Goal: Task Accomplishment & Management: Use online tool/utility

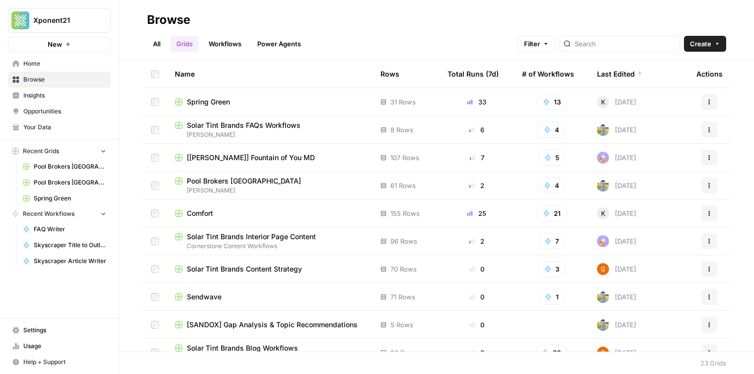
click at [229, 125] on span "Solar Tint Brands FAQs Workflows" at bounding box center [244, 125] width 114 height 10
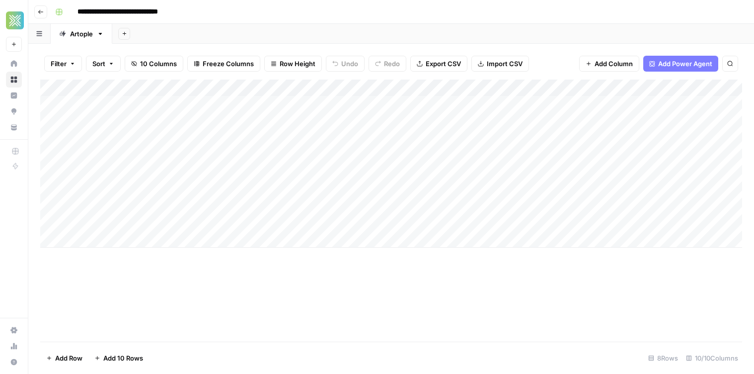
click at [44, 13] on button "Go back" at bounding box center [40, 11] width 13 height 13
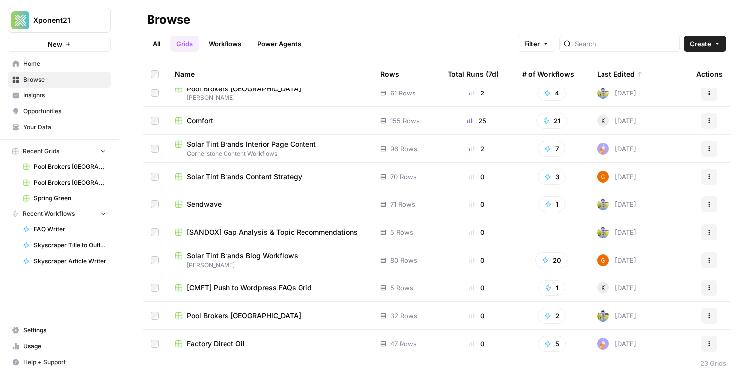
scroll to position [93, 0]
click at [251, 229] on span "[SANDOX] Gap Analysis & Topic Recommendations" at bounding box center [272, 232] width 171 height 10
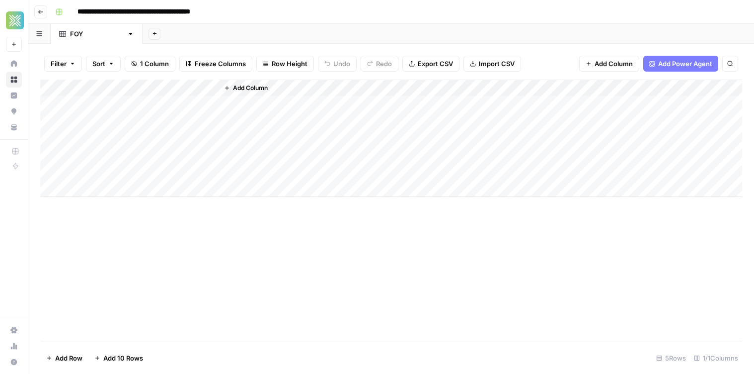
click at [97, 13] on input "**********" at bounding box center [163, 12] width 181 height 16
click at [100, 11] on input "**********" at bounding box center [163, 12] width 181 height 16
type input "**********"
click at [159, 33] on div "Add Sheet" at bounding box center [449, 34] width 612 height 20
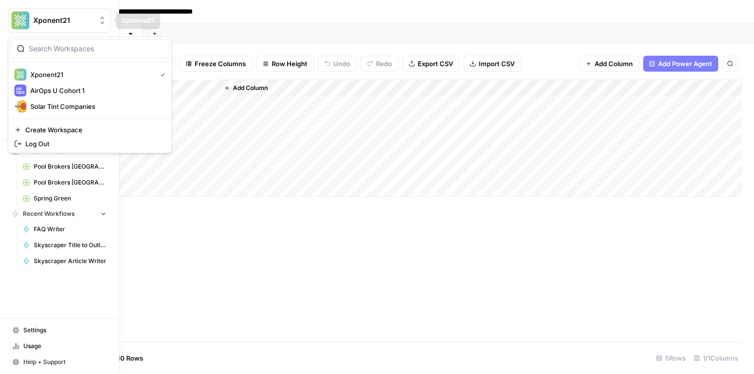
click at [40, 13] on button "Xponent21" at bounding box center [59, 20] width 103 height 25
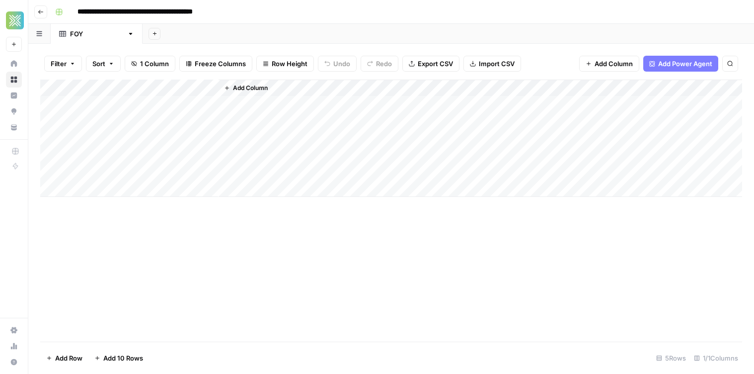
click at [184, 25] on div "Add Sheet" at bounding box center [449, 34] width 612 height 20
click at [43, 13] on icon "button" at bounding box center [41, 12] width 6 height 6
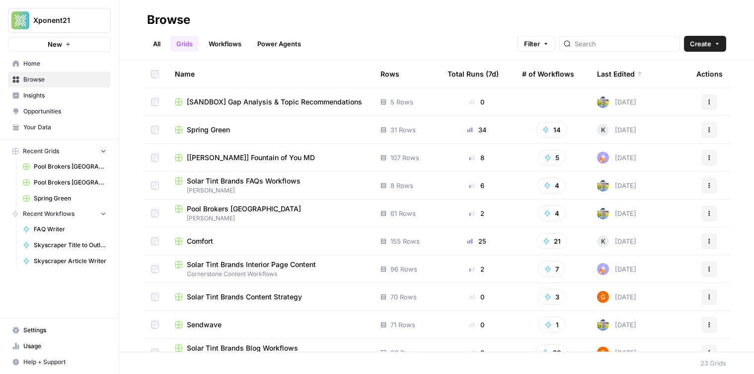
click at [227, 42] on link "Workflows" at bounding box center [225, 44] width 45 height 16
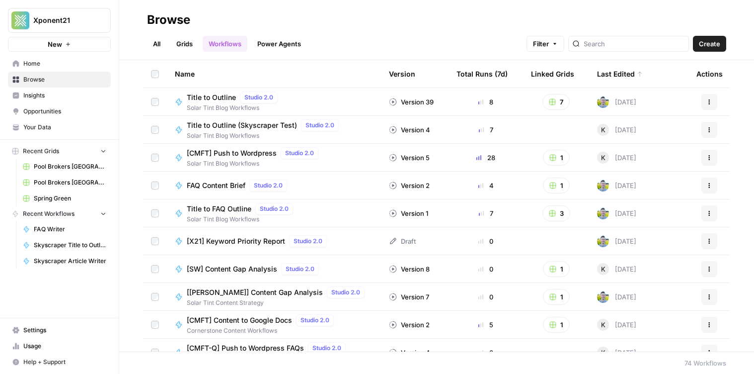
scroll to position [277, 0]
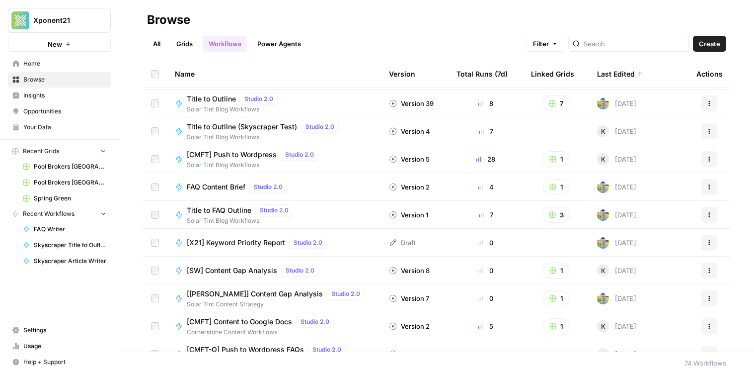
click at [405, 243] on div "Draft" at bounding box center [402, 242] width 27 height 10
click at [239, 244] on span "[X21] Keyword Priority Report" at bounding box center [236, 242] width 98 height 10
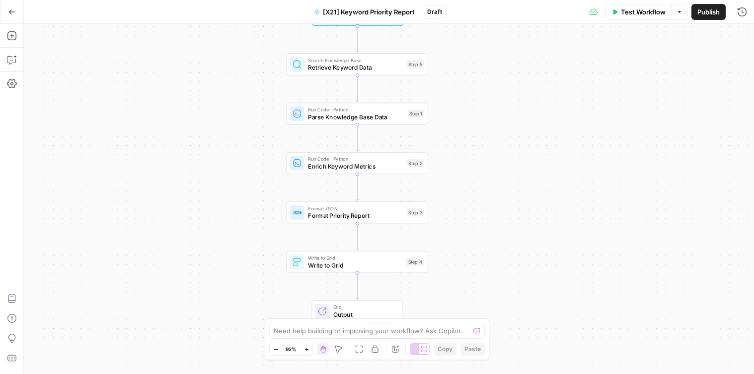
click at [335, 220] on span "Format Priority Report" at bounding box center [355, 215] width 95 height 9
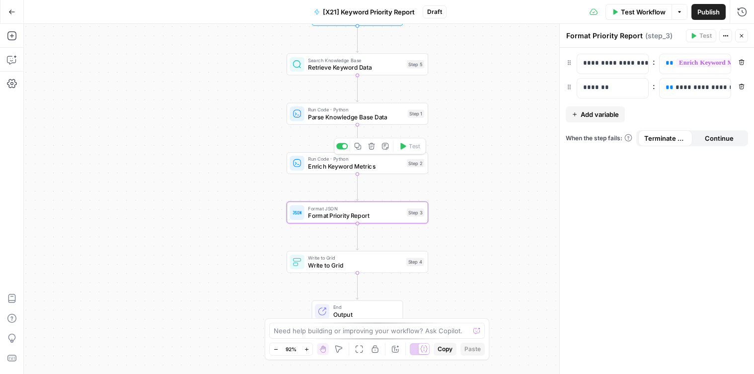
click at [320, 167] on span "Enrich Keyword Metrics" at bounding box center [355, 165] width 95 height 9
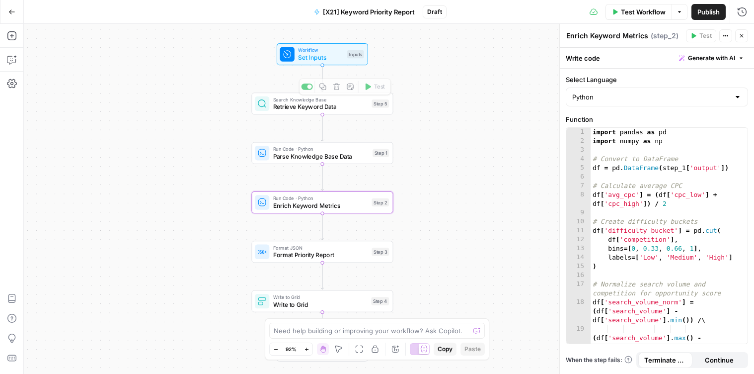
click at [327, 57] on span "Set Inputs" at bounding box center [320, 57] width 45 height 9
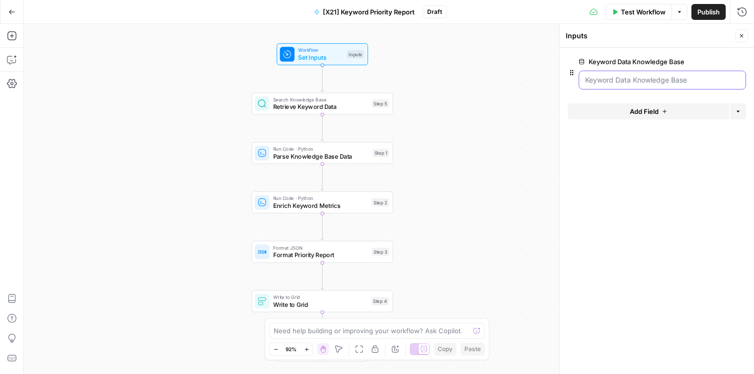
click at [616, 75] on Base "Keyword Data Knowledge Base" at bounding box center [662, 80] width 155 height 10
click at [631, 83] on Base "Keyword Data Knowledge Base" at bounding box center [662, 80] width 155 height 10
click at [336, 108] on span "Retrieve Keyword Data" at bounding box center [320, 106] width 95 height 9
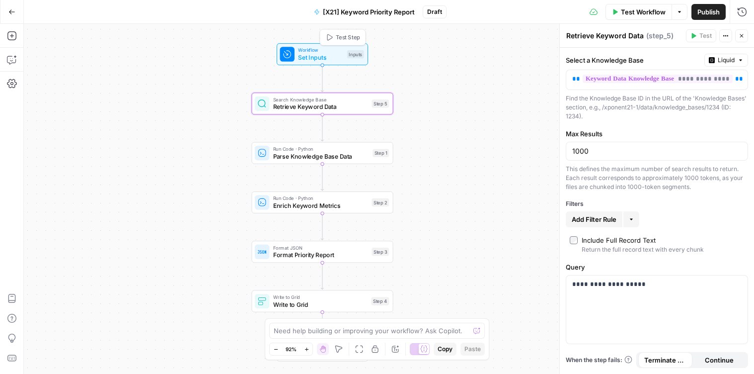
click at [317, 58] on span "Set Inputs" at bounding box center [320, 57] width 45 height 9
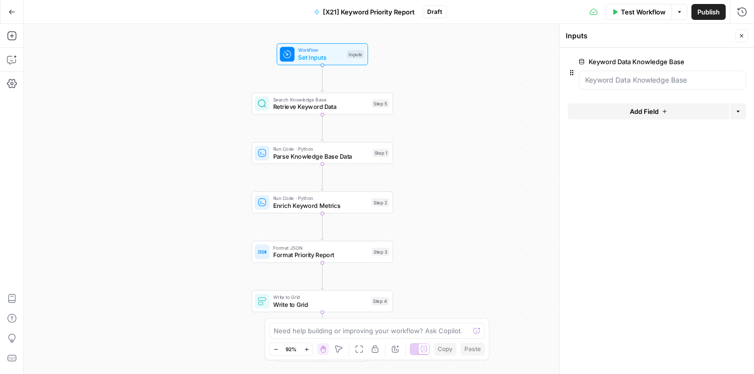
click at [634, 86] on div at bounding box center [662, 80] width 167 height 19
click at [610, 80] on Base "Keyword Data Knowledge Base" at bounding box center [662, 80] width 155 height 10
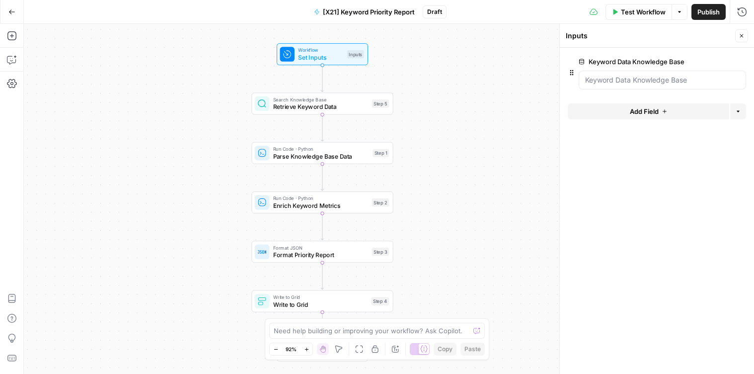
click at [516, 81] on div "Workflow Set Inputs Inputs Search Knowledge Base Retrieve Keyword Data Step 5 R…" at bounding box center [389, 199] width 730 height 350
click at [588, 74] on div at bounding box center [662, 80] width 167 height 19
click at [582, 75] on div at bounding box center [662, 80] width 167 height 19
click at [708, 62] on span "edit field" at bounding box center [709, 62] width 22 height 8
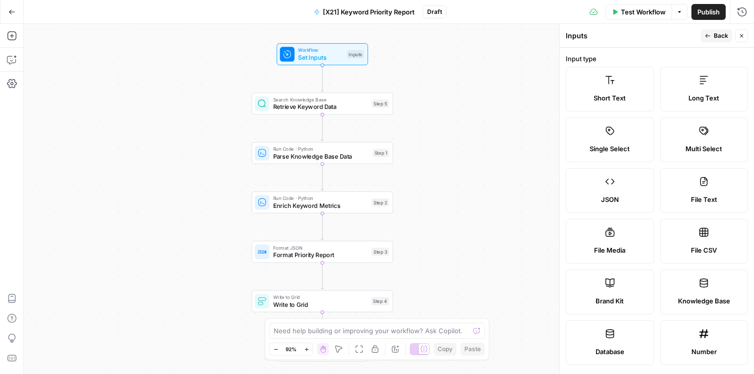
click at [693, 282] on label "Knowledge Base" at bounding box center [704, 291] width 88 height 45
click at [444, 166] on div "Workflow Set Inputs Inputs Search Knowledge Base Retrieve Keyword Data Step 5 R…" at bounding box center [389, 199] width 730 height 350
click at [333, 105] on span "Retrieve Keyword Data" at bounding box center [320, 106] width 95 height 9
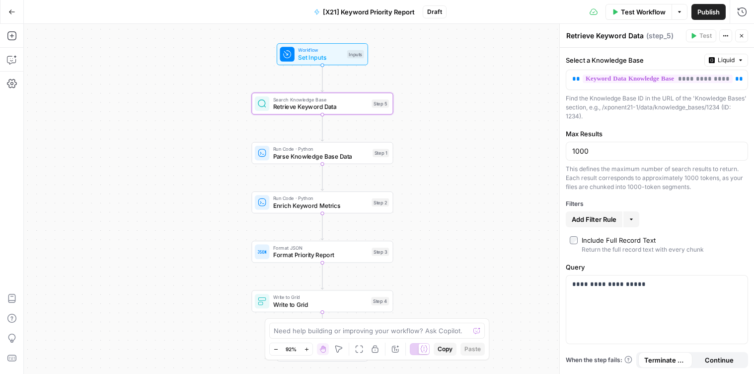
click at [321, 49] on span "Workflow" at bounding box center [320, 49] width 45 height 7
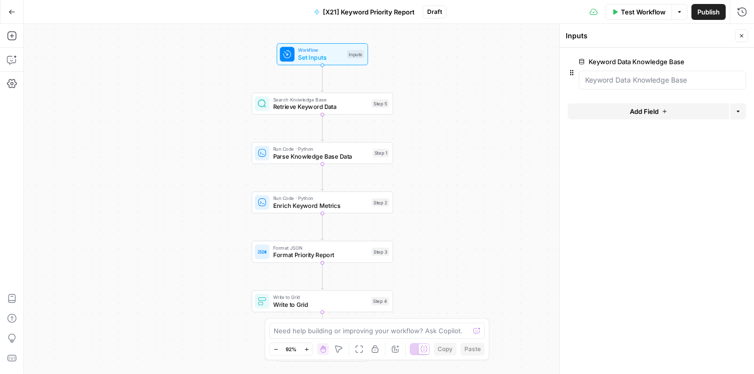
click at [638, 12] on span "Test Workflow" at bounding box center [643, 12] width 45 height 10
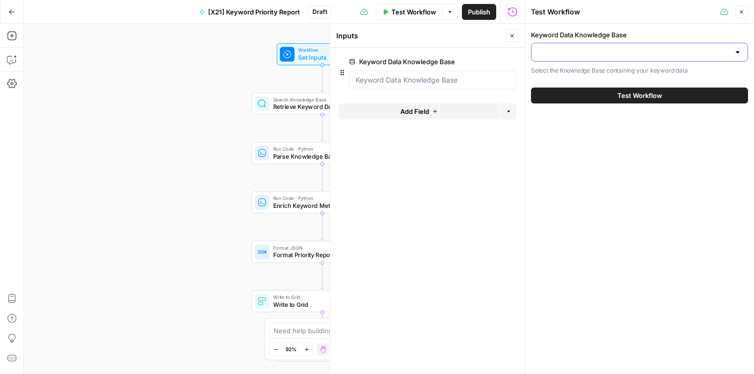
click at [593, 52] on input "Keyword Data Knowledge Base" at bounding box center [634, 52] width 192 height 10
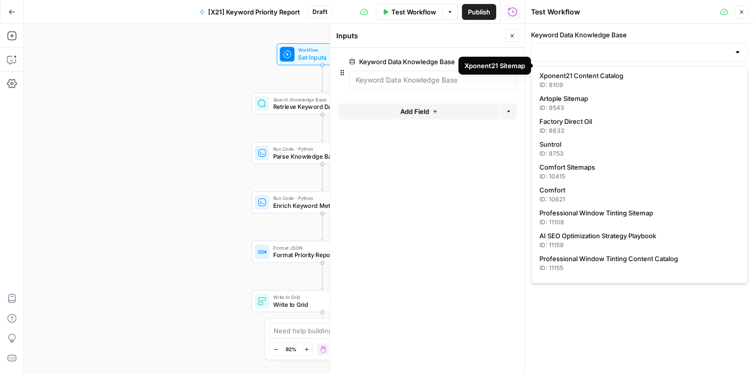
scroll to position [312, 0]
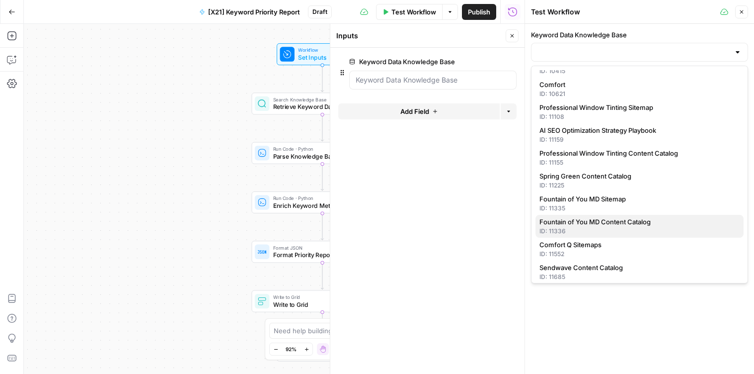
click at [678, 221] on span "Fountain of You MD Content Catalog" at bounding box center [638, 222] width 196 height 10
type input "Fountain of You MD Content Catalog"
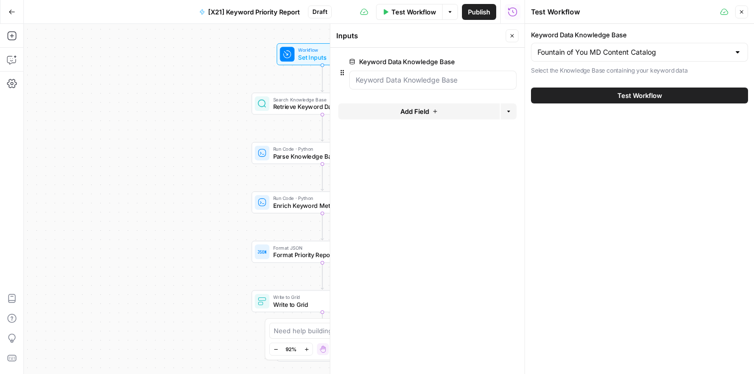
click at [626, 97] on span "Test Workflow" at bounding box center [640, 95] width 45 height 10
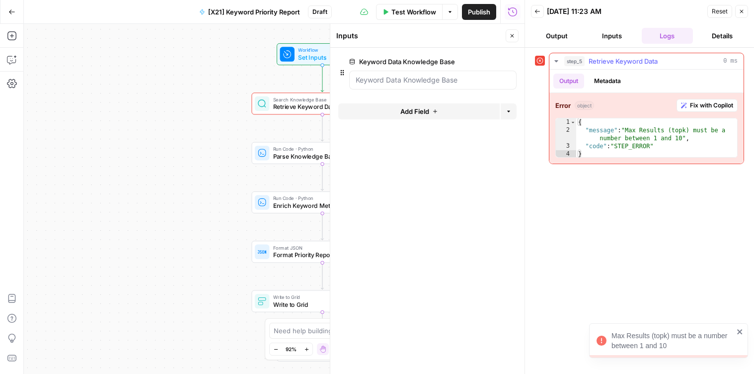
click at [708, 109] on span "Fix with Copilot" at bounding box center [711, 105] width 43 height 9
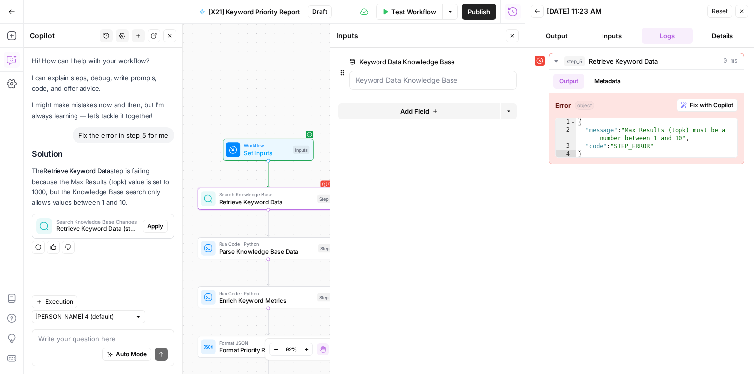
click at [122, 231] on span "Retrieve Keyword Data (step_5)" at bounding box center [97, 228] width 82 height 9
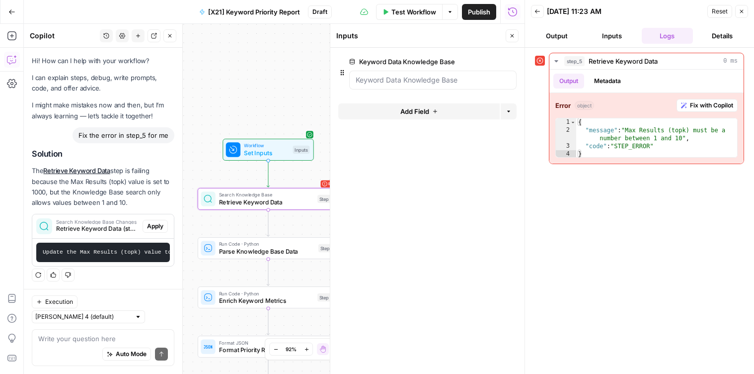
click at [160, 227] on span "Apply" at bounding box center [155, 226] width 16 height 9
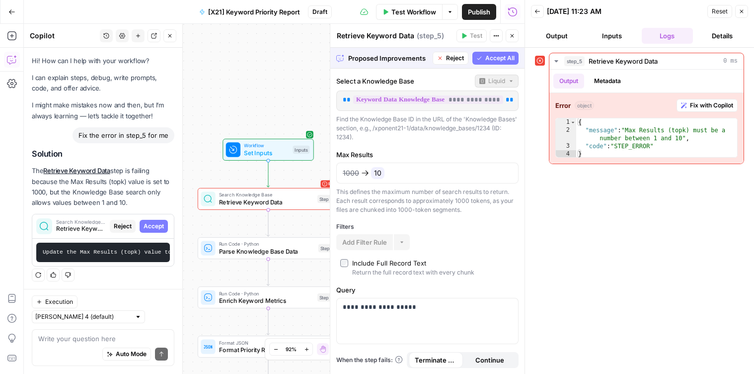
click at [428, 101] on span "**********" at bounding box center [428, 99] width 150 height 8
click at [493, 55] on span "Accept All" at bounding box center [499, 58] width 29 height 9
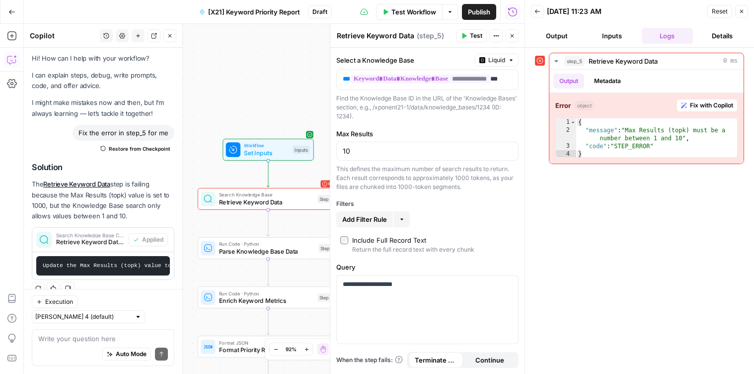
click at [416, 13] on span "Test Workflow" at bounding box center [413, 12] width 45 height 10
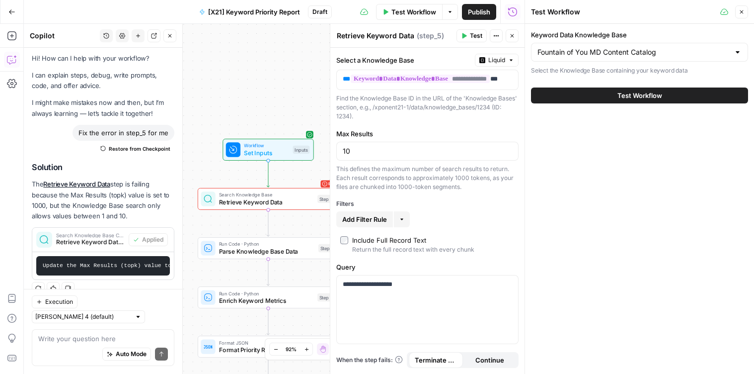
click at [582, 90] on button "Test Workflow" at bounding box center [639, 95] width 217 height 16
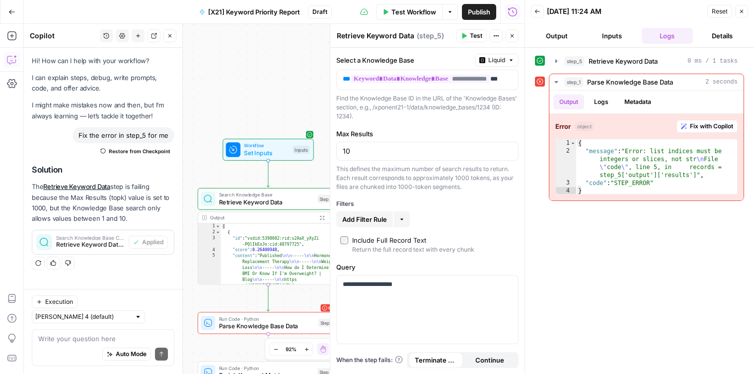
click at [393, 110] on div "Find the Knowledge Base ID in the URL of the 'Knowledge Bases' section, e.g., /…" at bounding box center [427, 107] width 182 height 27
click at [265, 204] on span "Retrieve Keyword Data" at bounding box center [266, 201] width 95 height 9
click at [329, 11] on div "Draft" at bounding box center [320, 11] width 24 height 13
click at [322, 13] on span "Draft" at bounding box center [319, 11] width 15 height 9
click at [262, 212] on div "Output Expand Output Copy" at bounding box center [268, 217] width 140 height 11
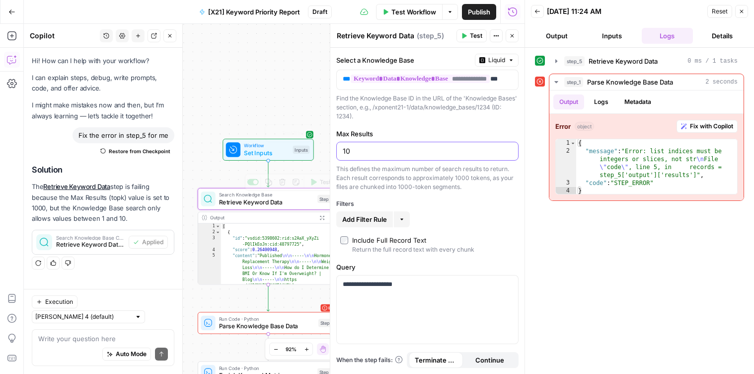
click at [391, 148] on input "10" at bounding box center [427, 151] width 169 height 10
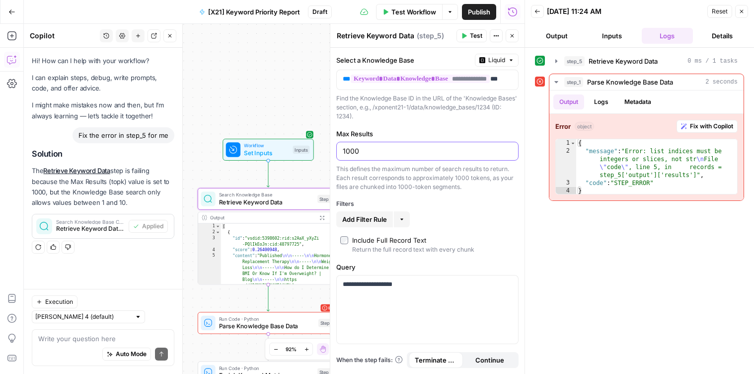
type input "1000"
click at [744, 9] on icon "button" at bounding box center [742, 11] width 6 height 6
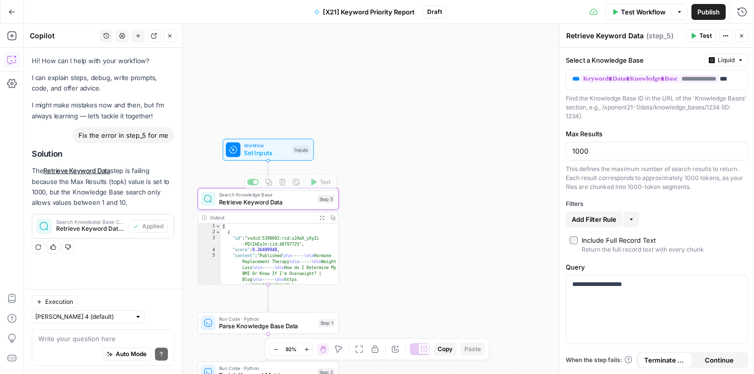
click at [265, 150] on span "Set Inputs" at bounding box center [266, 152] width 45 height 9
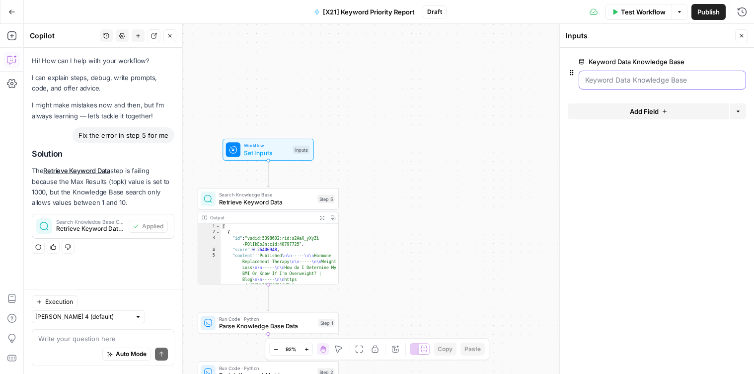
click at [630, 78] on Base "Keyword Data Knowledge Base" at bounding box center [662, 80] width 155 height 10
click at [695, 61] on button "edit field" at bounding box center [713, 62] width 38 height 12
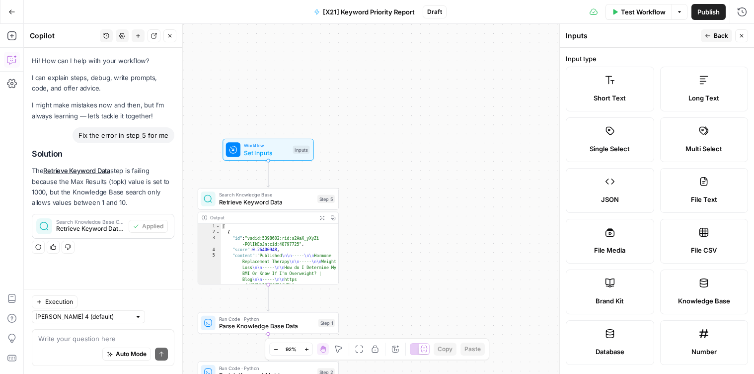
click at [405, 156] on div "Workflow Set Inputs Inputs Search Knowledge Base Retrieve Keyword Data Step 5 O…" at bounding box center [389, 199] width 730 height 350
click at [280, 196] on span "Search Knowledge Base" at bounding box center [267, 194] width 95 height 7
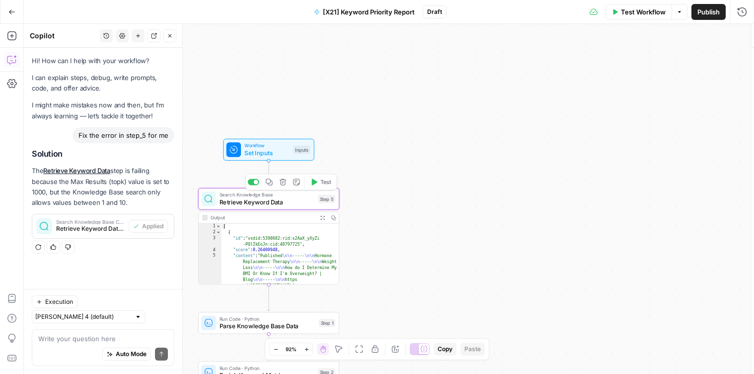
type textarea "Retrieve Keyword Data"
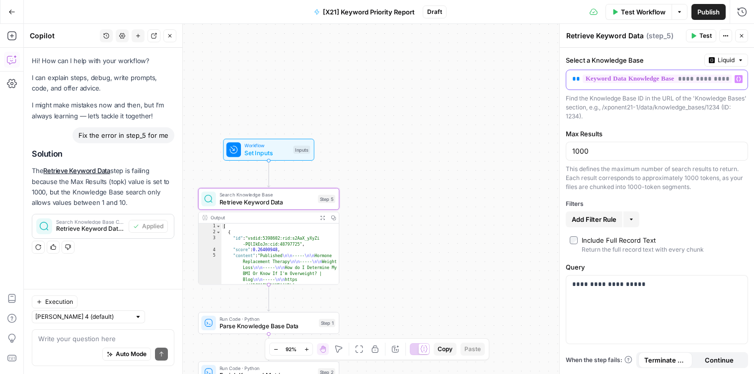
click at [628, 73] on div "**********" at bounding box center [648, 79] width 165 height 19
click at [625, 78] on span "**********" at bounding box center [658, 79] width 150 height 8
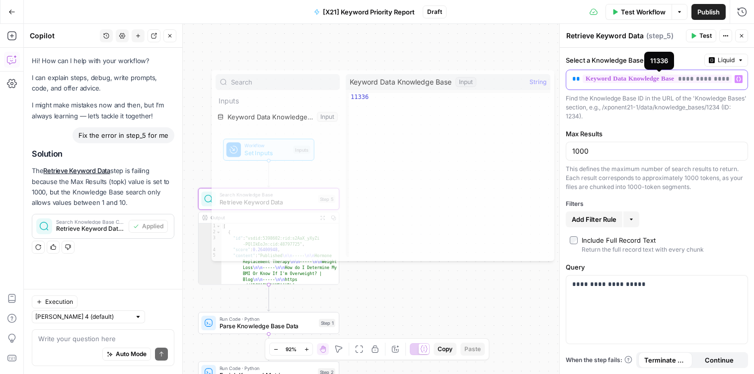
click at [625, 78] on span "**********" at bounding box center [658, 79] width 150 height 8
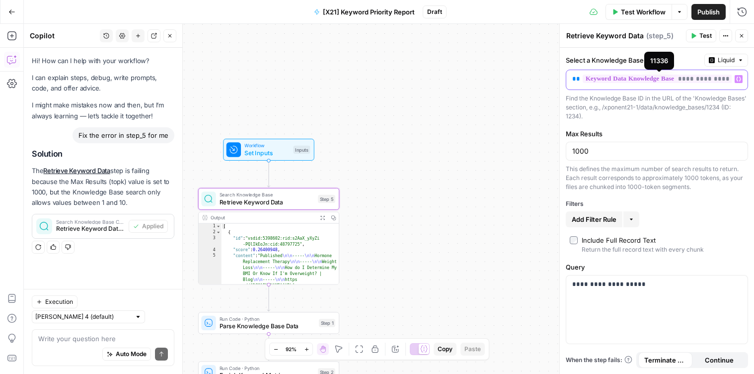
click at [630, 76] on span "**********" at bounding box center [658, 79] width 150 height 8
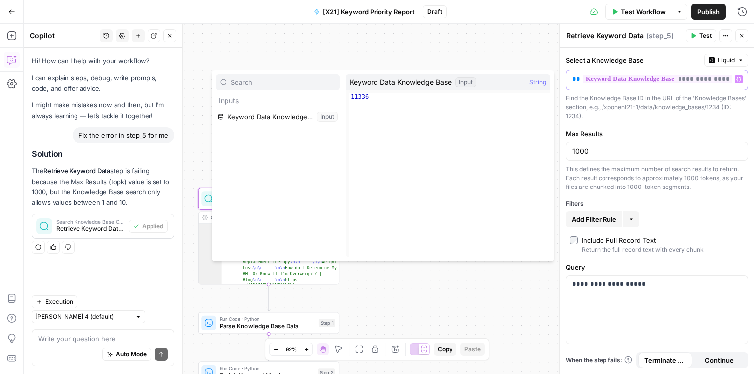
click at [568, 79] on div "**********" at bounding box center [648, 79] width 165 height 19
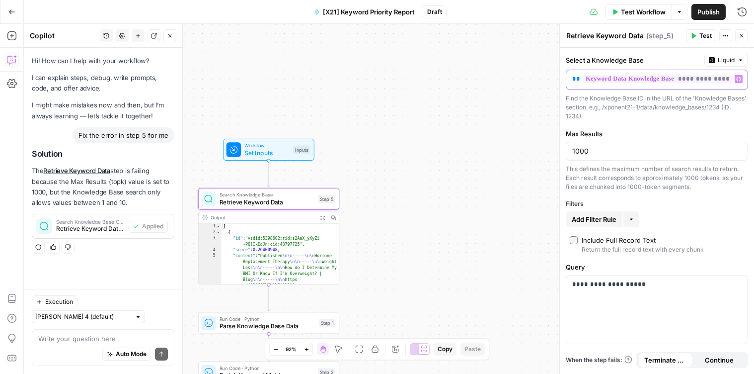
click at [568, 79] on div "**********" at bounding box center [648, 79] width 165 height 19
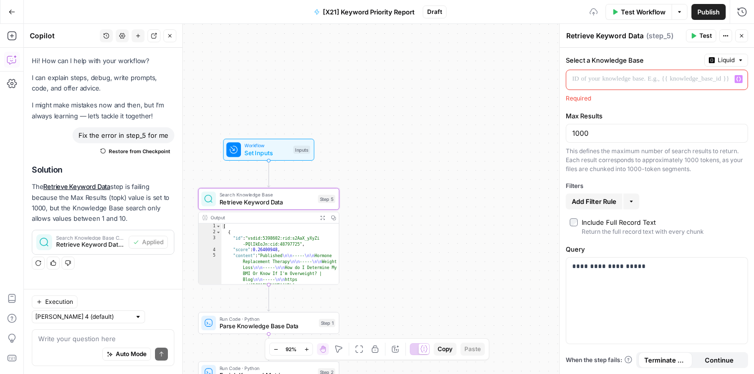
click at [738, 60] on icon "button" at bounding box center [741, 60] width 6 height 6
click at [746, 35] on button "Close" at bounding box center [741, 35] width 13 height 13
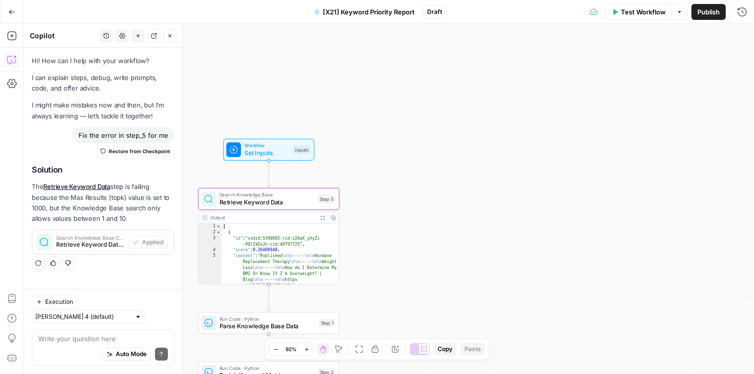
click at [8, 56] on icon "button" at bounding box center [12, 60] width 10 height 10
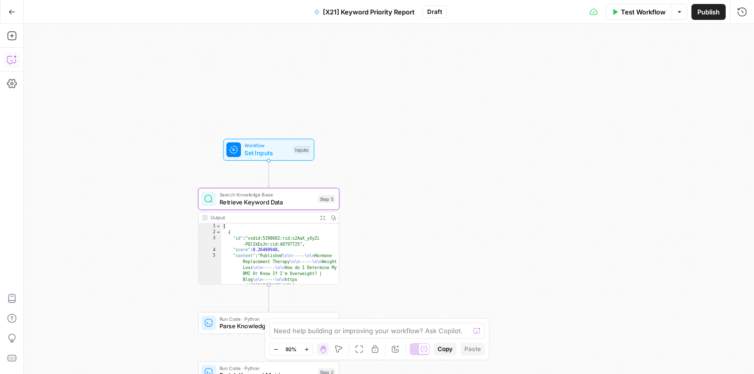
click at [8, 57] on icon "button" at bounding box center [12, 60] width 10 height 10
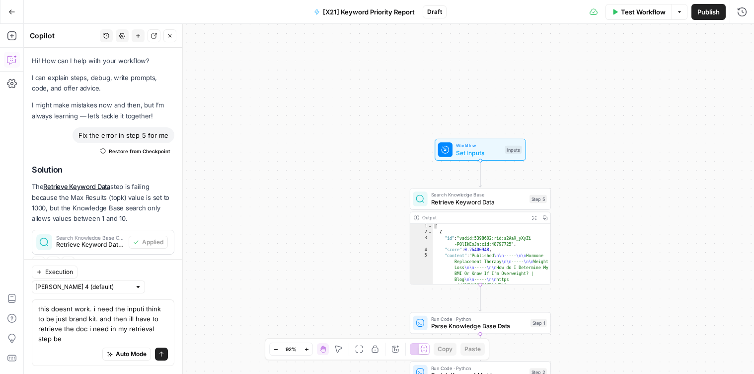
scroll to position [4, 0]
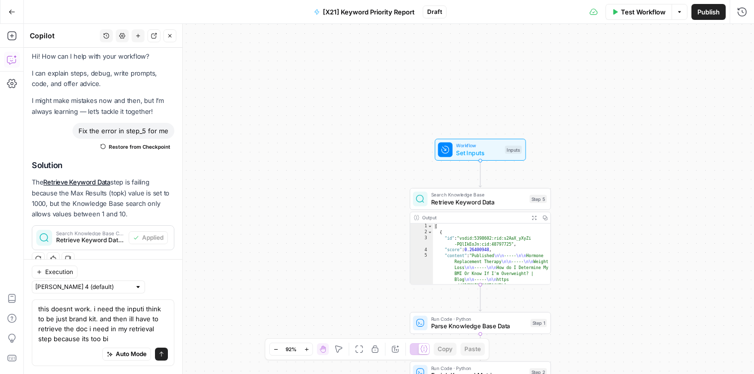
type textarea "this doesnt work. i need the inputi think to be just brand kit. and then ill ha…"
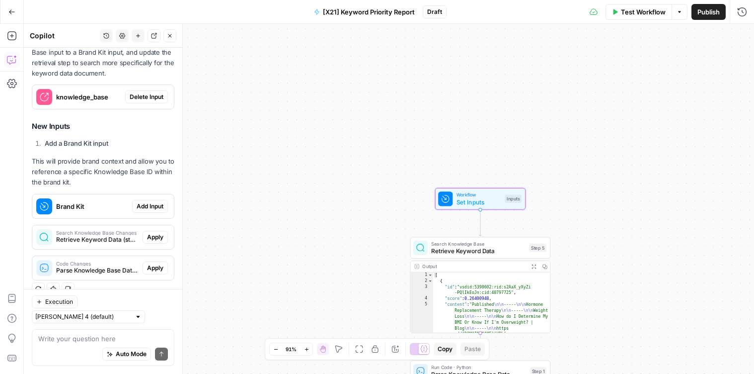
scroll to position [253, 0]
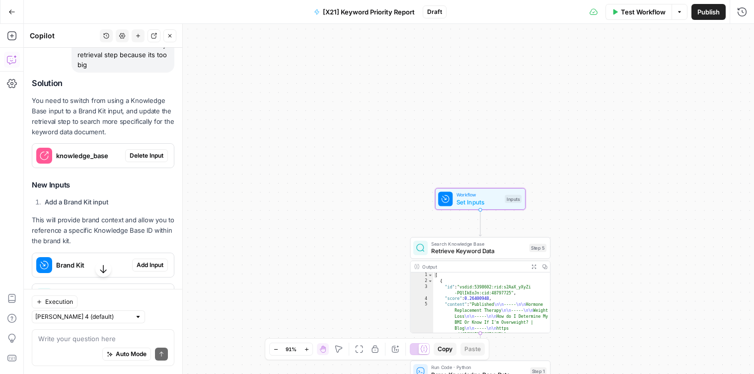
click at [138, 154] on span "Delete Input" at bounding box center [147, 155] width 34 height 9
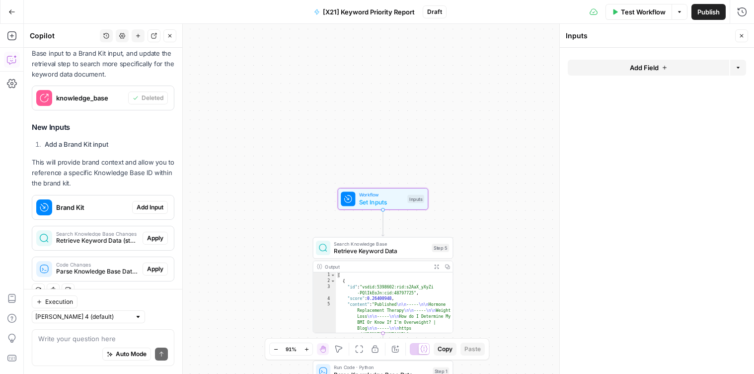
scroll to position [328, 0]
click at [154, 205] on span "Add Input" at bounding box center [150, 206] width 27 height 9
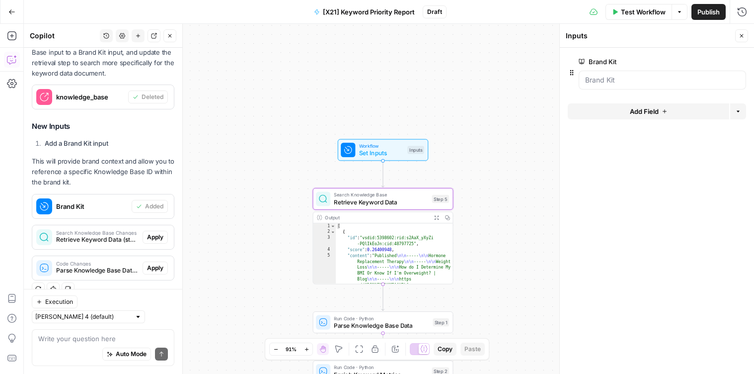
click at [106, 242] on span "Retrieve Keyword Data (step_5)" at bounding box center [97, 239] width 82 height 9
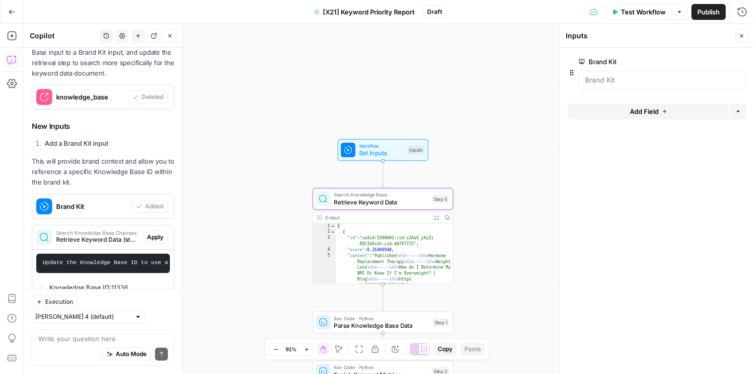
click at [151, 237] on span "Apply" at bounding box center [155, 237] width 16 height 9
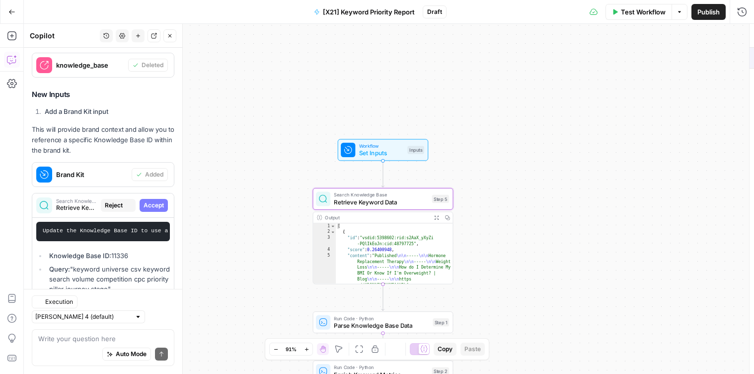
type textarea "Retrieve Keyword Data"
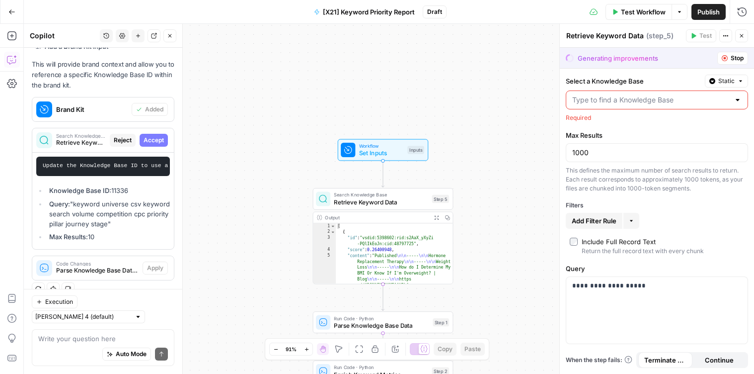
click at [606, 99] on input "Select a Knowledge Base" at bounding box center [650, 100] width 157 height 10
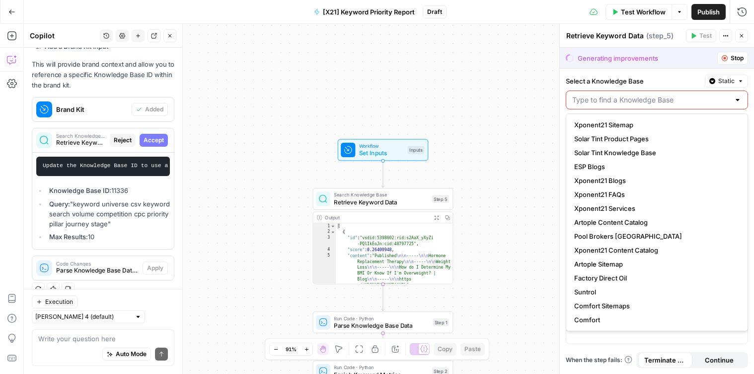
type input "s"
click at [632, 101] on input "Select a Knowledge Base" at bounding box center [650, 100] width 157 height 10
type input "t"
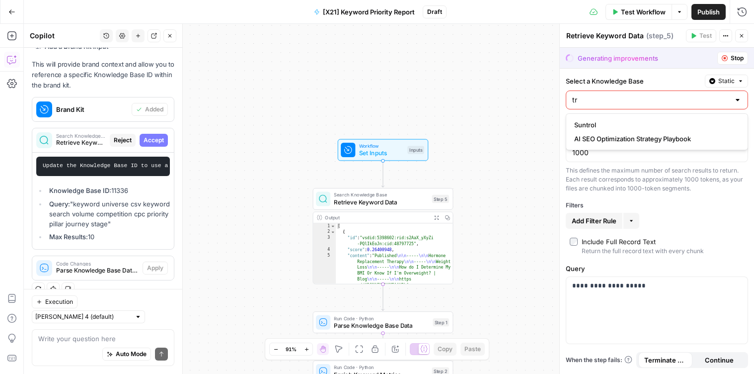
type input "t"
type input "s"
type input "a"
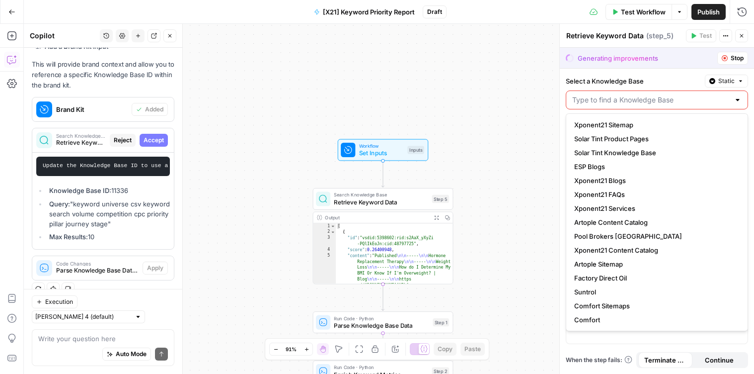
type input "a"
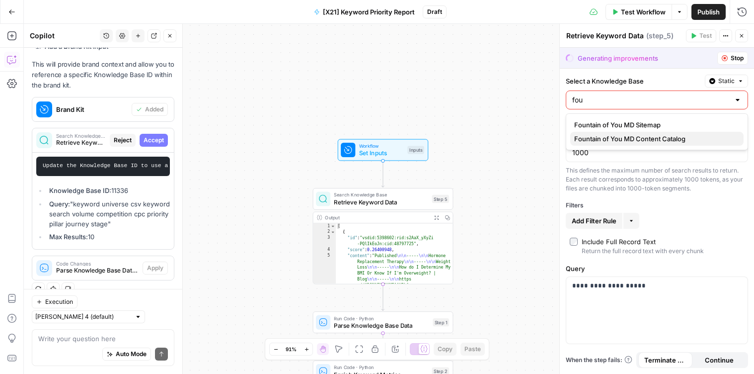
click at [650, 144] on button "Fountain of You MD Content Catalog" at bounding box center [656, 139] width 173 height 14
type input "Fountain of You MD Content Catalog"
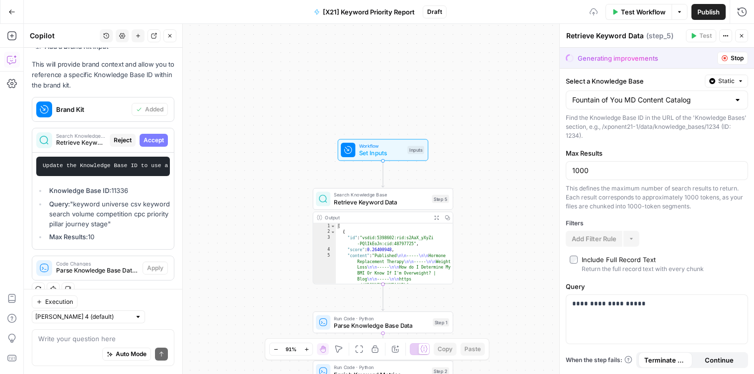
click at [619, 164] on div "1000" at bounding box center [657, 170] width 182 height 19
click at [736, 56] on span "Stop" at bounding box center [737, 58] width 13 height 9
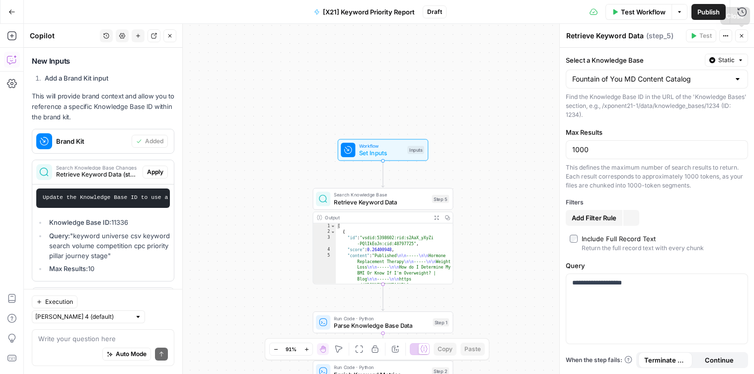
scroll to position [425, 0]
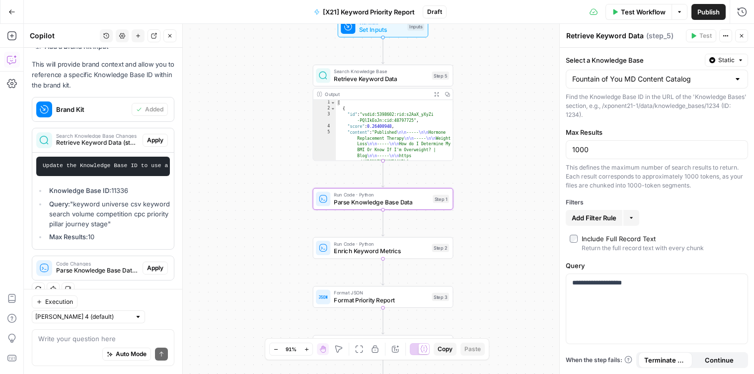
click at [85, 267] on span "Parse Knowledge Base Data (step_1)" at bounding box center [97, 270] width 82 height 9
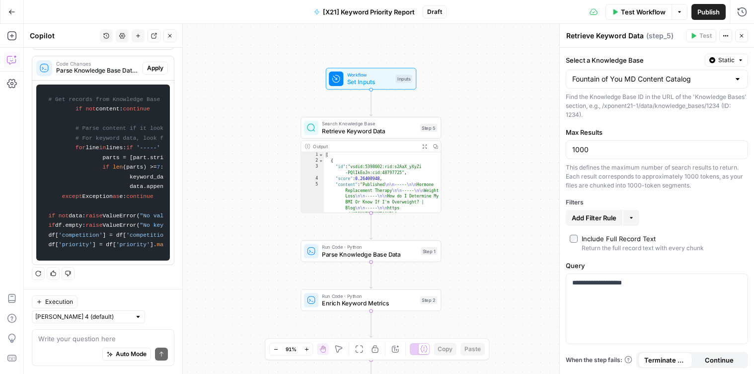
drag, startPoint x: 249, startPoint y: 83, endPoint x: 222, endPoint y: 129, distance: 53.1
click at [221, 129] on div "Workflow Set Inputs Inputs Search Knowledge Base Retrieve Keyword Data Step 5 O…" at bounding box center [389, 199] width 730 height 350
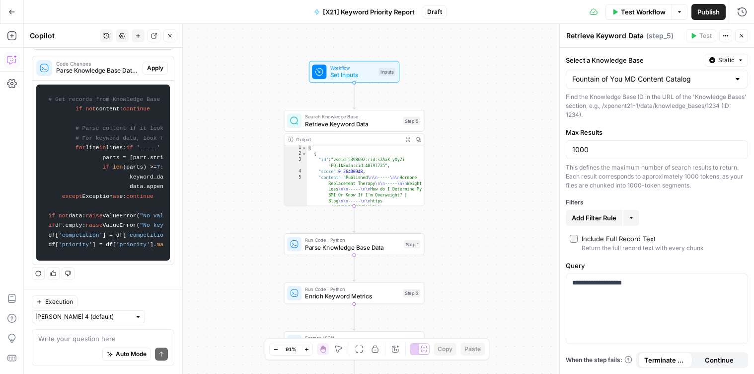
click at [333, 236] on span "Run Code · Python" at bounding box center [352, 239] width 95 height 7
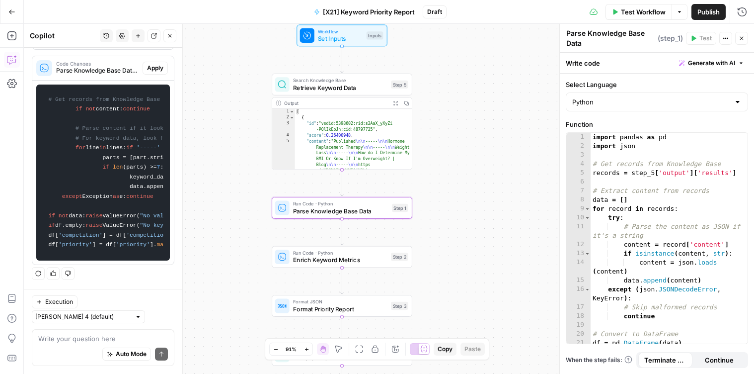
click at [297, 261] on span "Enrich Keyword Metrics" at bounding box center [340, 259] width 94 height 9
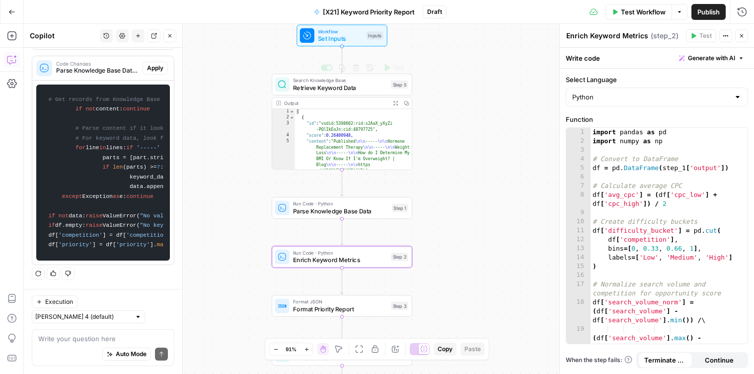
click at [285, 93] on div "Search Knowledge Base Retrieve Keyword Data Step 5 Copy step Delete step Add No…" at bounding box center [342, 85] width 141 height 22
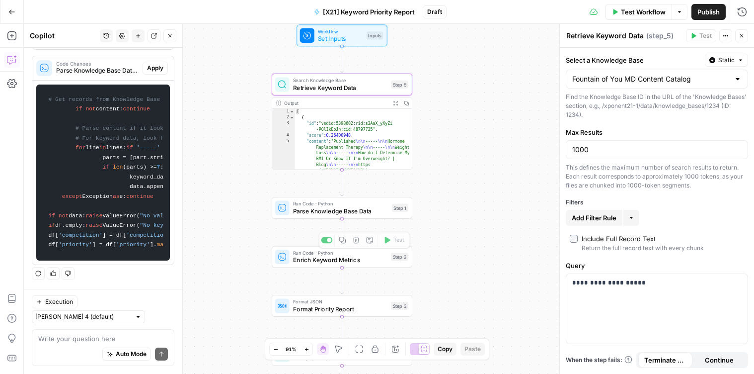
click at [393, 211] on div "Step 1" at bounding box center [400, 208] width 16 height 8
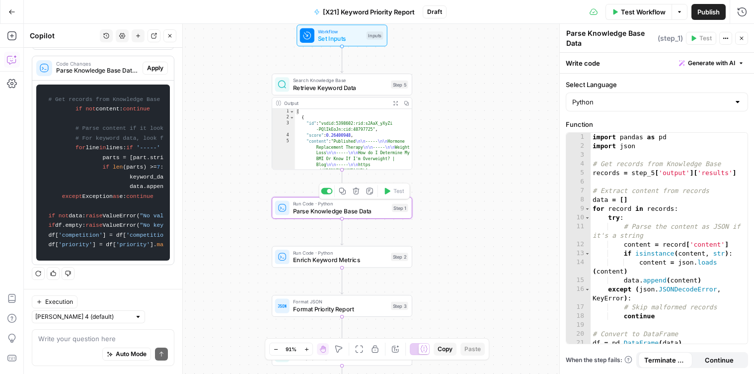
click at [358, 192] on icon "button" at bounding box center [355, 190] width 7 height 7
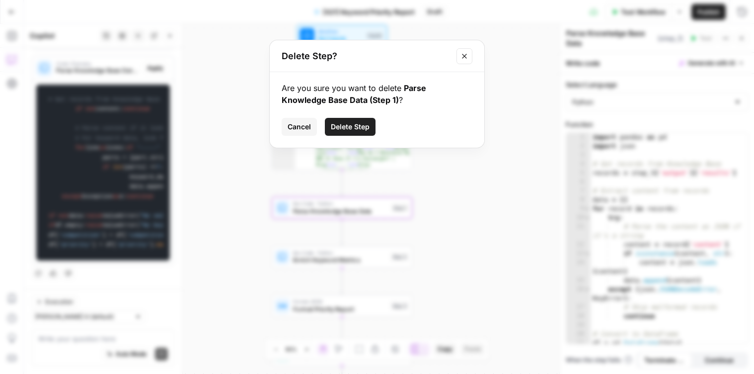
click at [341, 120] on button "Delete Step" at bounding box center [350, 127] width 51 height 18
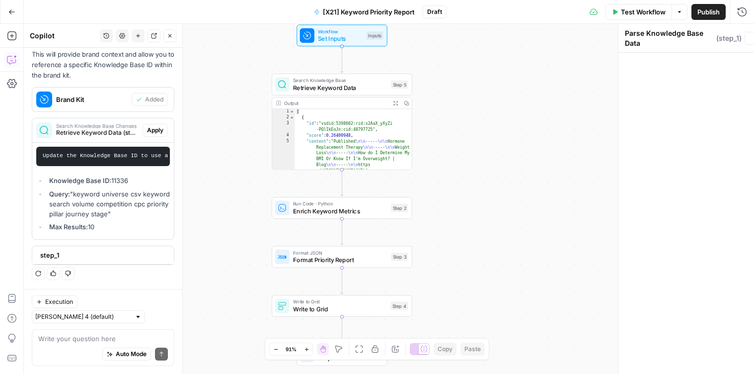
scroll to position [419, 0]
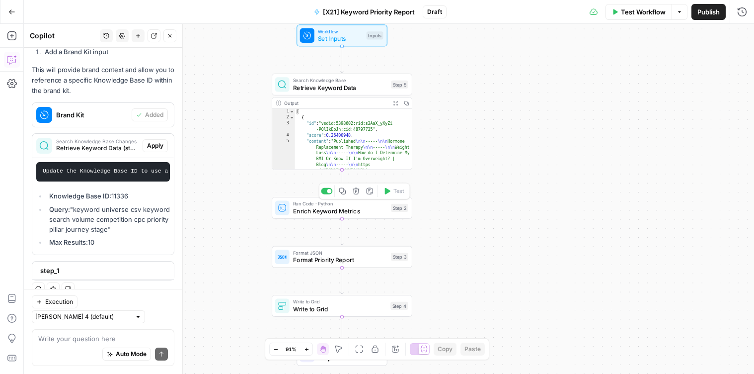
click at [352, 189] on icon "button" at bounding box center [355, 190] width 7 height 7
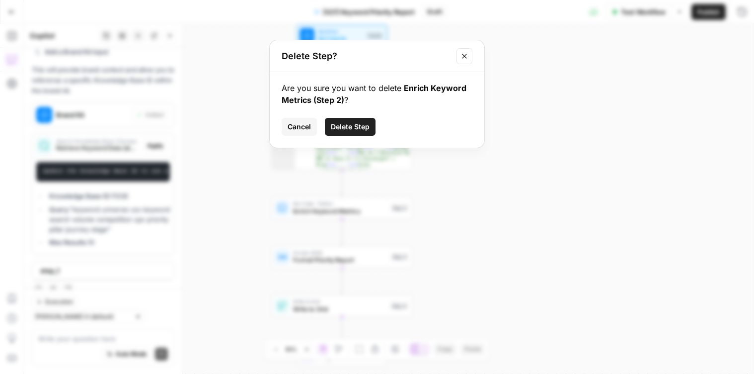
click at [347, 135] on button "Delete Step" at bounding box center [350, 127] width 51 height 18
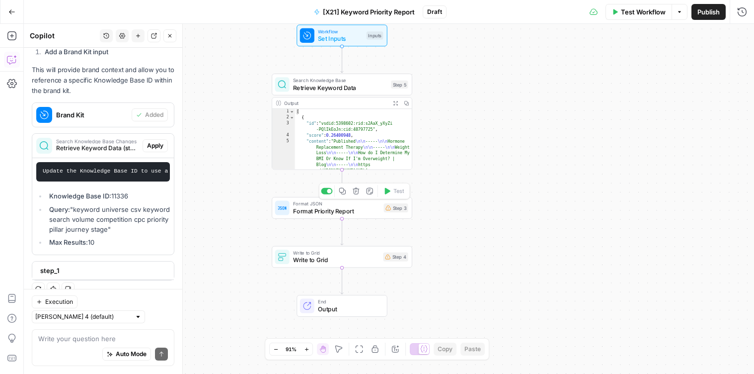
click at [355, 189] on icon "button" at bounding box center [356, 191] width 6 height 6
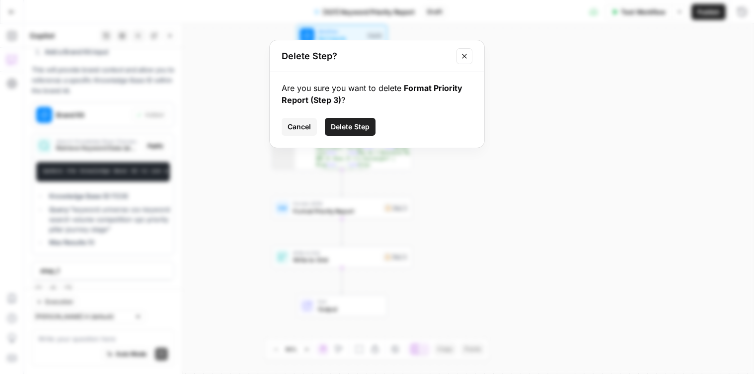
click at [347, 118] on button "Delete Step" at bounding box center [350, 127] width 51 height 18
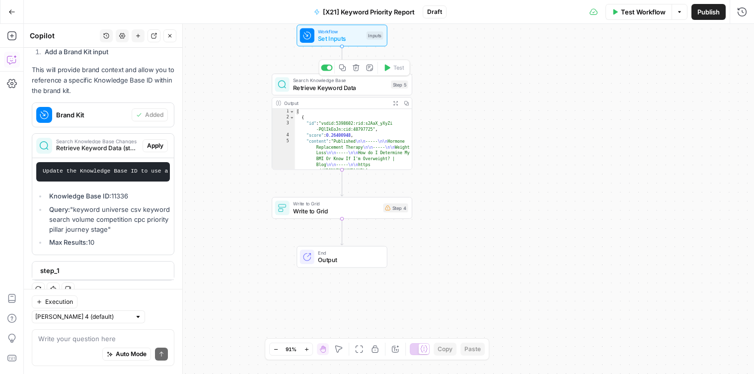
click at [327, 82] on span "Search Knowledge Base" at bounding box center [340, 80] width 94 height 7
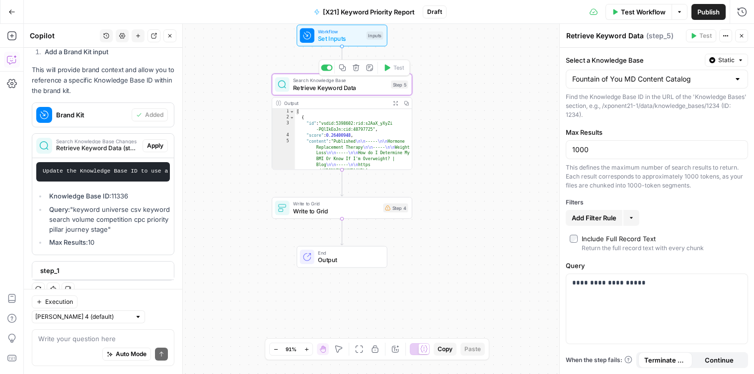
click at [357, 68] on icon "button" at bounding box center [355, 67] width 7 height 7
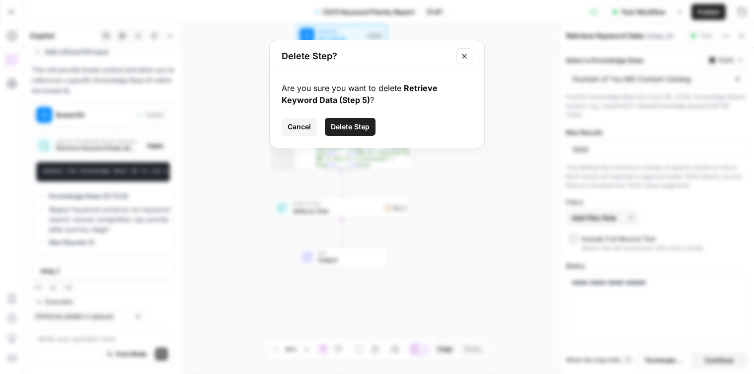
click at [338, 105] on div "Are you sure you want to delete Retrieve Keyword Data (Step 5) ?" at bounding box center [377, 94] width 191 height 24
click at [341, 123] on span "Delete Step" at bounding box center [350, 127] width 39 height 10
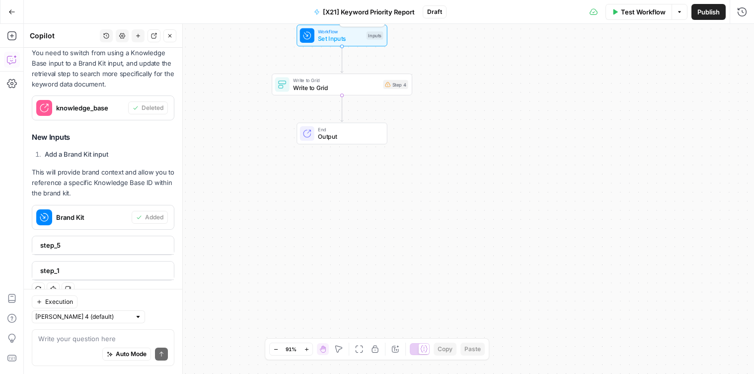
click at [331, 41] on span "Set Inputs" at bounding box center [340, 38] width 45 height 9
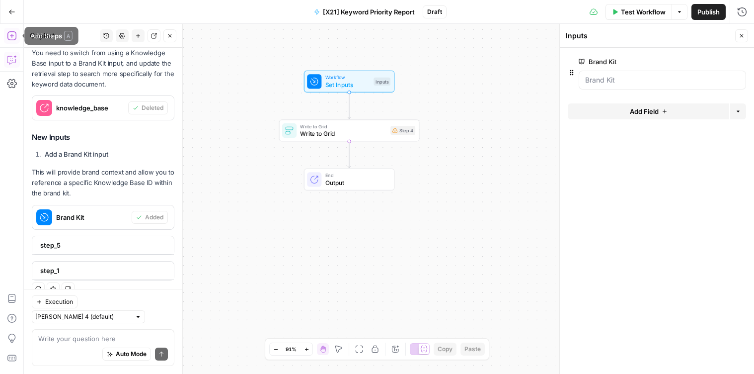
click at [12, 37] on icon "button" at bounding box center [12, 36] width 10 height 10
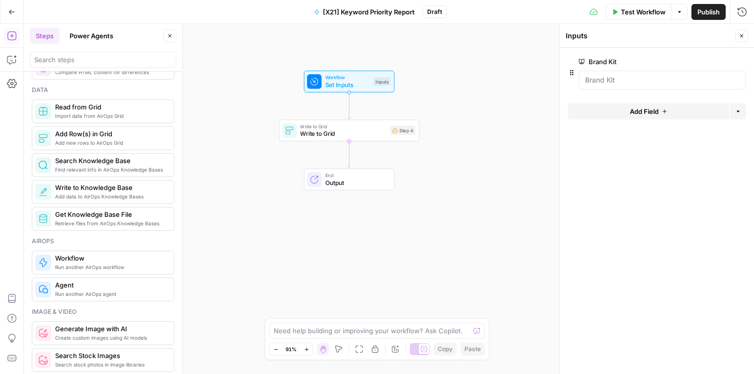
scroll to position [433, 0]
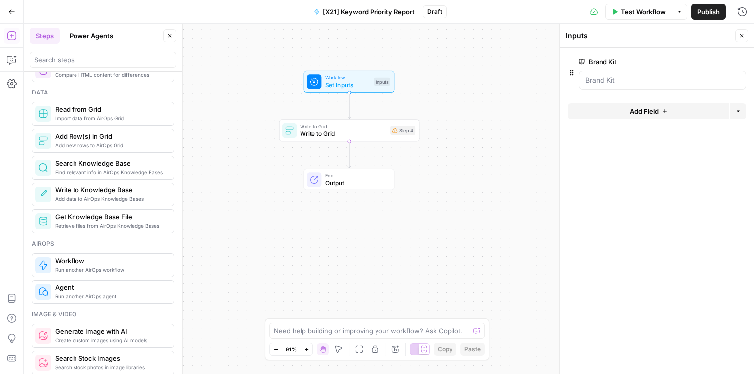
click at [108, 225] on span "Retrieve files from AirOps Knowledge Bases" at bounding box center [110, 226] width 111 height 8
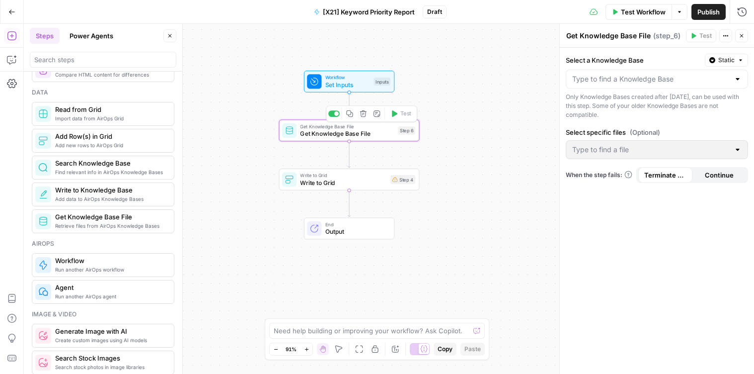
click at [340, 139] on div "Get Knowledge Base File Get Knowledge Base File Step 6 Copy step Delete step Ad…" at bounding box center [349, 130] width 141 height 22
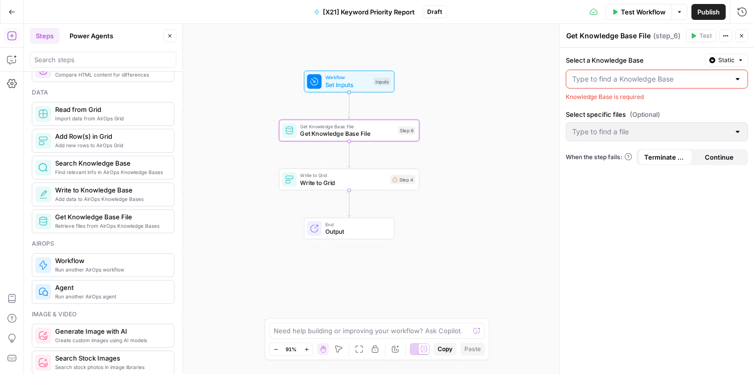
click at [627, 84] on div at bounding box center [657, 79] width 182 height 19
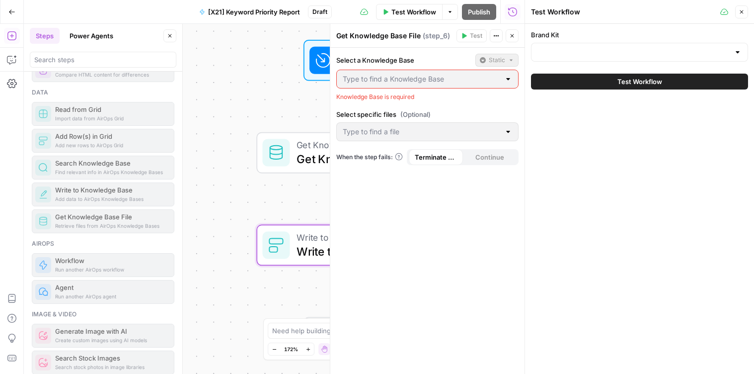
click at [738, 11] on button "Close" at bounding box center [741, 11] width 13 height 13
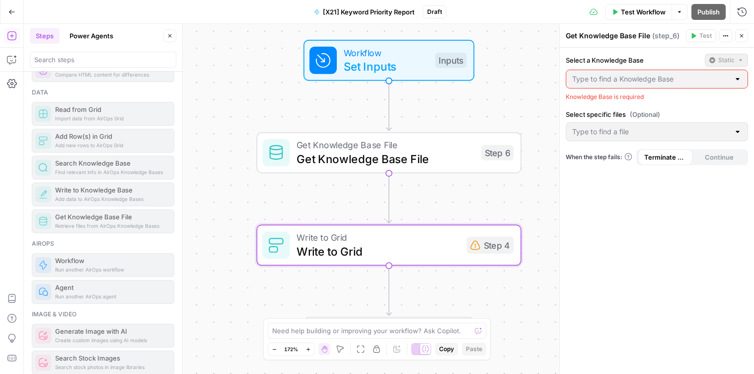
click at [564, 84] on div "Get Knowledge Base File ( step_6 ) Test Actions Close Select a Knowledge Base S…" at bounding box center [656, 199] width 195 height 350
click at [329, 155] on span "Get Knowledge Base File" at bounding box center [386, 158] width 178 height 17
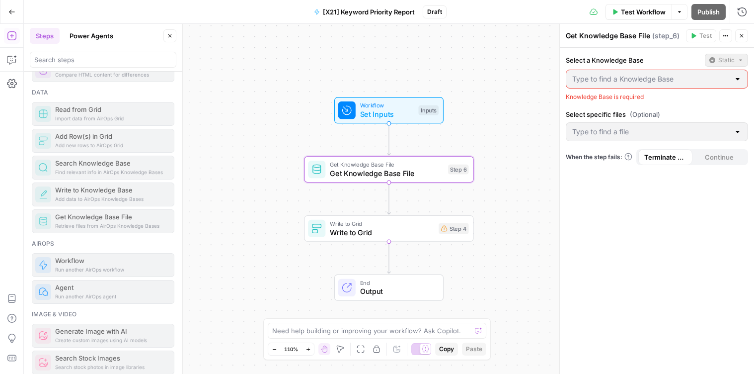
click at [425, 110] on div "Inputs" at bounding box center [428, 110] width 20 height 10
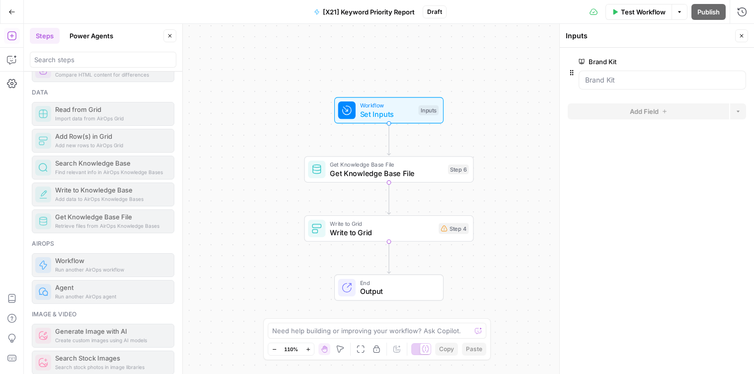
click at [427, 168] on span "Get Knowledge Base File" at bounding box center [387, 172] width 114 height 11
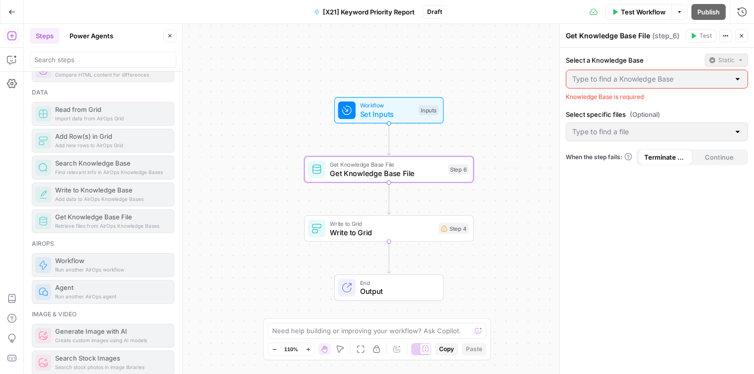
click at [739, 74] on div at bounding box center [738, 79] width 8 height 10
click at [655, 8] on span "Test Workflow" at bounding box center [643, 12] width 45 height 10
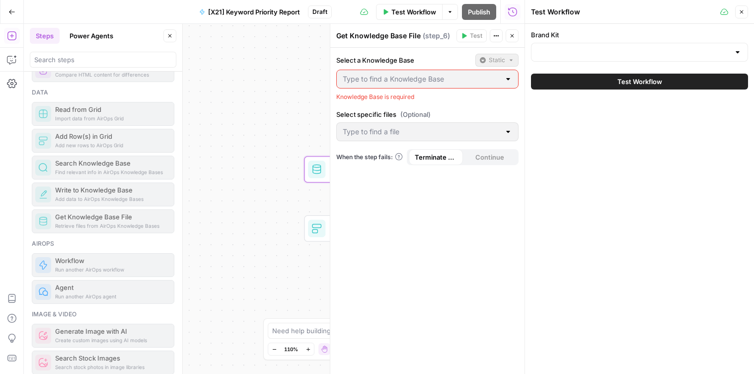
click at [149, 66] on div at bounding box center [103, 60] width 147 height 16
click at [10, 15] on button "Go Back" at bounding box center [12, 12] width 18 height 18
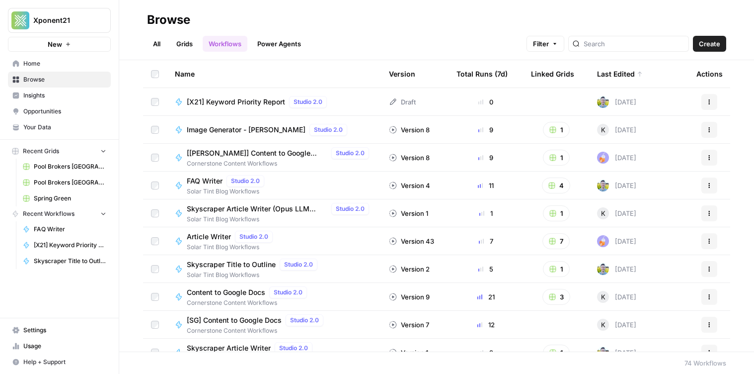
click at [228, 99] on span "[X21] Keyword Priority Report" at bounding box center [236, 102] width 98 height 10
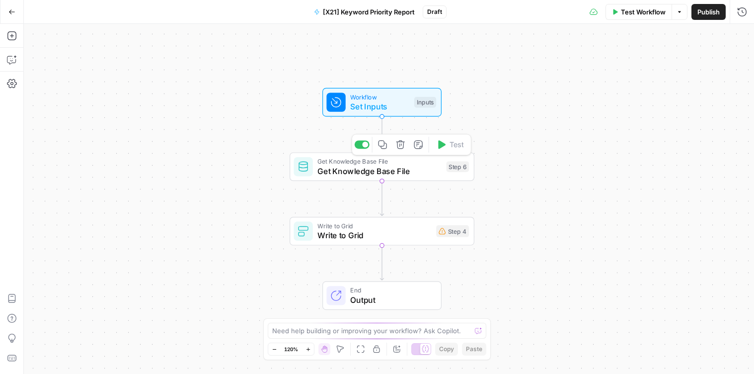
click at [365, 174] on span "Get Knowledge Base File" at bounding box center [379, 171] width 124 height 12
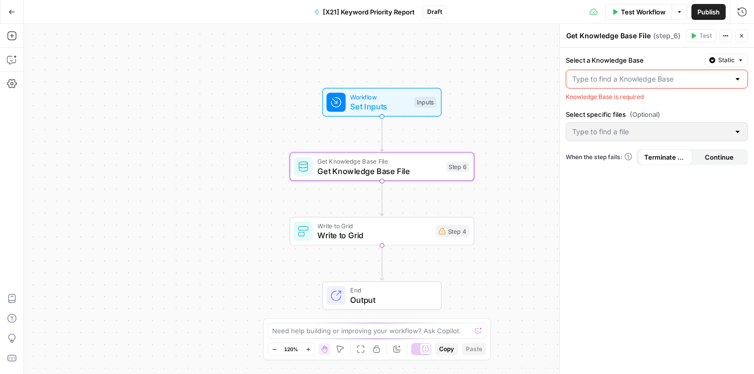
click at [732, 79] on div at bounding box center [657, 79] width 182 height 19
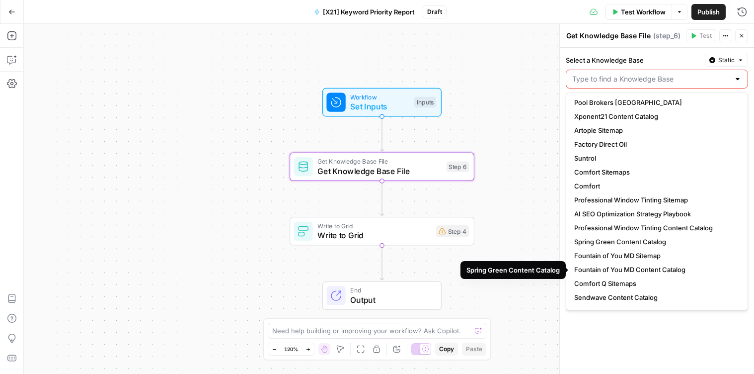
scroll to position [111, 0]
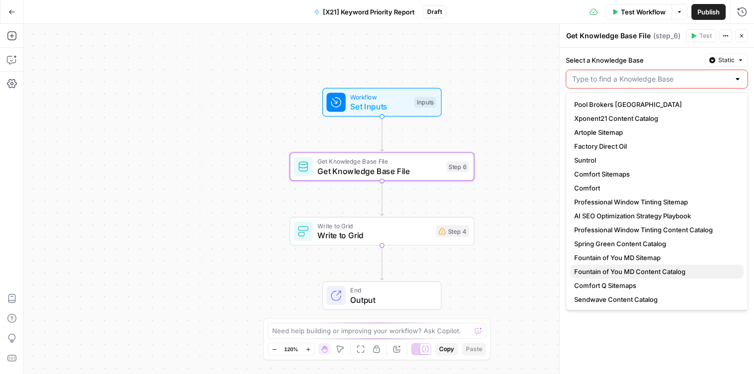
click at [616, 270] on span "Fountain of You MD Content Catalog" at bounding box center [654, 271] width 161 height 10
type input "Fountain of You MD Content Catalog"
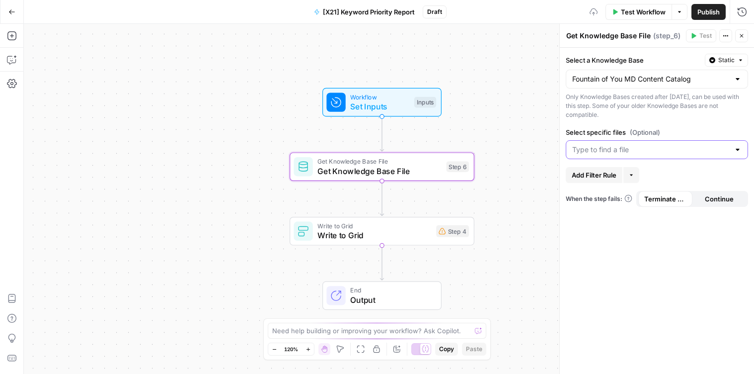
click at [611, 147] on input "Select specific files (Optional)" at bounding box center [650, 150] width 157 height 10
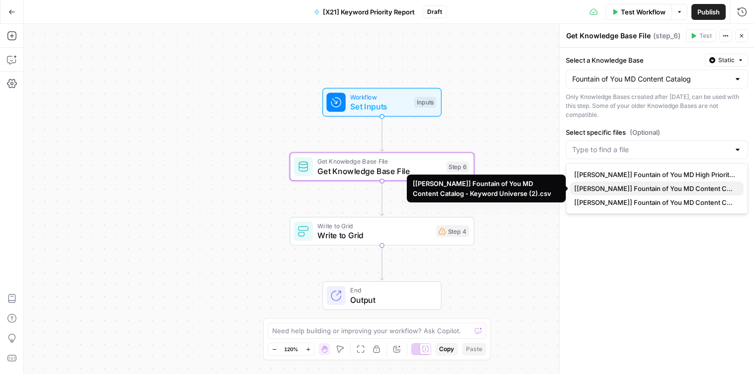
click at [623, 185] on span "[FOY] Fountain of You MD Content Catalog - Keyword Universe (2).csv" at bounding box center [654, 188] width 161 height 10
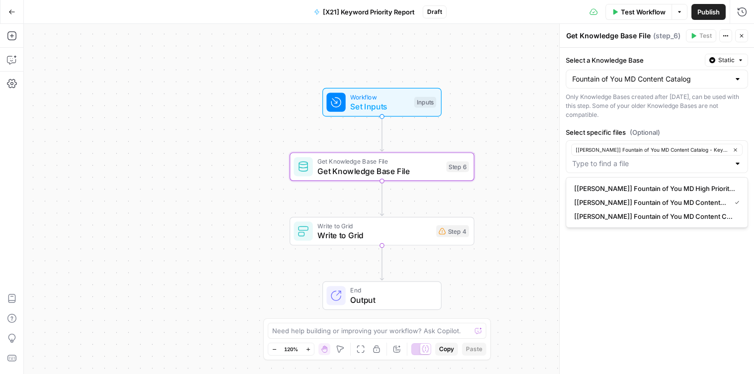
click at [621, 106] on div "Only Knowledge Bases created after June 1st, 2024, can be used with this step. …" at bounding box center [657, 105] width 182 height 27
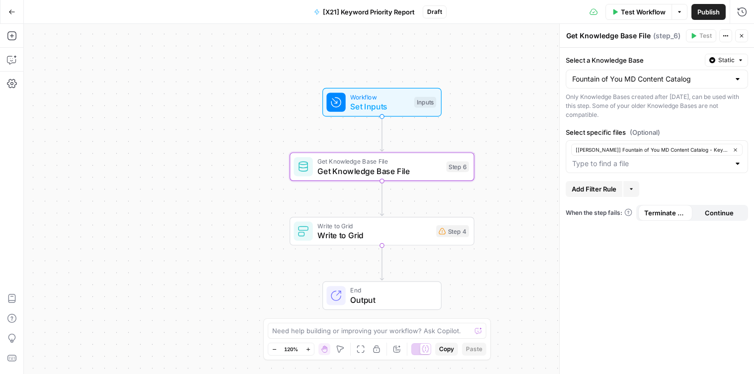
click at [646, 10] on span "Test Workflow" at bounding box center [643, 12] width 45 height 10
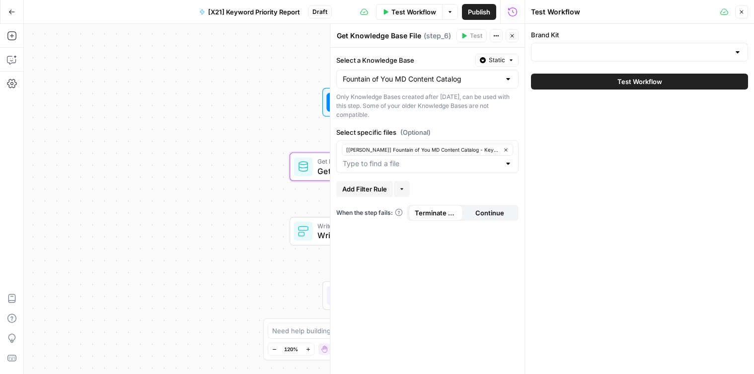
click at [744, 13] on icon "button" at bounding box center [742, 12] width 6 height 6
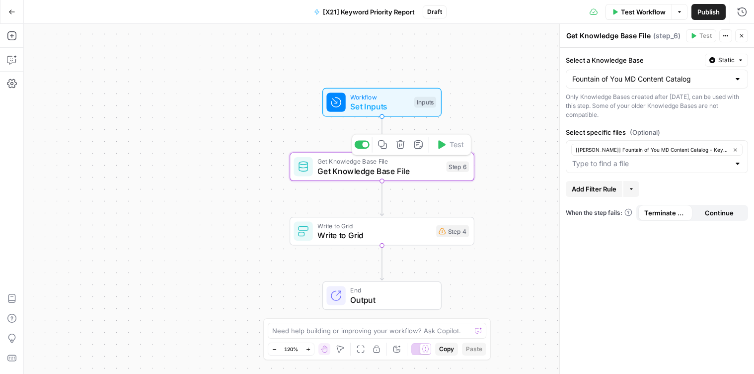
click at [331, 169] on span "Get Knowledge Base File" at bounding box center [379, 171] width 124 height 12
click at [351, 234] on span "Write to Grid" at bounding box center [374, 235] width 114 height 12
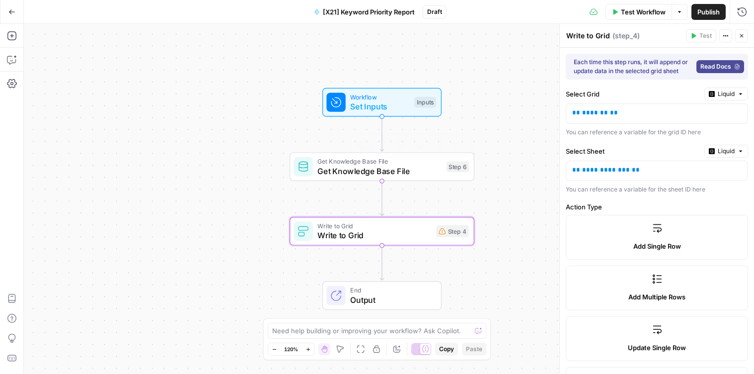
click at [327, 168] on span "Get Knowledge Base File" at bounding box center [379, 171] width 124 height 12
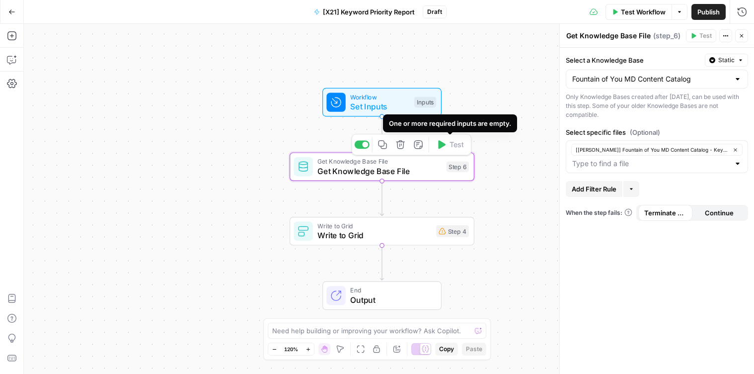
click at [389, 97] on span "Workflow" at bounding box center [379, 96] width 59 height 9
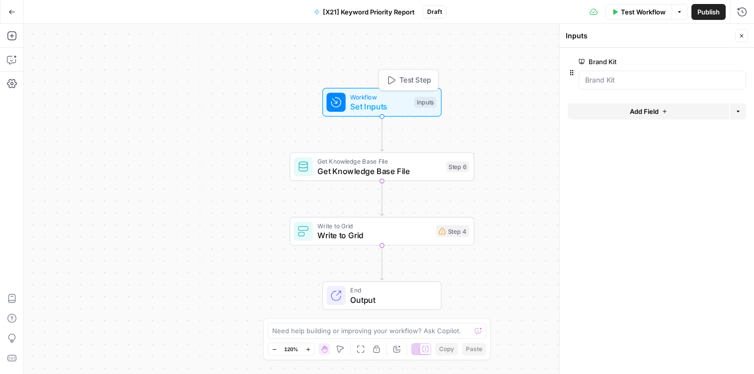
click at [399, 79] on span "Test Step" at bounding box center [415, 80] width 32 height 11
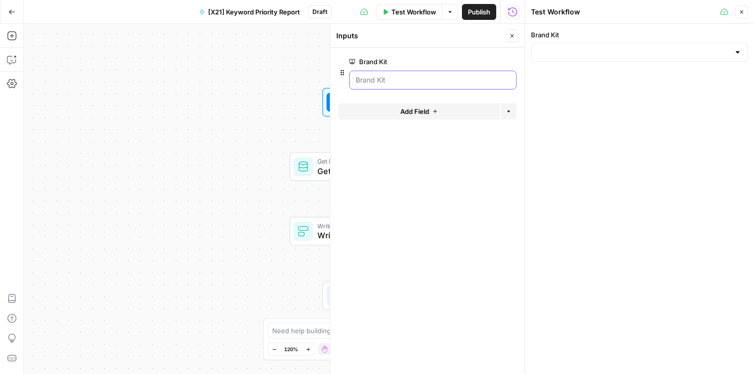
click at [452, 76] on Kit "Brand Kit" at bounding box center [433, 80] width 155 height 10
click at [558, 50] on input "Brand Kit" at bounding box center [634, 52] width 192 height 10
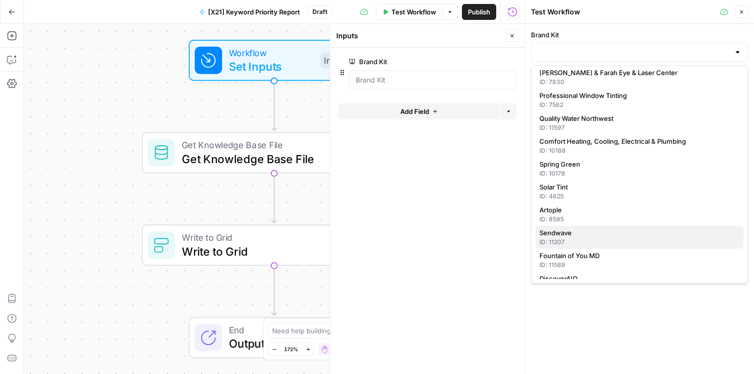
scroll to position [157, 0]
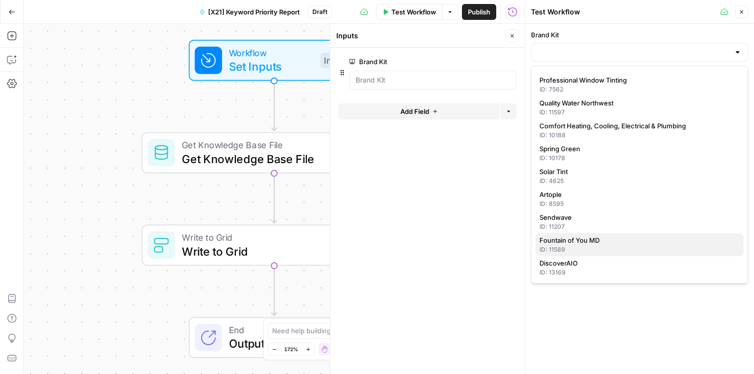
click at [626, 249] on div "ID: 11589" at bounding box center [640, 249] width 200 height 9
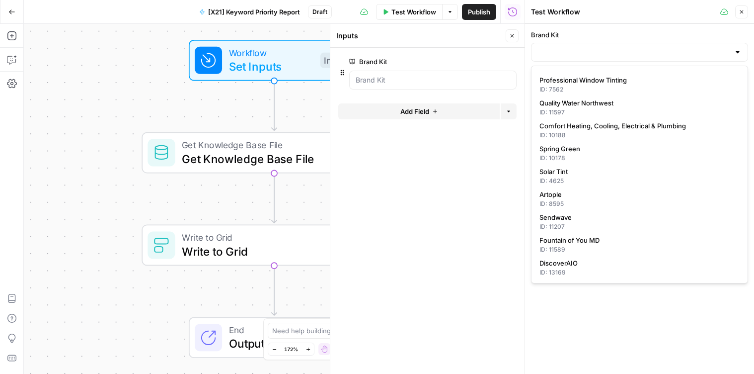
type input "Fountain of You MD"
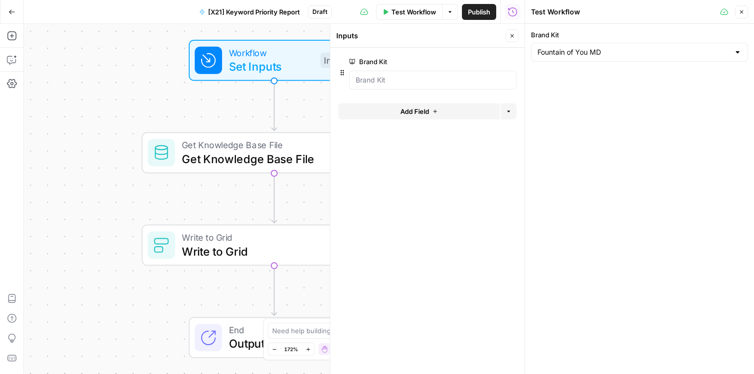
click at [586, 82] on div "Brand Kit Fountain of You MD" at bounding box center [639, 199] width 229 height 350
click at [427, 13] on span "Test Workflow" at bounding box center [413, 12] width 45 height 10
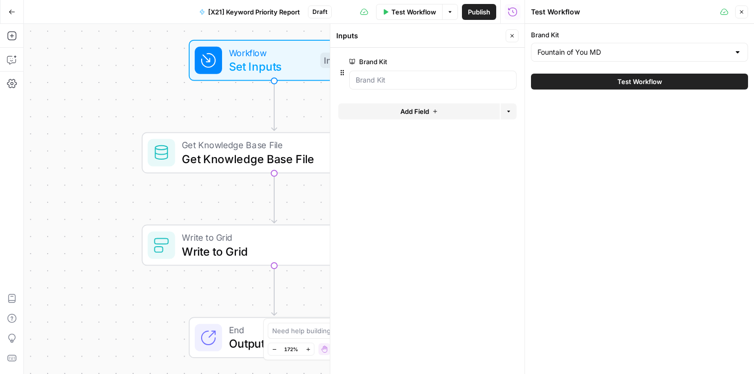
click at [611, 83] on button "Test Workflow" at bounding box center [639, 82] width 217 height 16
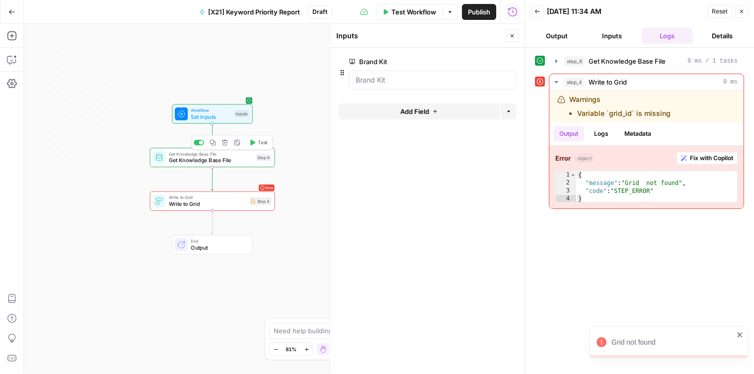
click at [228, 163] on span "Get Knowledge Base File" at bounding box center [211, 160] width 84 height 8
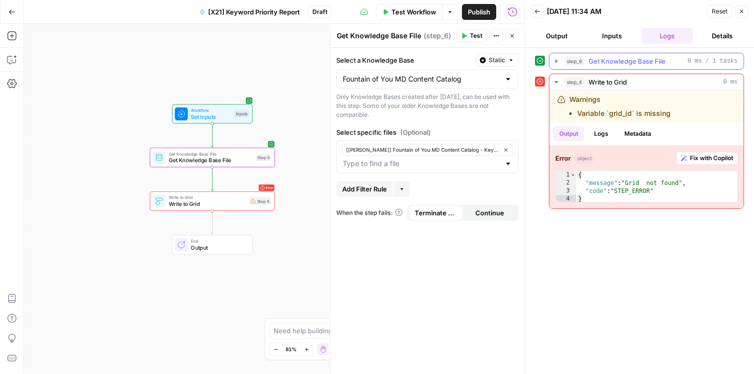
click at [554, 59] on icon "button" at bounding box center [556, 61] width 8 height 8
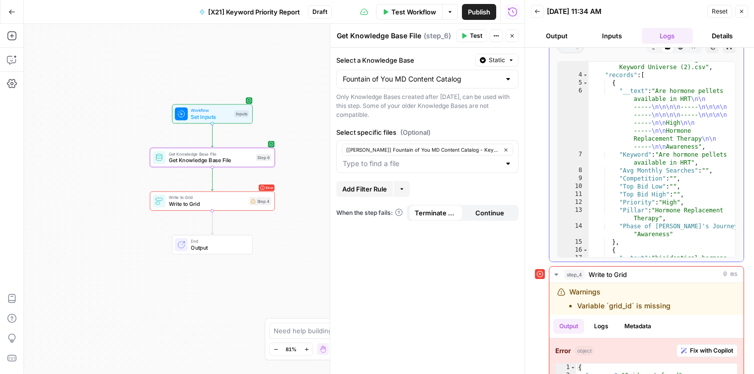
scroll to position [60, 0]
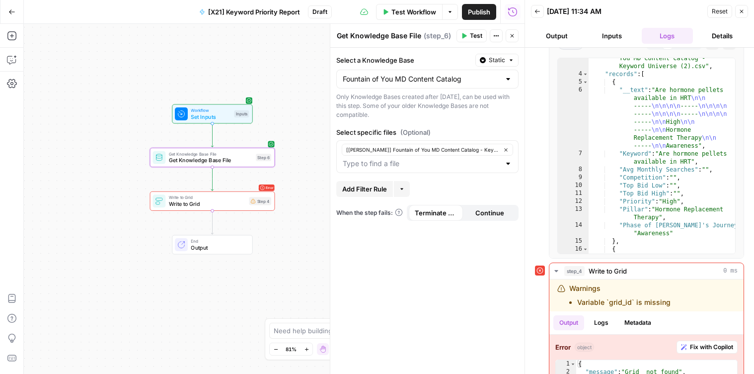
click at [235, 165] on div "Get Knowledge Base File Get Knowledge Base File Step 6 Copy step Delete step Ad…" at bounding box center [212, 157] width 125 height 19
click at [388, 40] on textarea "Get Knowledge Base File" at bounding box center [379, 36] width 84 height 10
drag, startPoint x: 354, startPoint y: 37, endPoint x: 446, endPoint y: 33, distance: 92.0
click at [446, 33] on div "Get Knowledge Base File Get Knowledge Base File ( step_6 )" at bounding box center [394, 35] width 117 height 11
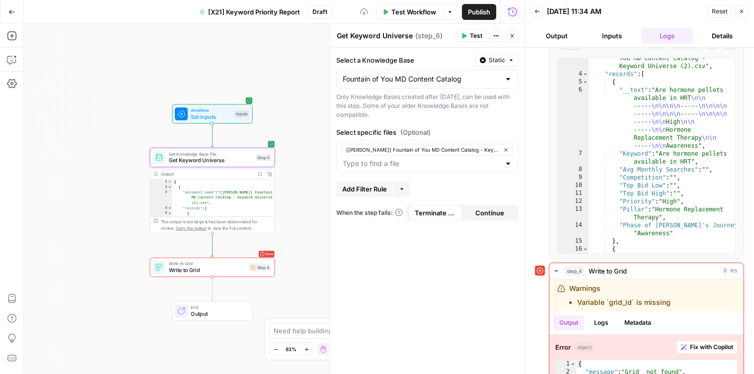
type textarea "Get Keyword Universe"
click at [292, 155] on div "Workflow Set Inputs Inputs Get Knowledge Base File Get Keyword Universe Step 6 …" at bounding box center [274, 199] width 501 height 350
click at [15, 36] on icon "button" at bounding box center [11, 35] width 9 height 9
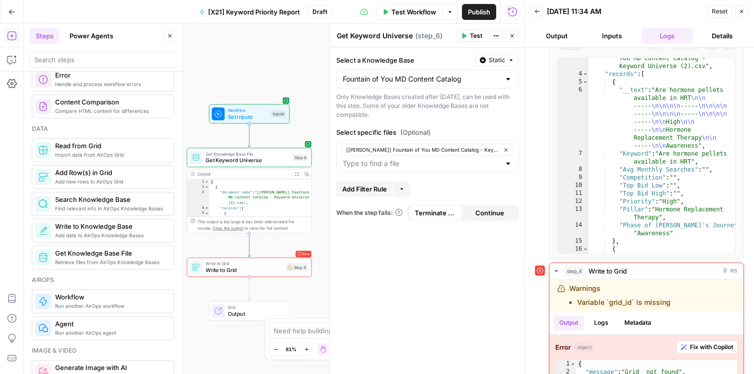
scroll to position [391, 0]
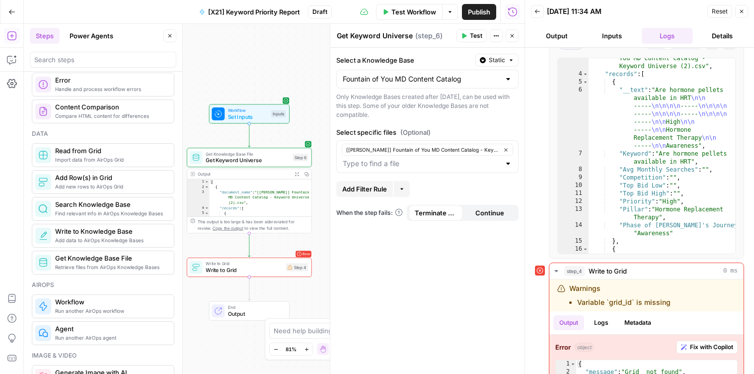
click at [95, 258] on span "Get Knowledge Base File" at bounding box center [110, 258] width 111 height 10
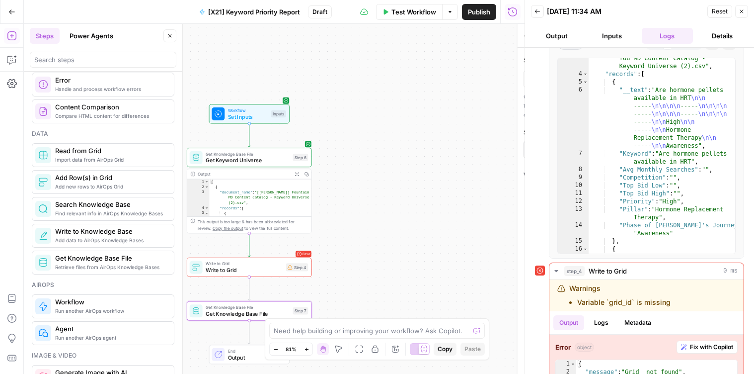
type textarea "Get Knowledge Base File"
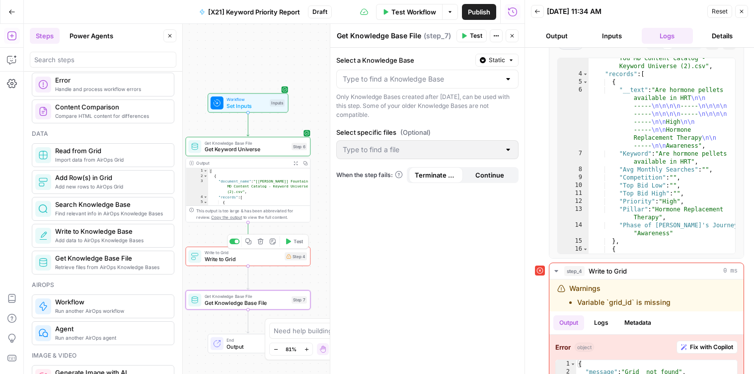
click at [262, 242] on icon "button" at bounding box center [261, 241] width 6 height 6
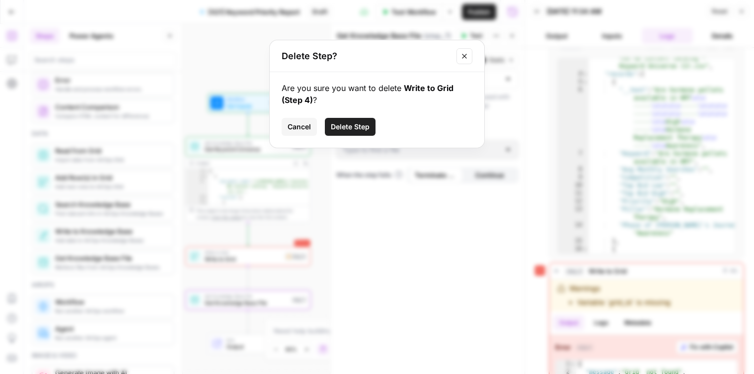
click at [345, 123] on span "Delete Step" at bounding box center [350, 127] width 39 height 10
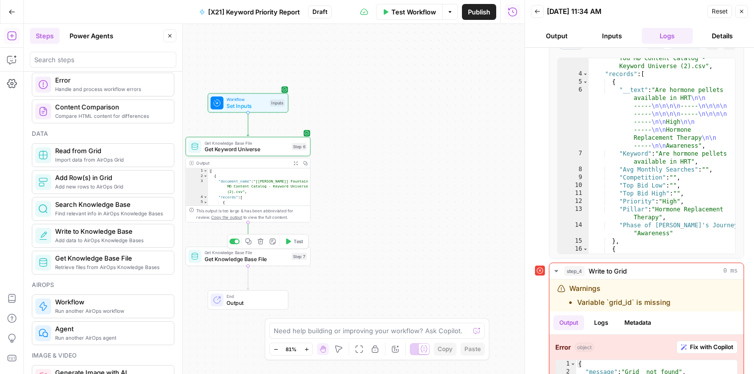
click at [252, 260] on span "Get Knowledge Base File" at bounding box center [247, 259] width 84 height 8
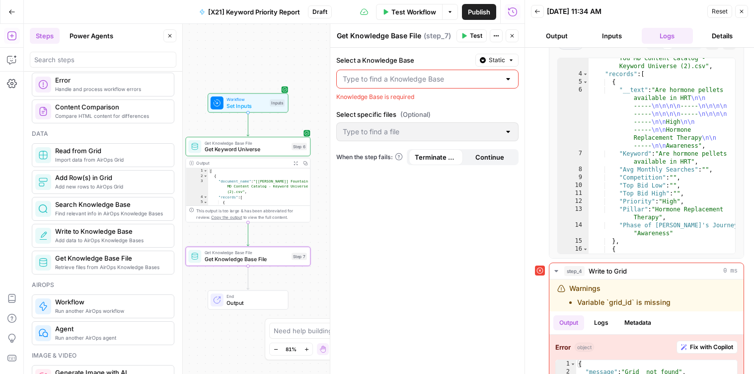
click at [434, 77] on input "Select a Knowledge Base" at bounding box center [421, 79] width 157 height 10
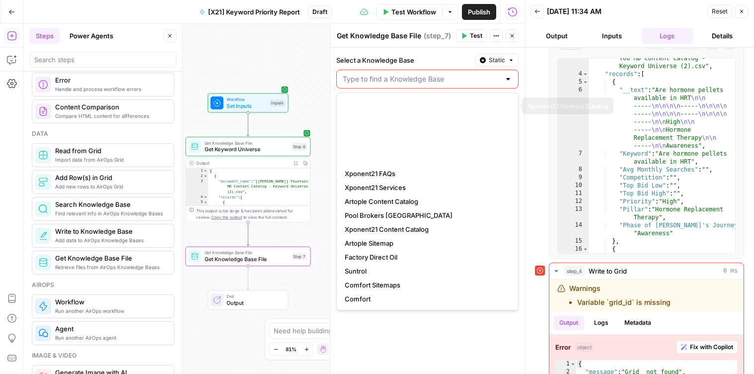
scroll to position [139, 0]
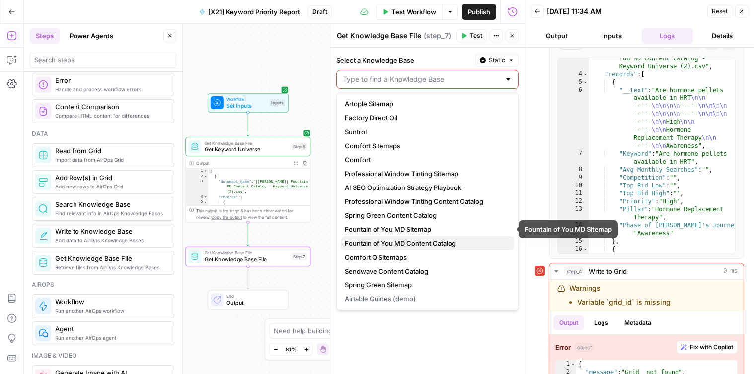
click at [425, 240] on span "Fountain of You MD Content Catalog" at bounding box center [425, 243] width 161 height 10
type input "Fountain of You MD Content Catalog"
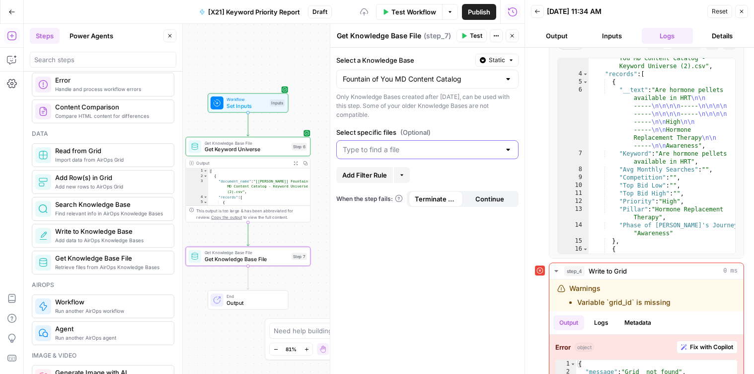
click at [398, 150] on input "Select specific files (Optional)" at bounding box center [421, 150] width 157 height 10
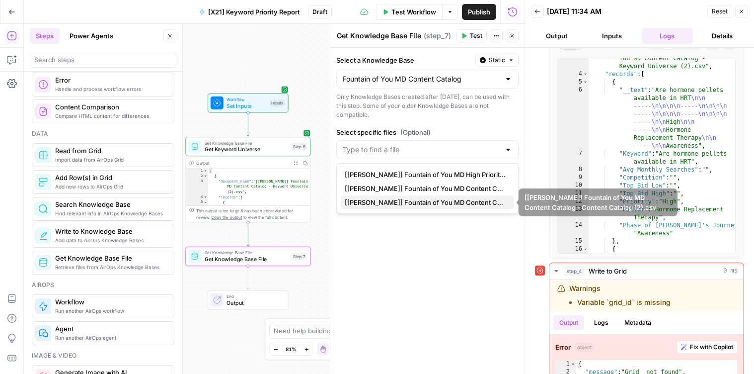
click at [452, 205] on span "[FOY] Fountain of You MD Content Catalog - Content Catalog (2).csv" at bounding box center [425, 202] width 161 height 10
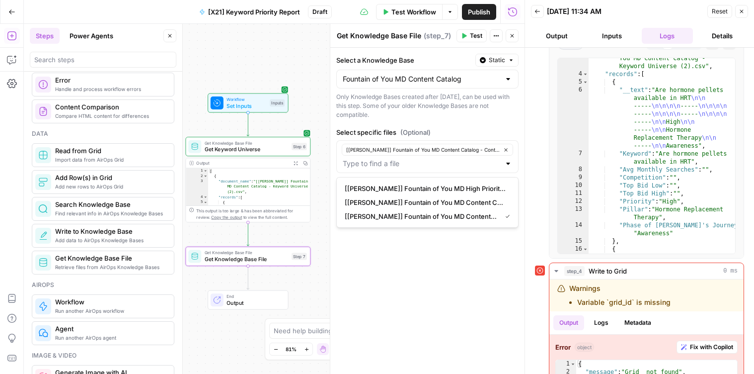
click at [409, 133] on span "(Optional)" at bounding box center [415, 132] width 30 height 10
click at [409, 158] on input "Select specific files (Optional)" at bounding box center [421, 163] width 157 height 10
click at [372, 33] on textarea "Get Knowledge Base File" at bounding box center [379, 36] width 84 height 10
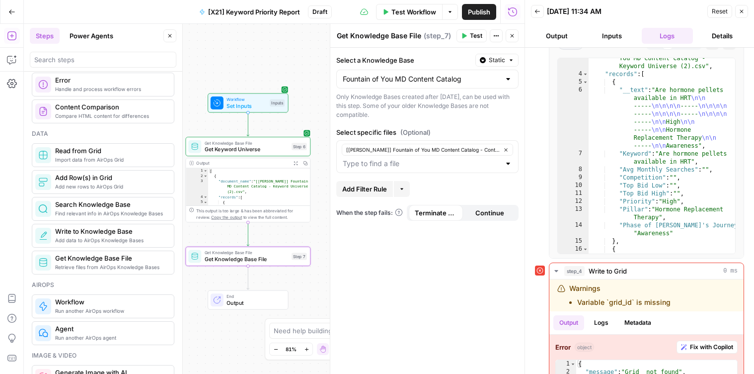
drag, startPoint x: 350, startPoint y: 35, endPoint x: 466, endPoint y: 33, distance: 116.3
click at [466, 33] on div "Get Knowledge Base File Get Knowledge Base File ( step_7 ) Test Actions Close" at bounding box center [427, 35] width 182 height 13
type textarea "Get Content Catalog"
click at [418, 109] on div "Only Knowledge Bases created after June 1st, 2024, can be used with this step. …" at bounding box center [427, 105] width 182 height 27
click at [556, 269] on icon "button" at bounding box center [556, 271] width 8 height 8
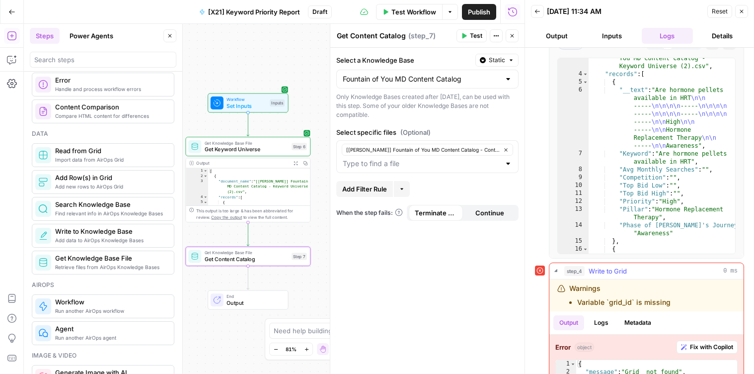
scroll to position [0, 0]
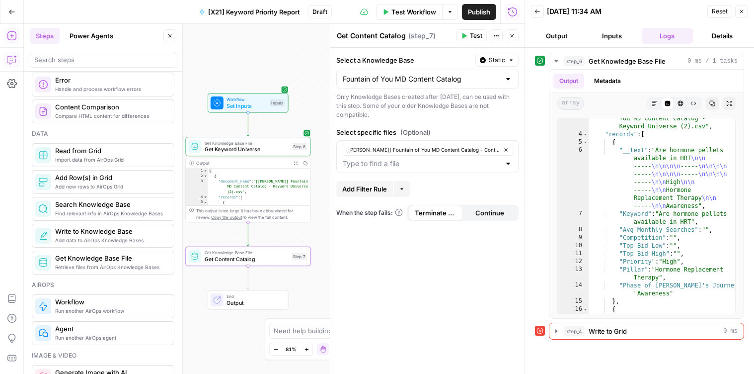
click at [9, 64] on icon "button" at bounding box center [12, 60] width 10 height 10
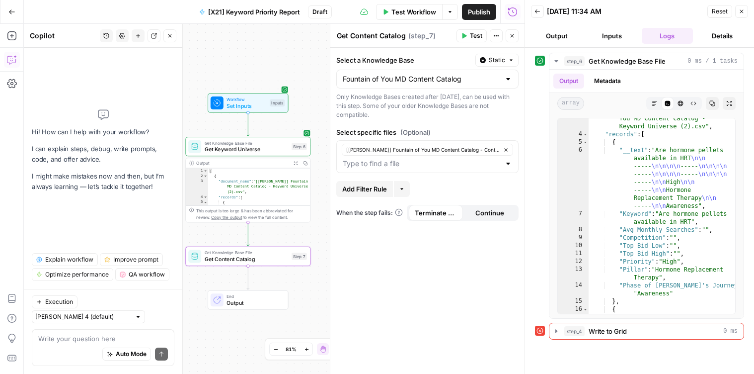
click at [75, 338] on textarea at bounding box center [103, 338] width 130 height 10
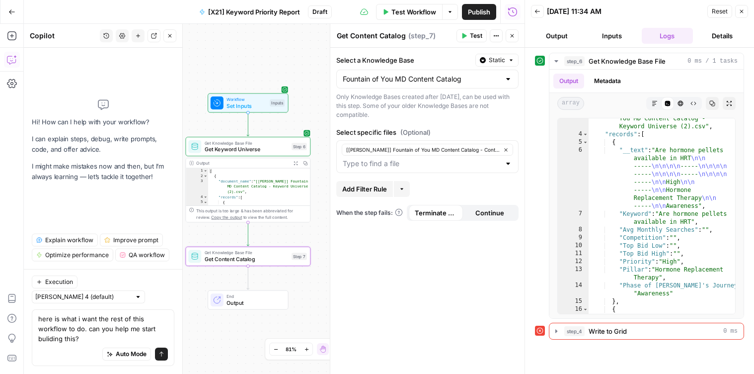
type textarea "here is what i want the rest of this workflow to do. can you help me start buli…"
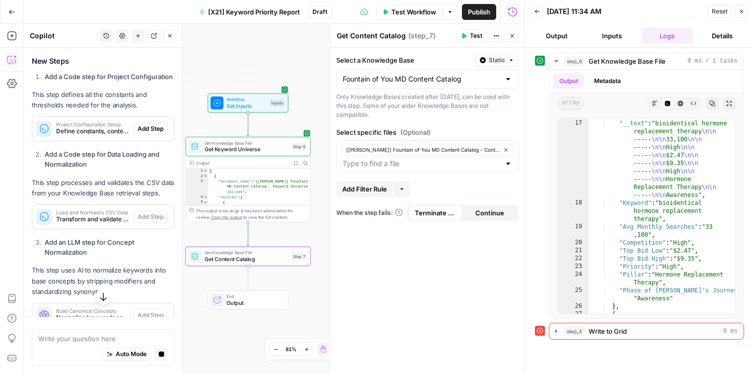
scroll to position [3291, 0]
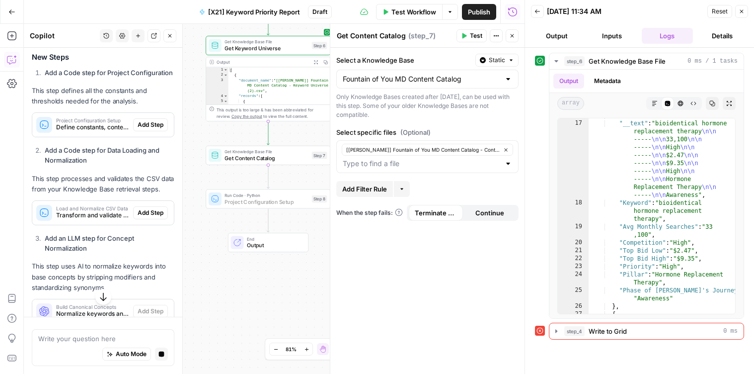
click at [154, 129] on span "Add Step" at bounding box center [151, 124] width 26 height 9
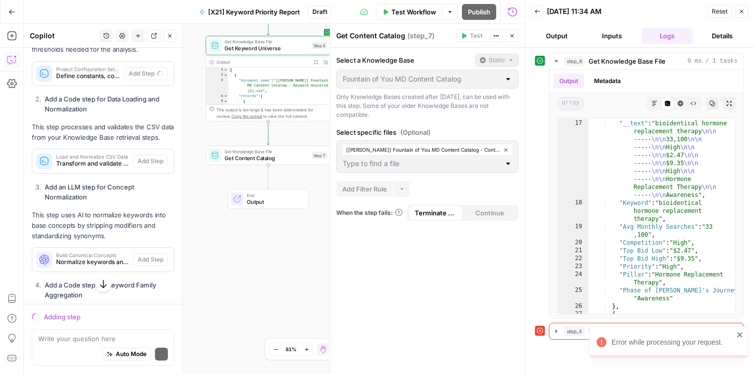
scroll to position [3349, 0]
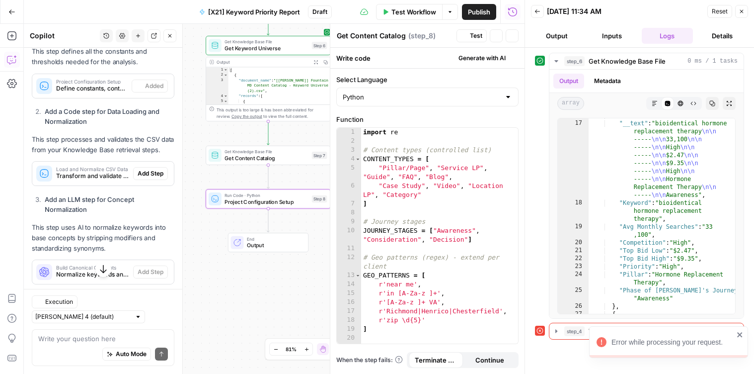
type textarea "Project Configuration Setup"
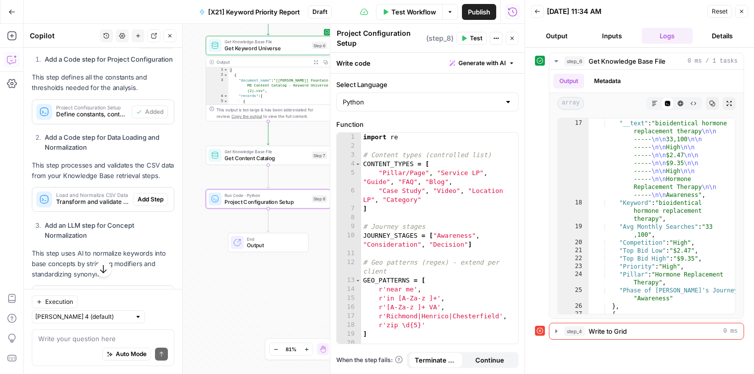
scroll to position [3321, 0]
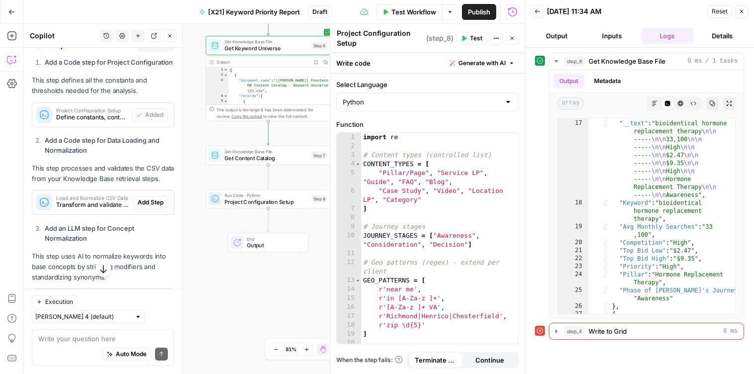
click at [161, 50] on span "Add All" at bounding box center [160, 45] width 19 height 9
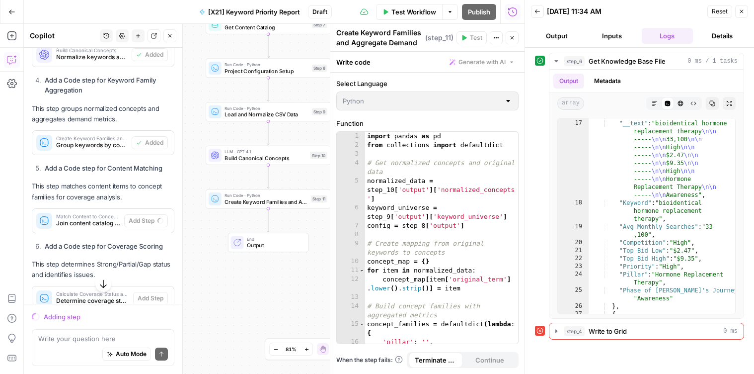
scroll to position [3631, 0]
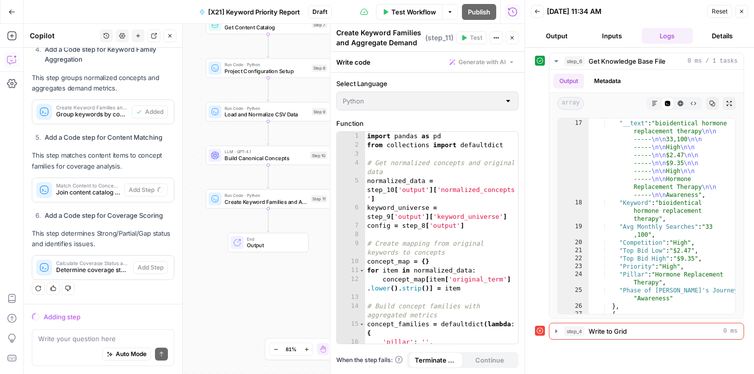
click at [745, 14] on button "Close" at bounding box center [741, 11] width 13 height 13
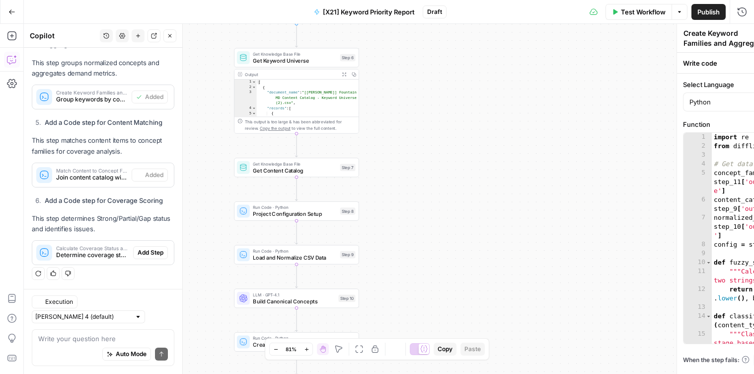
type textarea "Match Content to Concept Families"
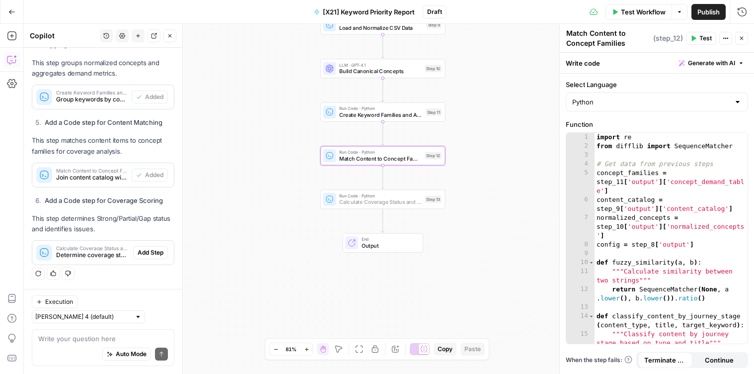
click at [149, 257] on span "Add Step" at bounding box center [151, 252] width 26 height 9
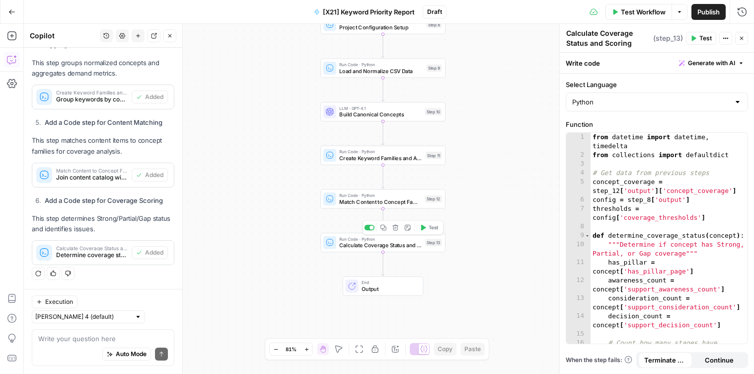
click at [338, 244] on div "Run Code · Python Calculate Coverage Status and Scoring Step 13 Copy step Delet…" at bounding box center [382, 242] width 119 height 14
click at [504, 254] on div "Workflow Set Inputs Inputs Get Knowledge Base File Get Keyword Universe Step 6 …" at bounding box center [389, 199] width 730 height 350
click at [82, 234] on p "This step determines Strong/Partial/Gap status and identifies issues." at bounding box center [103, 223] width 143 height 21
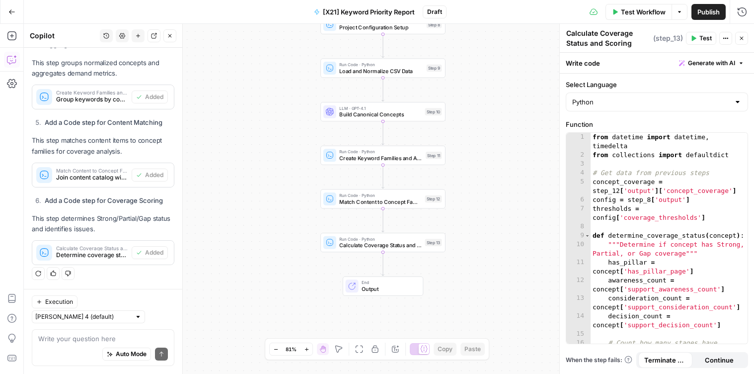
click at [82, 234] on p "This step determines Strong/Partial/Gap status and identifies issues." at bounding box center [103, 223] width 143 height 21
click at [625, 13] on span "Test Workflow" at bounding box center [643, 12] width 45 height 10
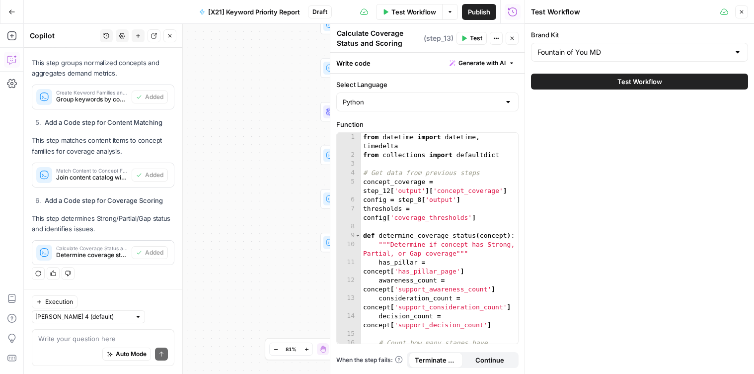
click at [604, 83] on button "Test Workflow" at bounding box center [639, 82] width 217 height 16
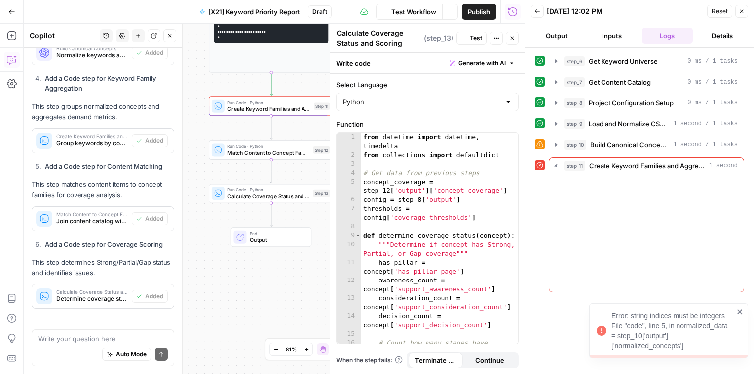
scroll to position [3647, 0]
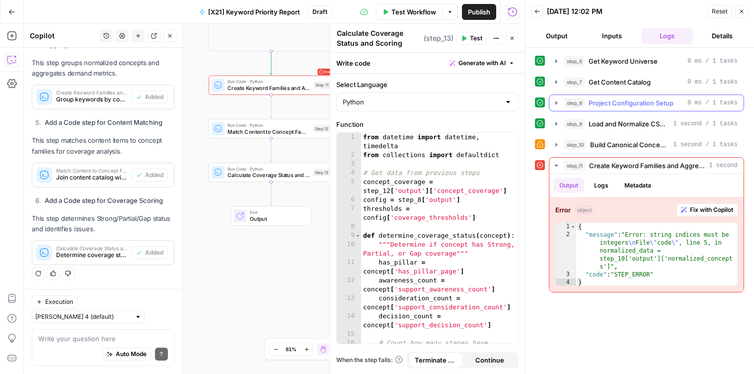
click at [557, 104] on icon "button" at bounding box center [556, 103] width 8 height 8
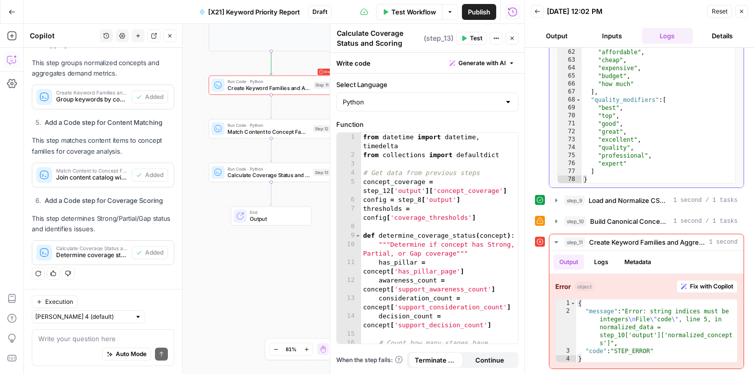
scroll to position [424, 0]
click at [555, 200] on icon "button" at bounding box center [556, 200] width 8 height 8
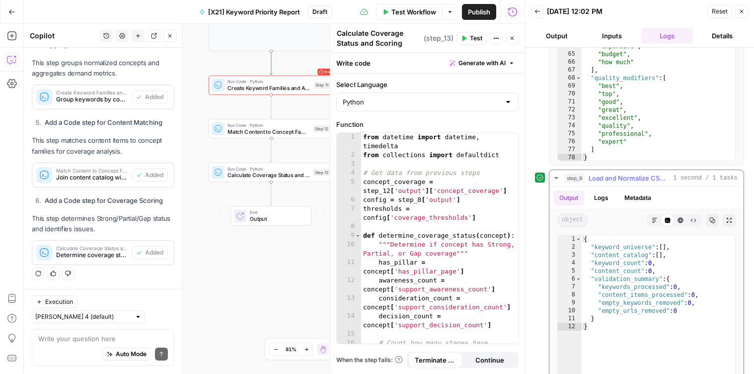
scroll to position [193, 0]
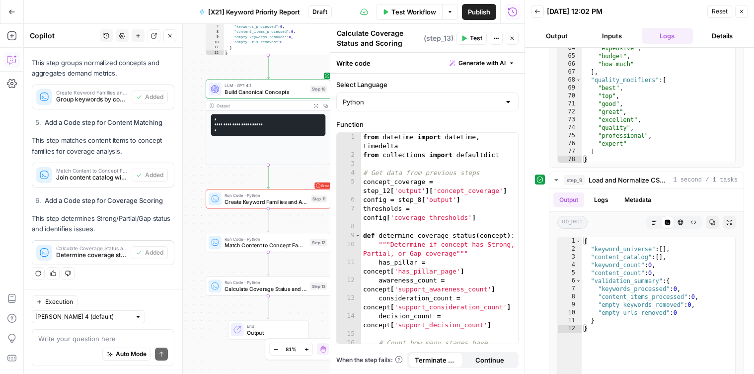
click at [92, 156] on p "This step matches content items to concept families for coverage analysis." at bounding box center [103, 145] width 143 height 21
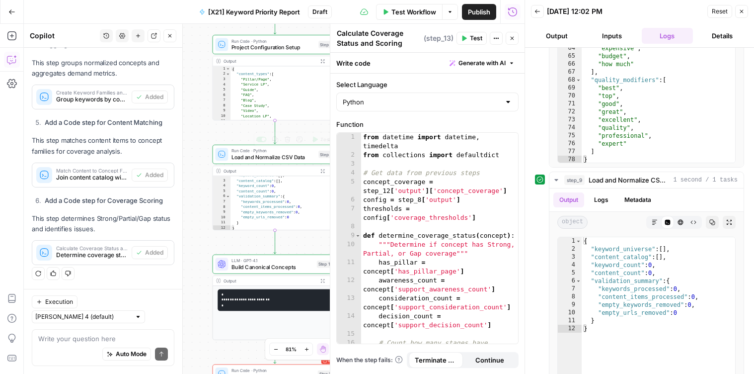
click at [248, 157] on span "Load and Normalize CSV Data" at bounding box center [274, 157] width 84 height 8
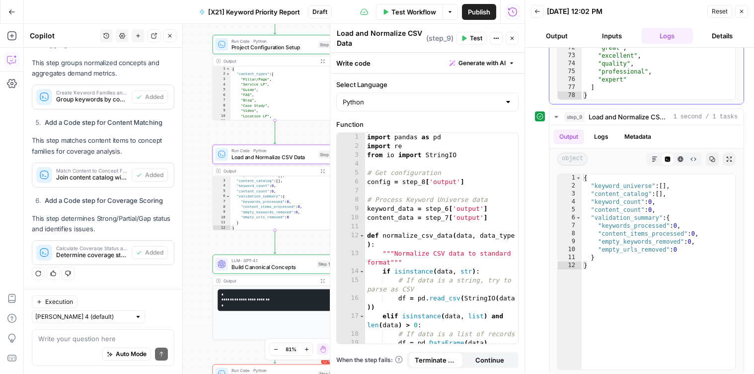
scroll to position [264, 0]
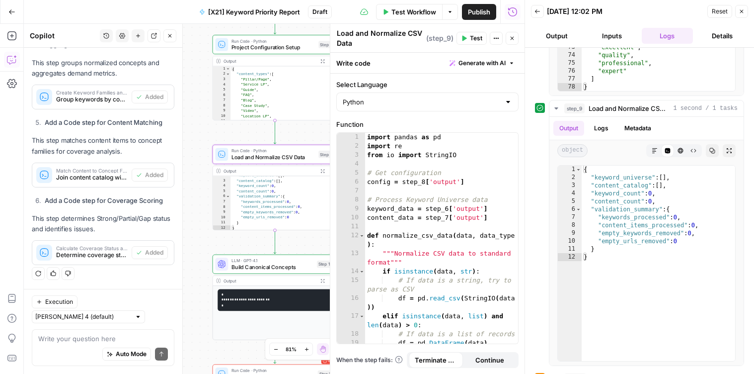
click at [70, 370] on div "Execution Claude Sonnet 4 (default) Write your question here Auto Mode Send" at bounding box center [103, 331] width 158 height 85
click at [82, 345] on div "Auto Mode Send" at bounding box center [103, 354] width 130 height 22
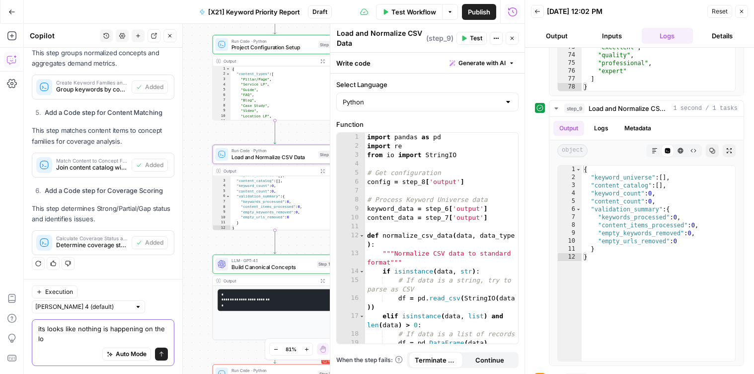
scroll to position [3657, 0]
type textarea "its looks like nothing is happening on the load and normalize csv data step"
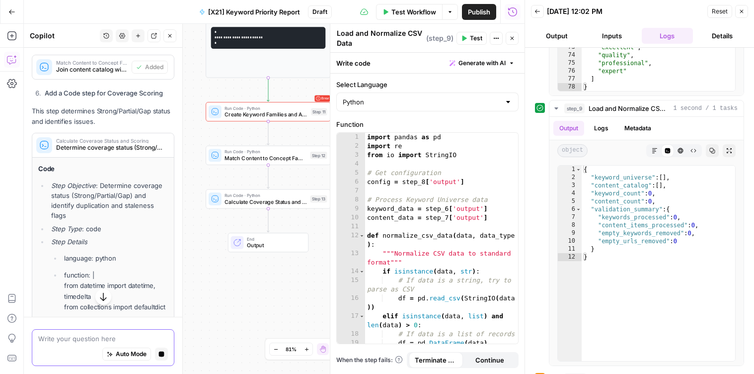
scroll to position [3748, 0]
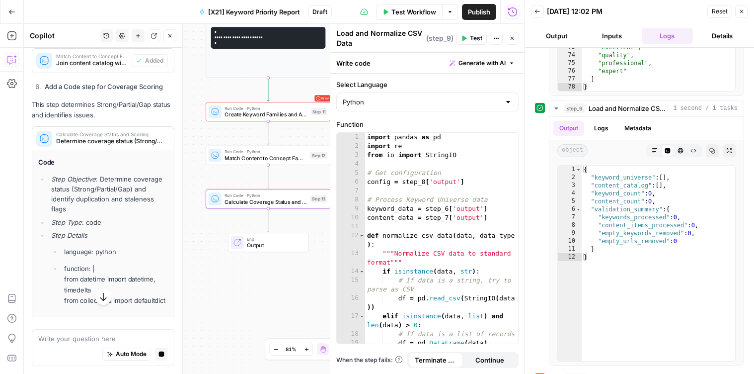
click at [92, 137] on span "Calculate Coverage Status and Scoring" at bounding box center [110, 134] width 108 height 5
click at [104, 297] on icon "button" at bounding box center [103, 297] width 10 height 10
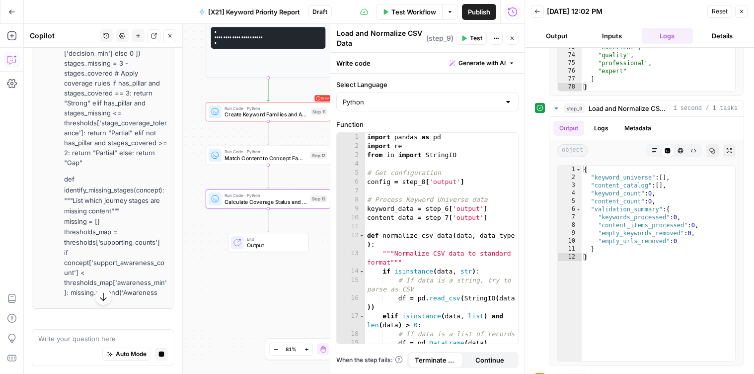
scroll to position [4420, 0]
click at [91, 336] on textarea at bounding box center [103, 338] width 130 height 10
type textarea "its looks like"
click at [103, 36] on span "History" at bounding box center [103, 36] width 0 height 0
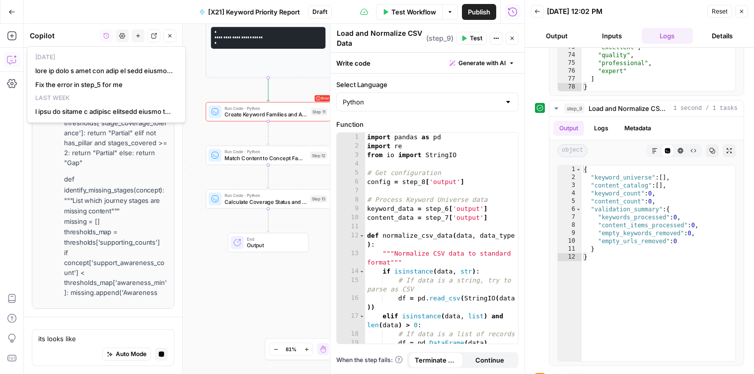
click at [92, 33] on div "Copilot" at bounding box center [63, 36] width 67 height 10
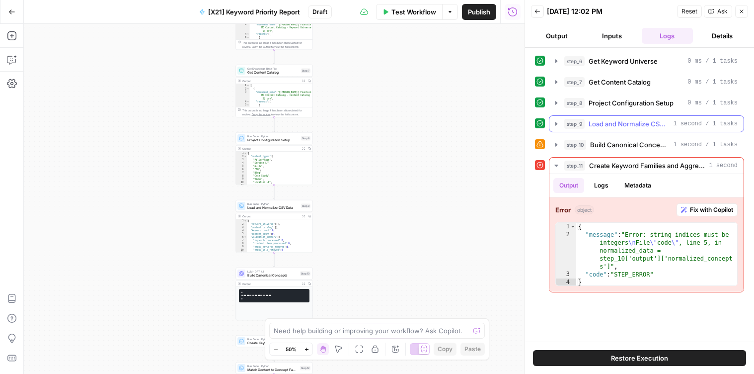
click at [559, 120] on icon "button" at bounding box center [556, 124] width 8 height 8
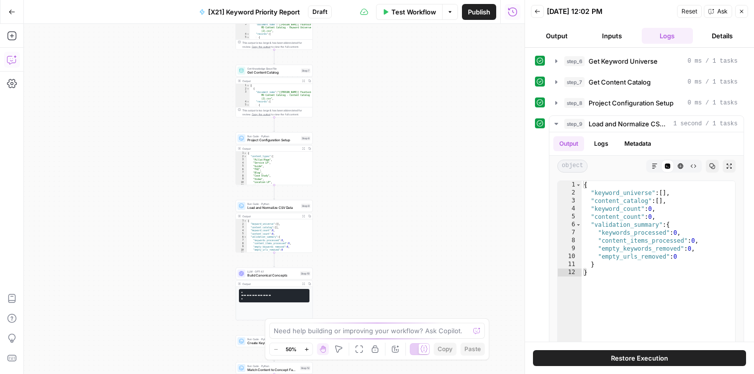
click at [13, 59] on icon "button" at bounding box center [12, 60] width 10 height 10
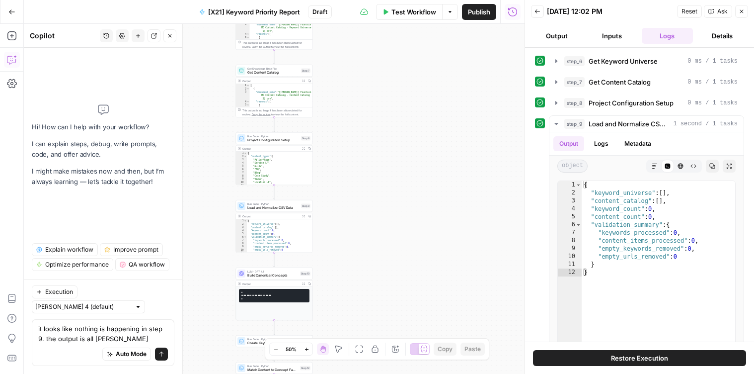
type textarea "it looks like nothing is happening in step 9. the output is all blank"
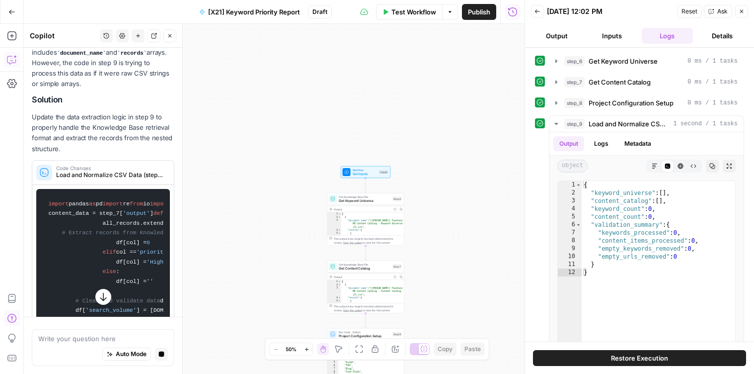
scroll to position [229, 0]
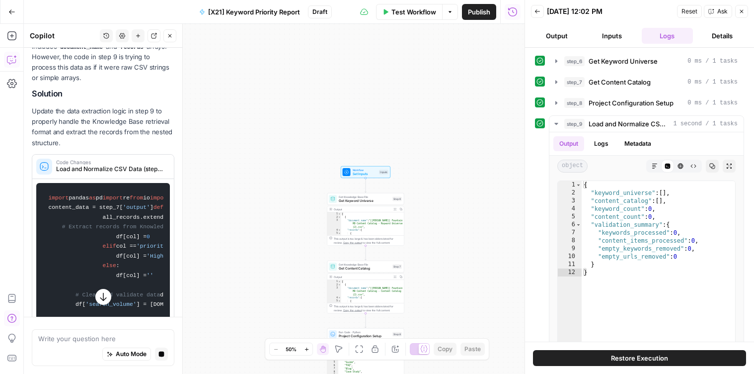
click at [76, 122] on p "Update the data extraction logic in step 9 to properly handle the Knowledge Bas…" at bounding box center [103, 127] width 143 height 42
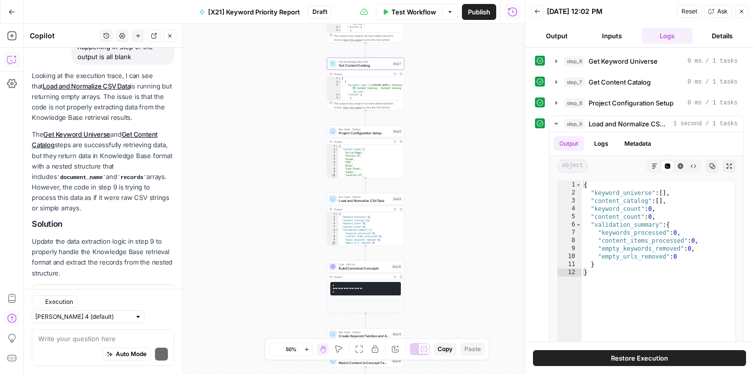
scroll to position [127, 0]
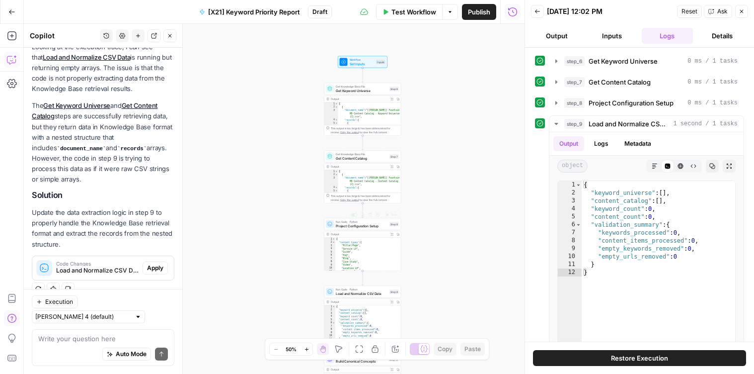
click at [346, 228] on div "Run Code · Python Project Configuration Setup Step 8 Copy step Delete step Add …" at bounding box center [362, 224] width 77 height 12
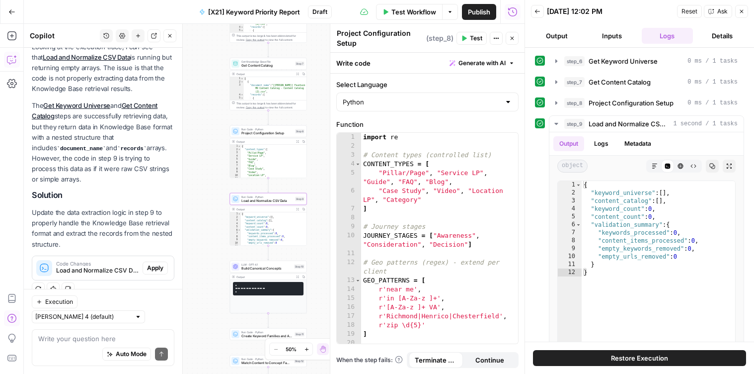
click at [154, 264] on span "Apply" at bounding box center [155, 267] width 16 height 9
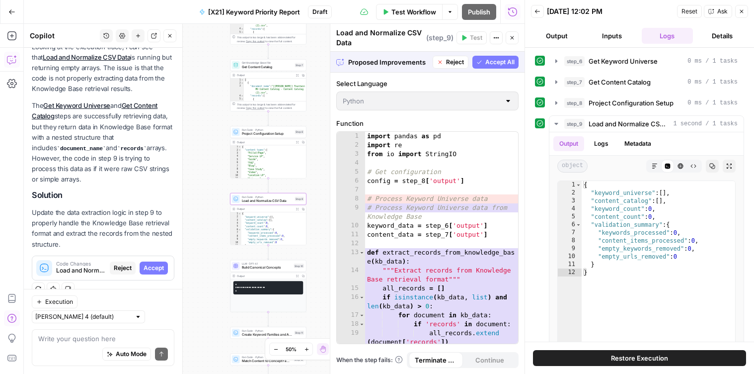
click at [154, 264] on span "Accept" at bounding box center [154, 267] width 20 height 9
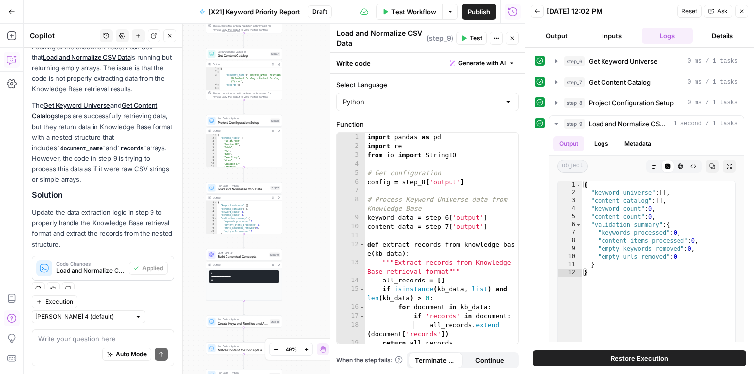
scroll to position [1, 0]
click at [215, 189] on div at bounding box center [212, 188] width 8 height 8
click at [476, 39] on span "Test" at bounding box center [476, 38] width 12 height 9
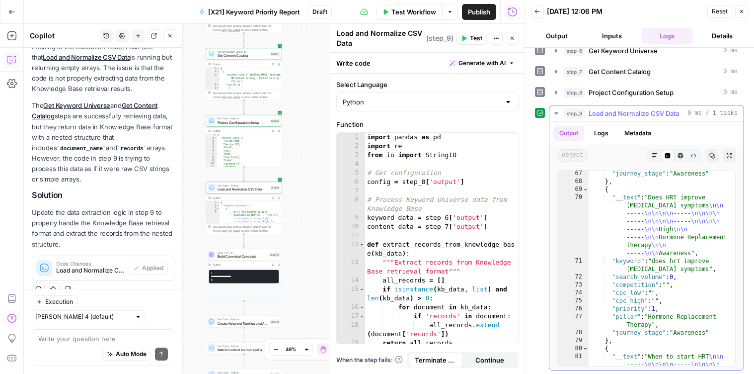
scroll to position [154, 0]
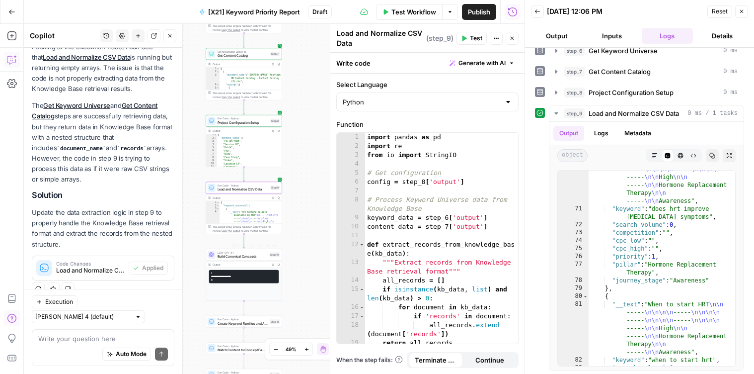
click at [248, 255] on span "Build Canonical Concepts" at bounding box center [243, 256] width 50 height 5
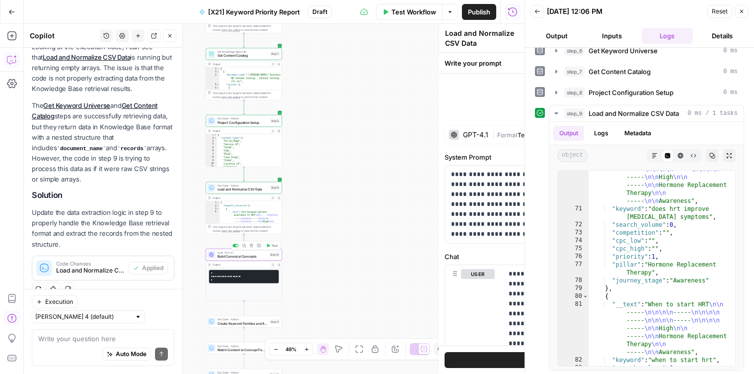
type textarea "Build Canonical Concepts"
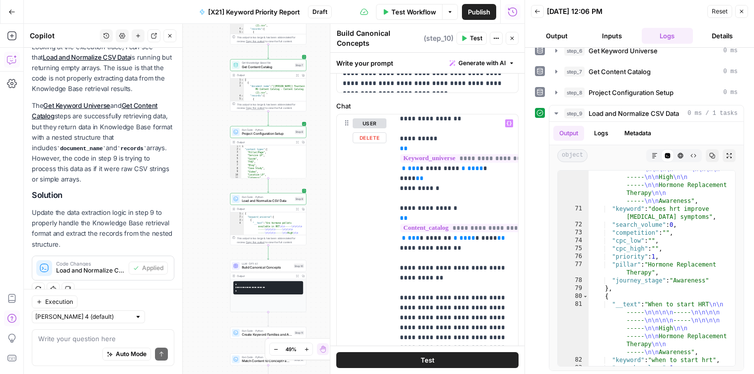
scroll to position [193, 0]
click at [95, 336] on textarea at bounding box center [103, 338] width 130 height 10
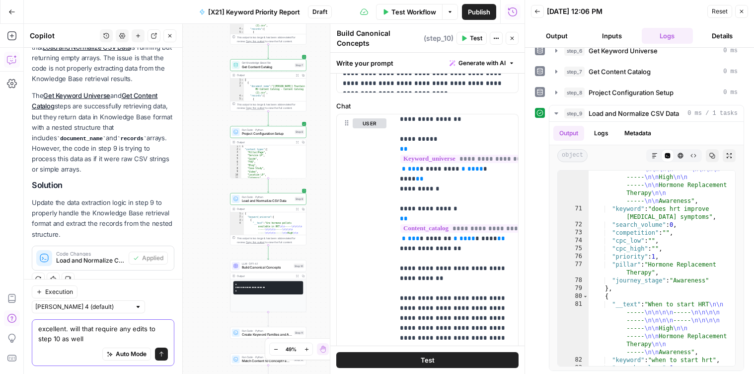
type textarea "excellent. will that require any edits to step 10 as well?"
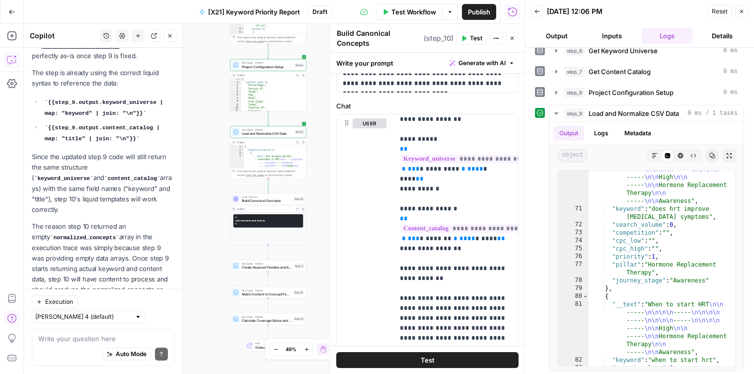
scroll to position [422, 0]
click at [260, 200] on span "Build Canonical Concepts" at bounding box center [267, 200] width 50 height 5
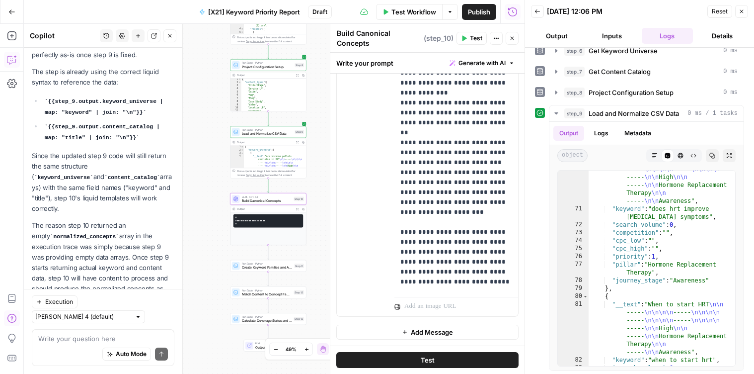
scroll to position [0, 0]
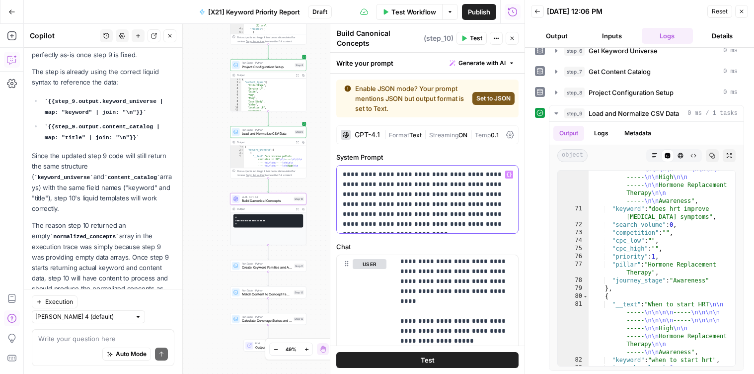
click at [469, 177] on p "**********" at bounding box center [427, 199] width 169 height 60
click at [425, 275] on p "**********" at bounding box center [456, 127] width 112 height 1093
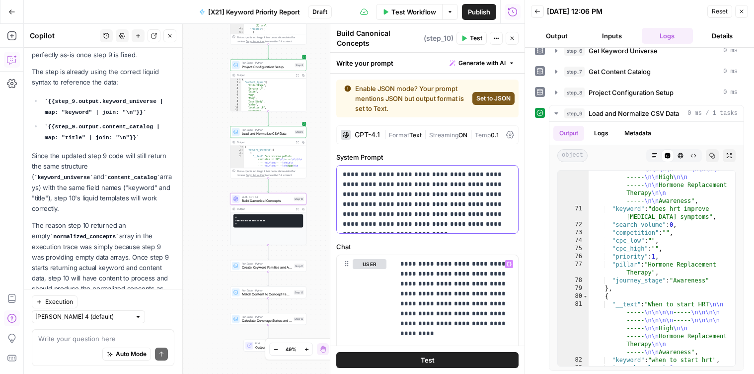
click at [396, 191] on p "**********" at bounding box center [427, 199] width 169 height 60
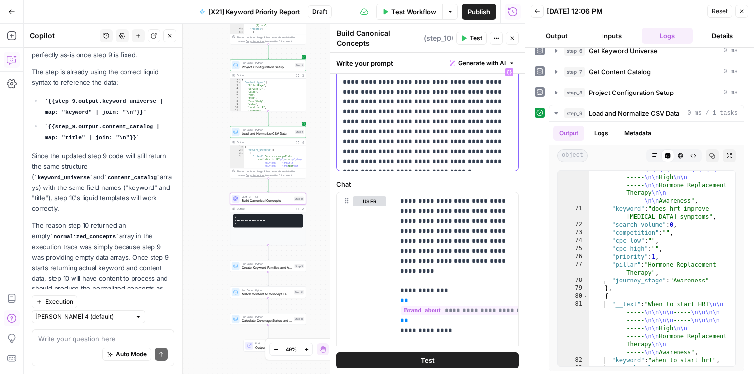
scroll to position [162, 0]
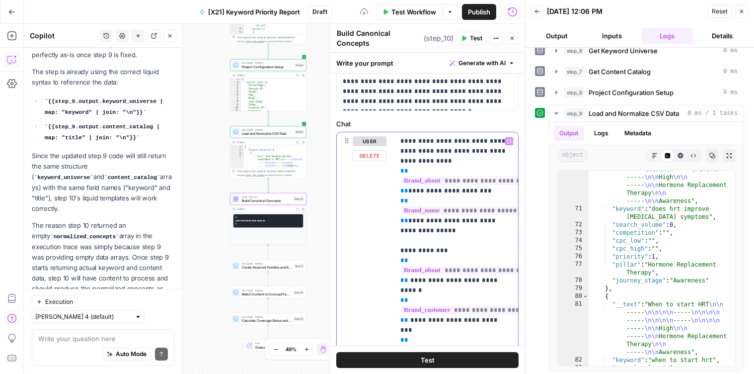
click at [371, 243] on div "user Delete" at bounding box center [370, 346] width 34 height 420
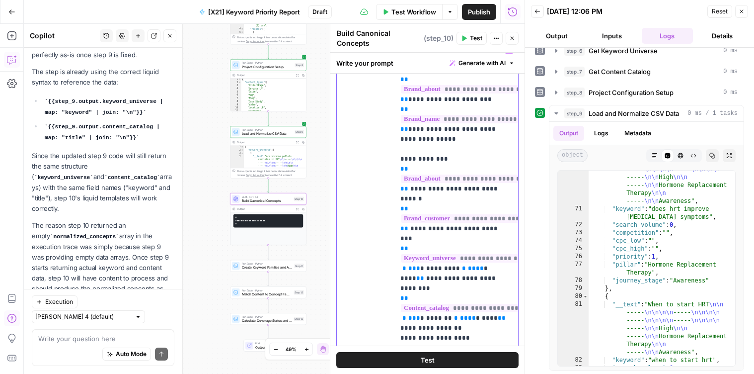
scroll to position [0, 0]
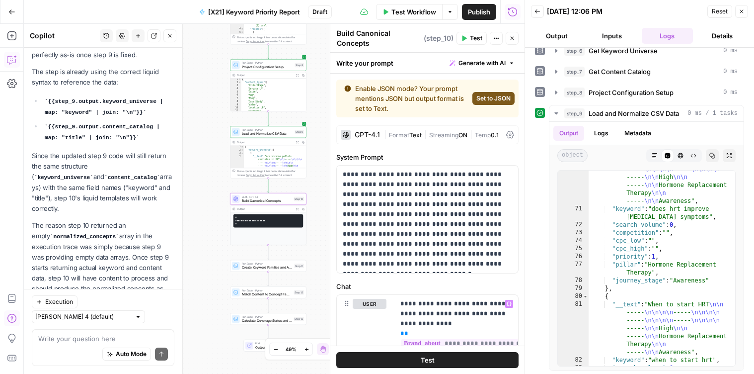
click at [483, 91] on div "Enable JSON mode? Your prompt mentions JSON but output format is set to Text. S…" at bounding box center [427, 98] width 182 height 38
click at [483, 92] on button "Set to JSON" at bounding box center [493, 98] width 42 height 13
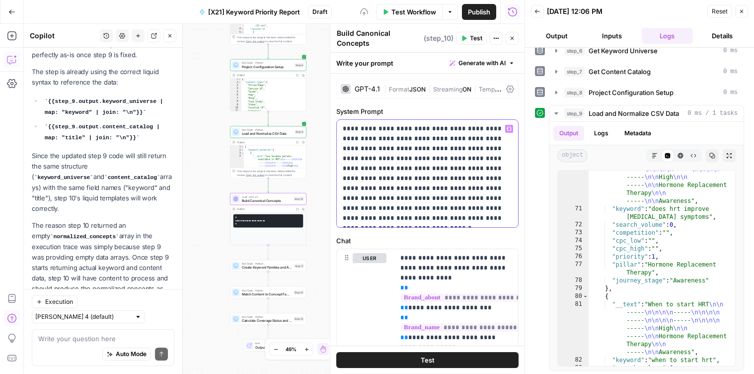
click at [412, 196] on p "**********" at bounding box center [427, 173] width 169 height 99
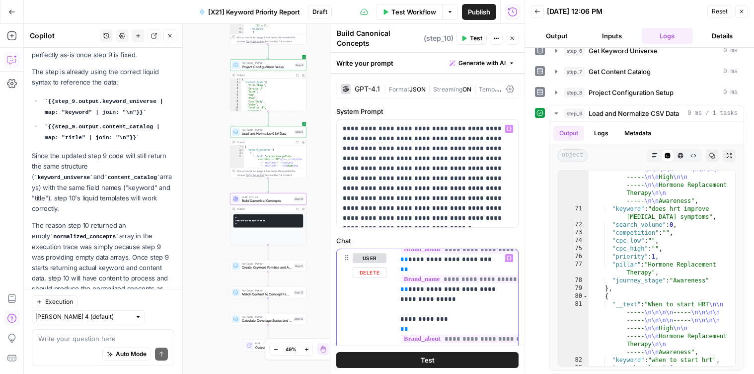
scroll to position [0, 1]
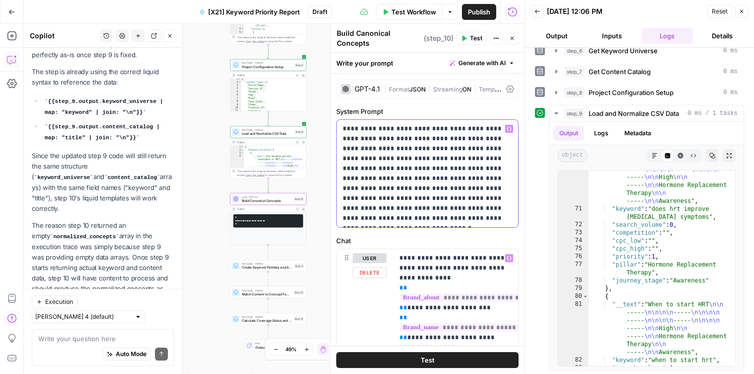
click at [431, 215] on p "**********" at bounding box center [427, 173] width 169 height 99
click at [464, 220] on p "**********" at bounding box center [427, 173] width 169 height 99
click at [349, 38] on textarea "Build Canonical Concepts" at bounding box center [379, 38] width 84 height 20
click at [366, 39] on textarea "Build Canonical Concepts" at bounding box center [379, 38] width 84 height 20
click at [371, 41] on textarea "Build Canonical Concepts" at bounding box center [379, 38] width 84 height 20
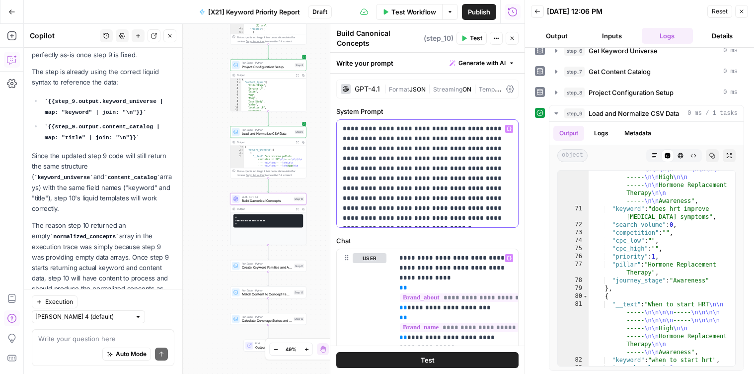
click at [395, 128] on p "**********" at bounding box center [427, 173] width 169 height 99
click at [390, 128] on p "**********" at bounding box center [427, 173] width 169 height 99
click at [407, 138] on p "**********" at bounding box center [427, 173] width 169 height 99
click at [414, 125] on p "**********" at bounding box center [427, 173] width 169 height 99
click at [471, 38] on span "Test" at bounding box center [476, 38] width 12 height 9
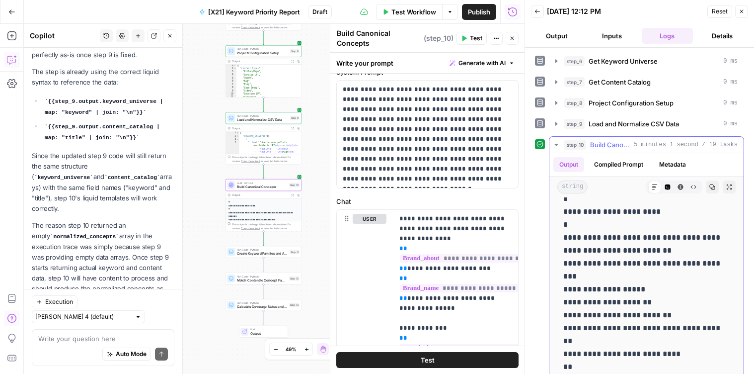
scroll to position [24, 0]
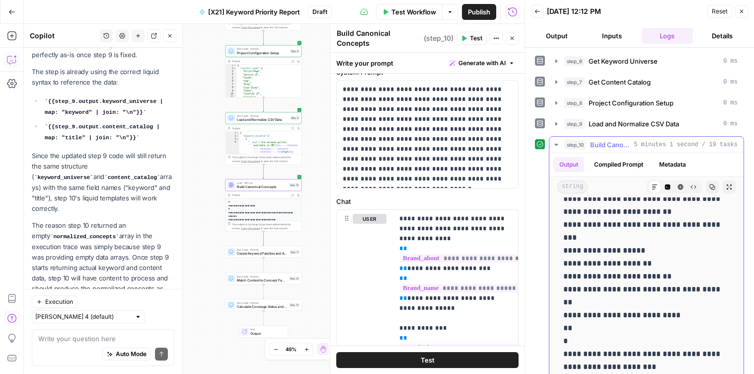
scroll to position [51, 0]
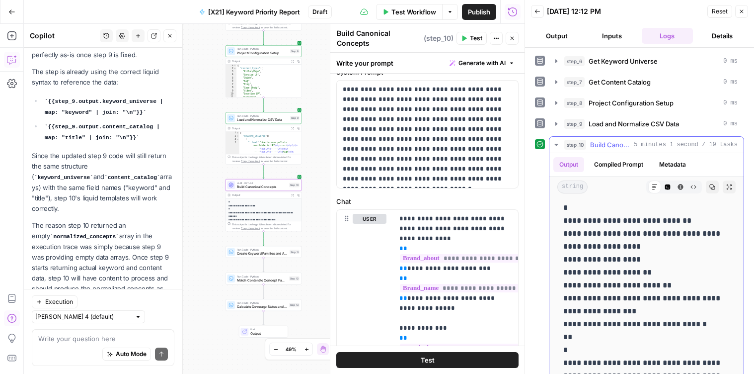
scroll to position [3989, 0]
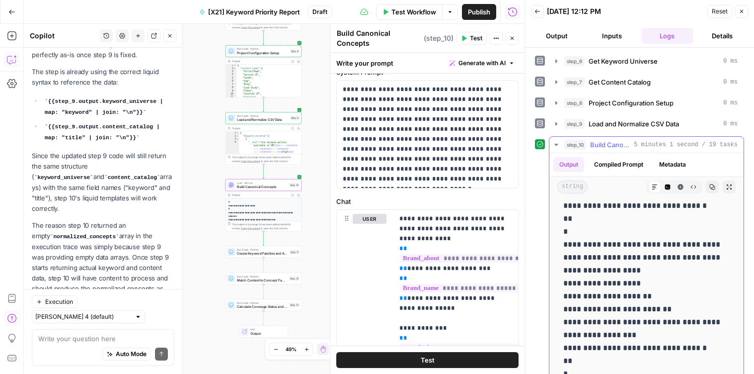
scroll to position [3994, 0]
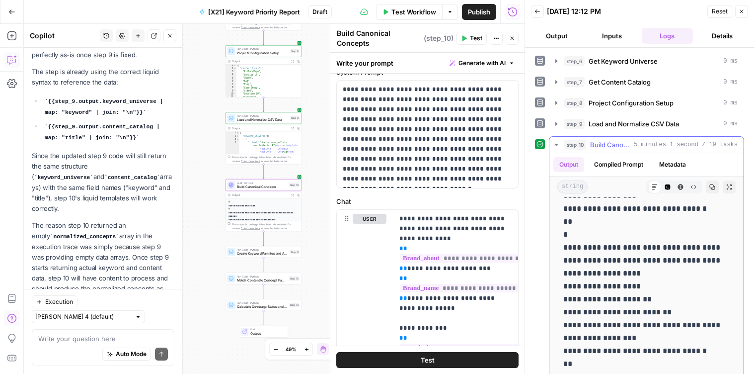
drag, startPoint x: 645, startPoint y: 293, endPoint x: 629, endPoint y: 270, distance: 27.8
drag, startPoint x: 628, startPoint y: 271, endPoint x: 639, endPoint y: 287, distance: 19.3
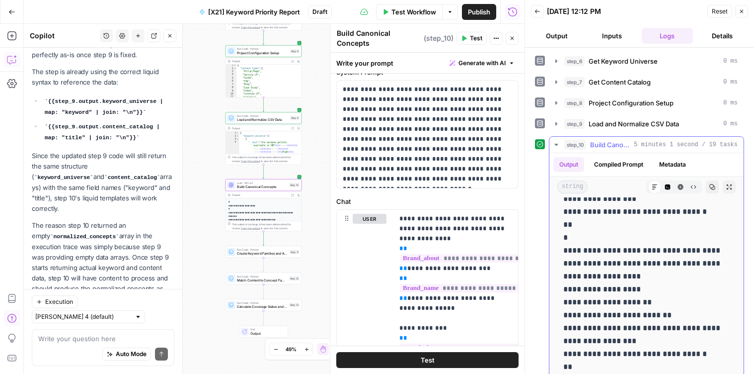
scroll to position [3988, 0]
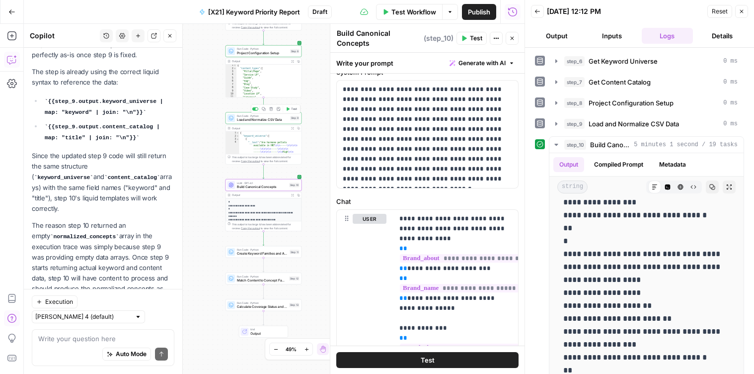
click at [251, 118] on span "Load and Normalize CSV Data" at bounding box center [262, 119] width 51 height 5
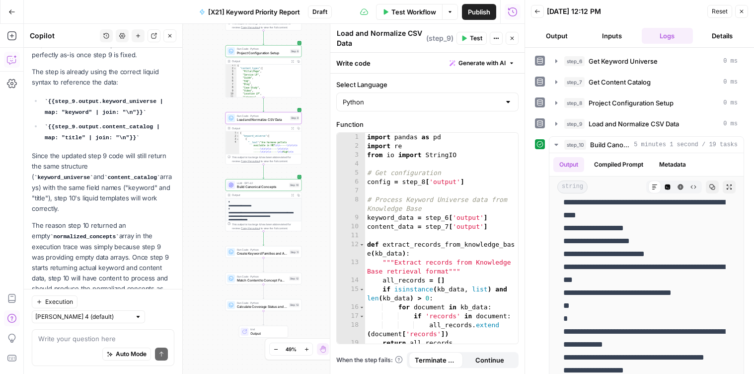
scroll to position [0, 0]
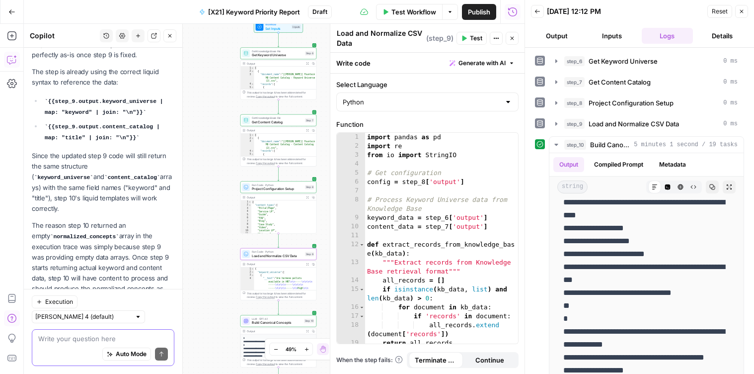
click at [92, 337] on textarea at bounding box center [103, 338] width 130 height 10
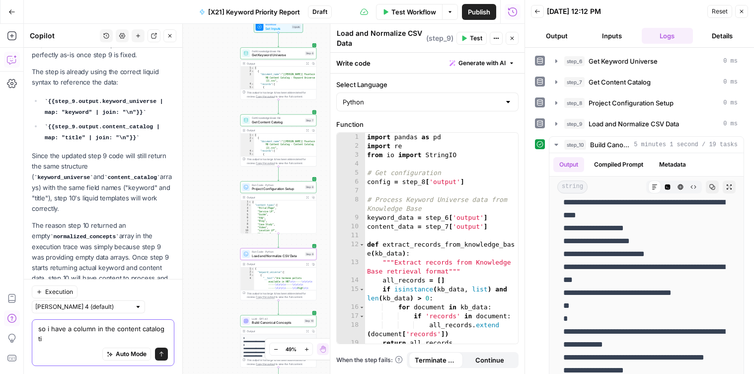
scroll to position [448, 0]
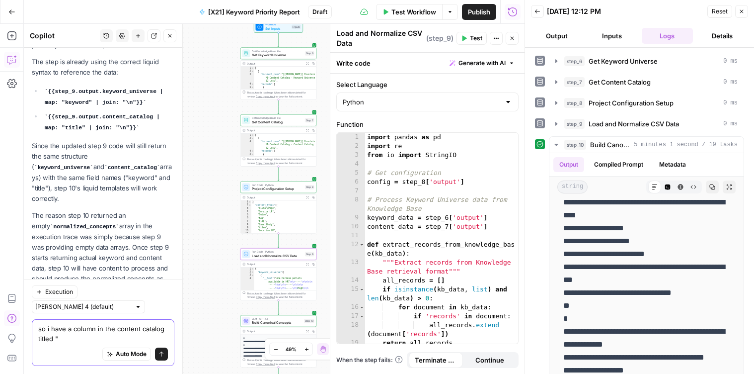
paste textarea "Content Description"
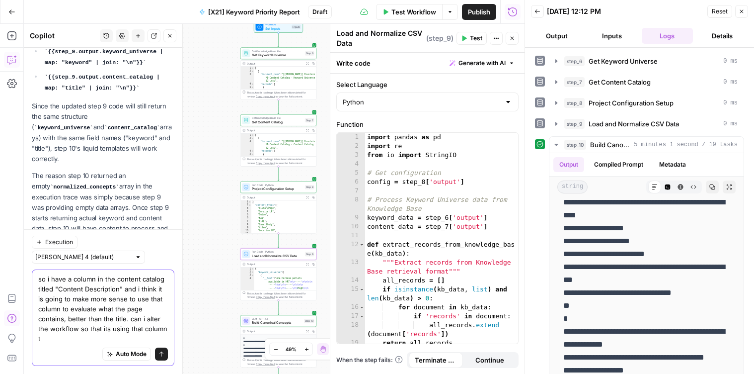
scroll to position [497, 0]
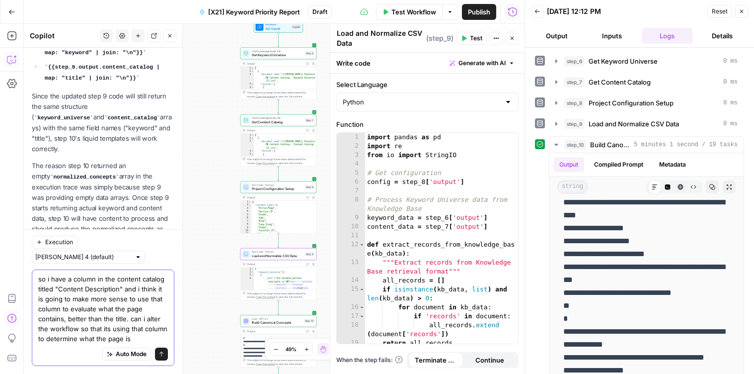
type textarea "so i have a column in the content catalog titled "Content Description" and i th…"
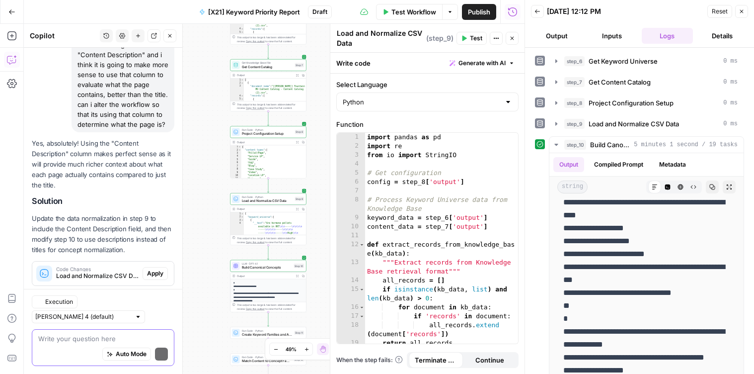
scroll to position [782, 0]
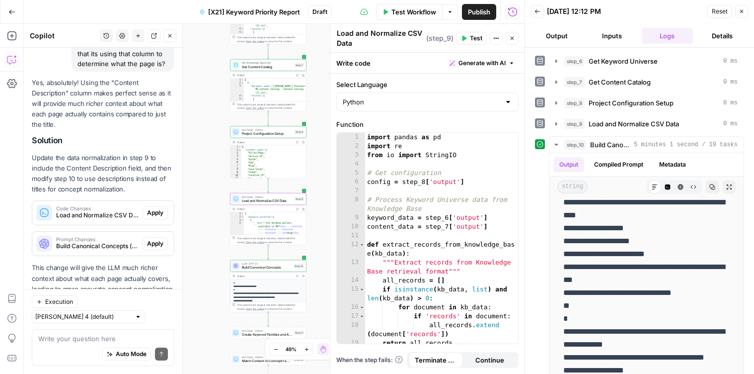
click at [152, 208] on span "Apply" at bounding box center [155, 212] width 16 height 9
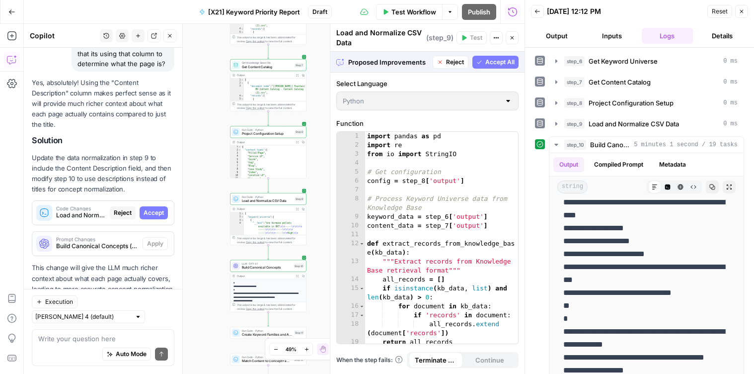
click at [495, 61] on span "Accept All" at bounding box center [499, 62] width 29 height 9
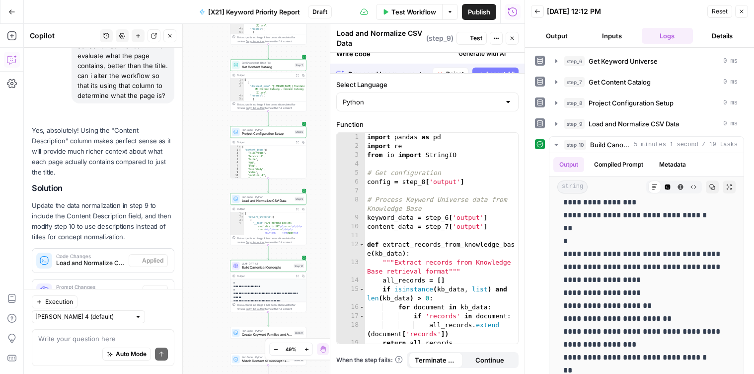
scroll to position [0, 0]
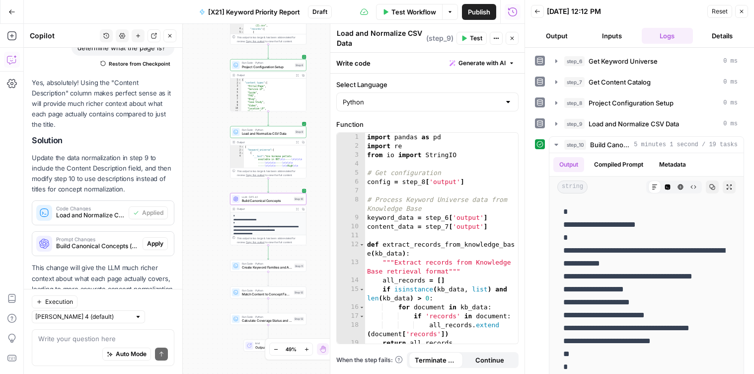
click at [157, 239] on span "Apply" at bounding box center [155, 243] width 16 height 9
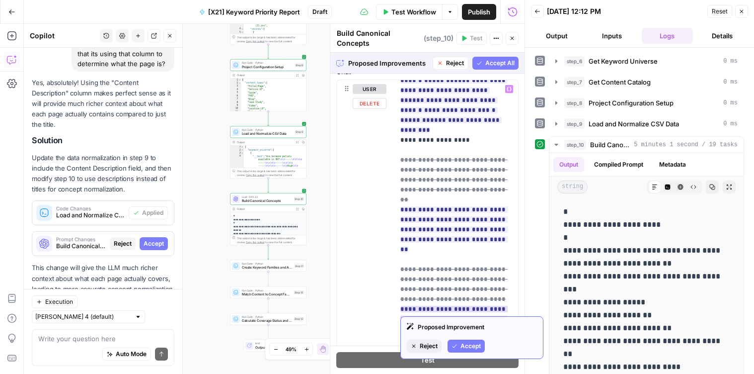
scroll to position [326, 0]
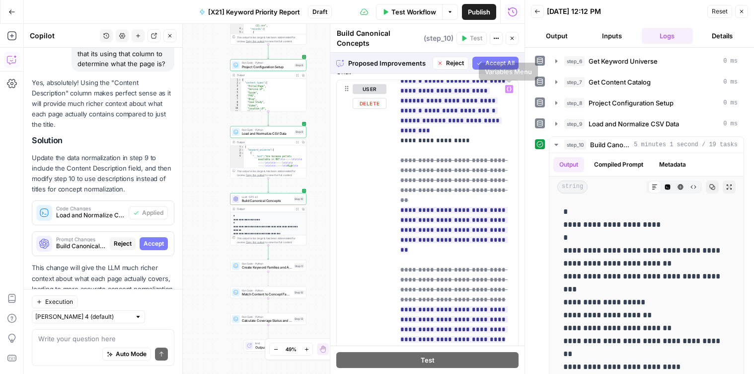
click at [506, 61] on span "Accept All" at bounding box center [499, 63] width 29 height 9
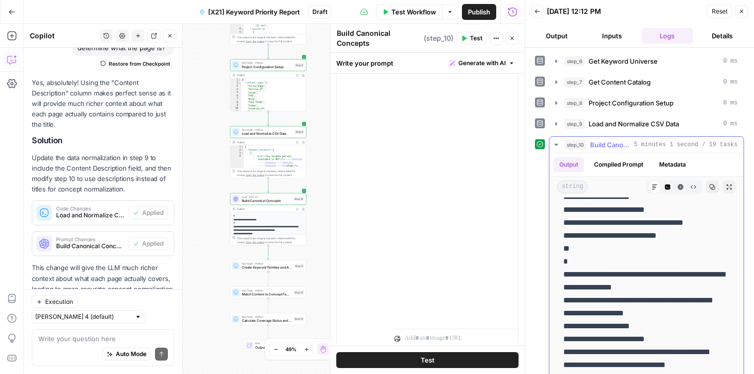
scroll to position [410, 0]
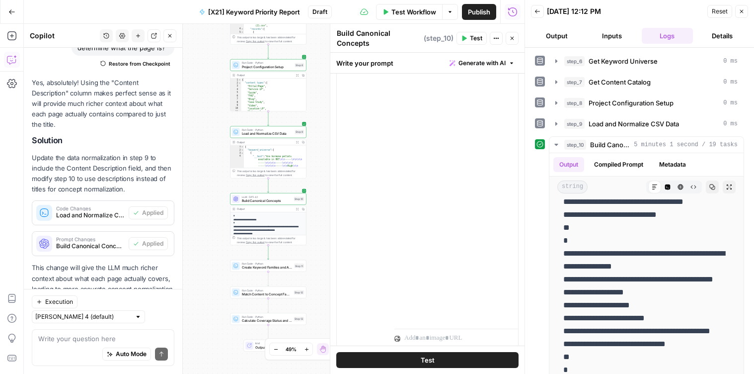
click at [415, 359] on button "Test" at bounding box center [427, 360] width 182 height 16
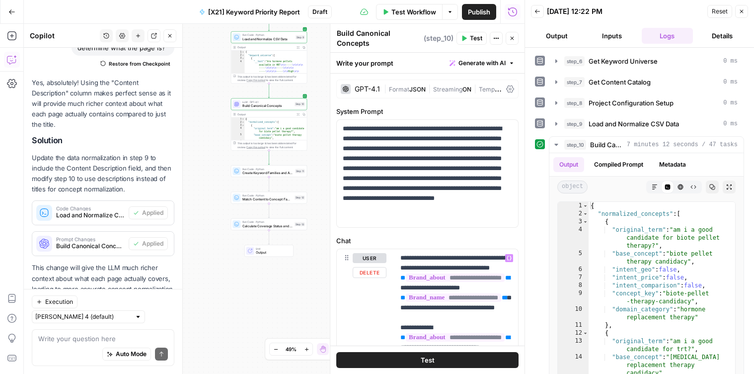
scroll to position [58, 0]
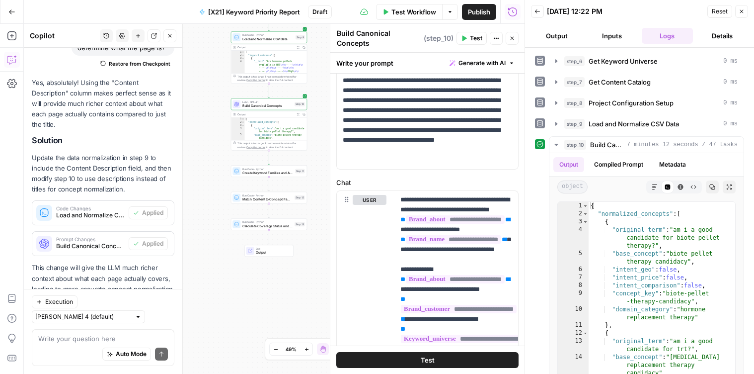
click at [244, 170] on span "Create Keyword Families and Aggregate Demand" at bounding box center [267, 172] width 51 height 5
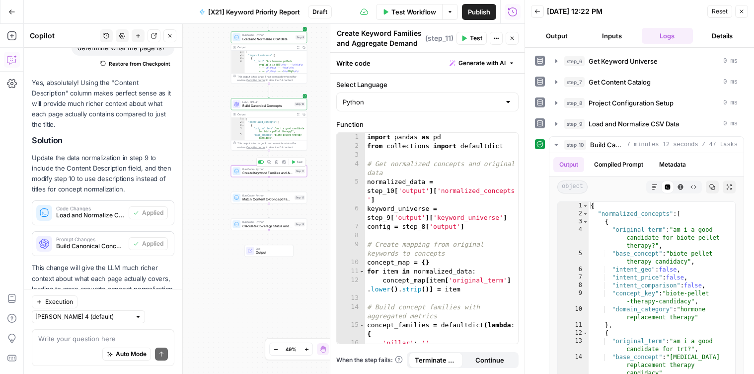
click at [222, 165] on div "Workflow Set Inputs Inputs Get Knowledge Base File Get Keyword Universe Step 6 …" at bounding box center [274, 199] width 501 height 350
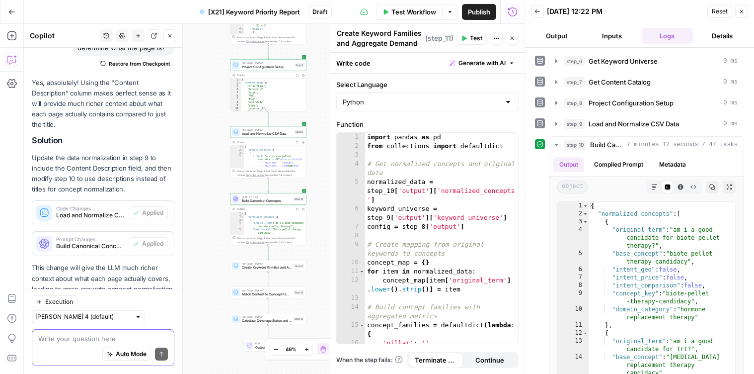
click at [81, 337] on textarea at bounding box center [103, 338] width 130 height 10
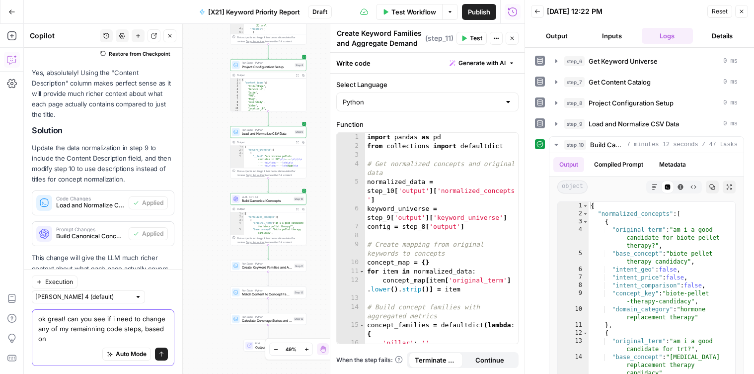
scroll to position [818, 0]
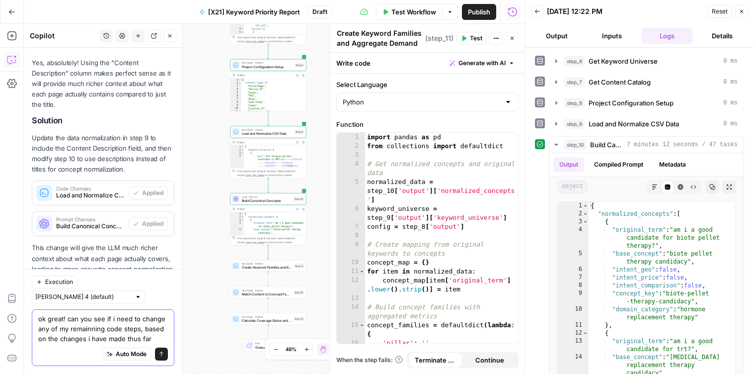
type textarea "ok great! can you see if i need to change any of my remainning code steps, base…"
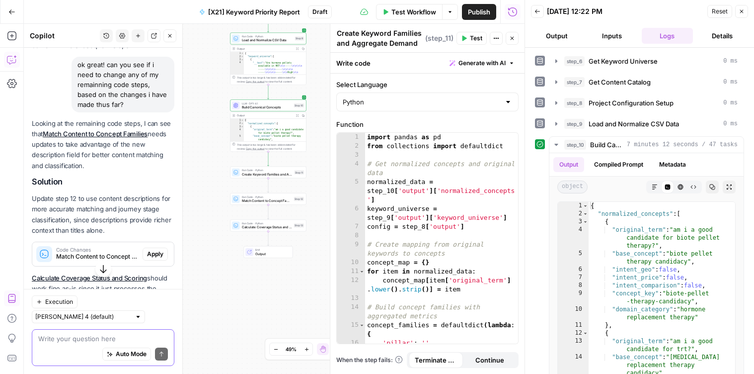
scroll to position [1060, 0]
click at [161, 251] on span "Apply" at bounding box center [155, 255] width 16 height 9
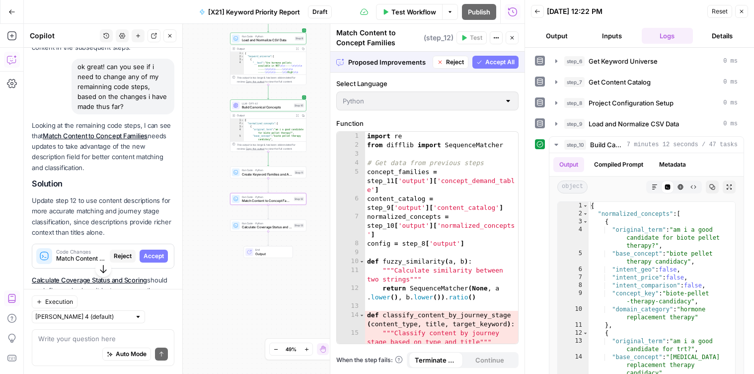
click at [148, 251] on span "Accept" at bounding box center [154, 255] width 20 height 9
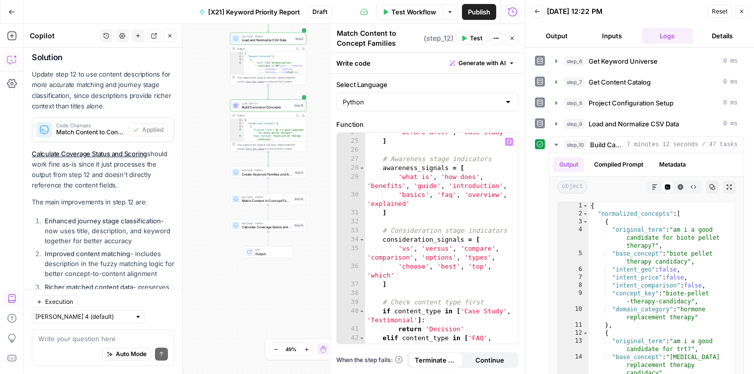
scroll to position [360, 0]
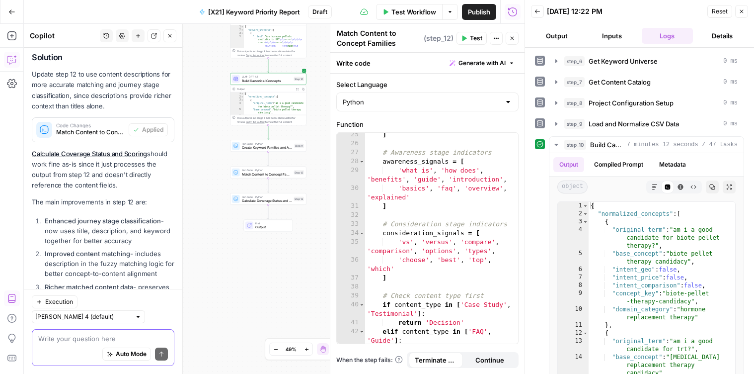
click at [67, 337] on textarea at bounding box center [103, 338] width 130 height 10
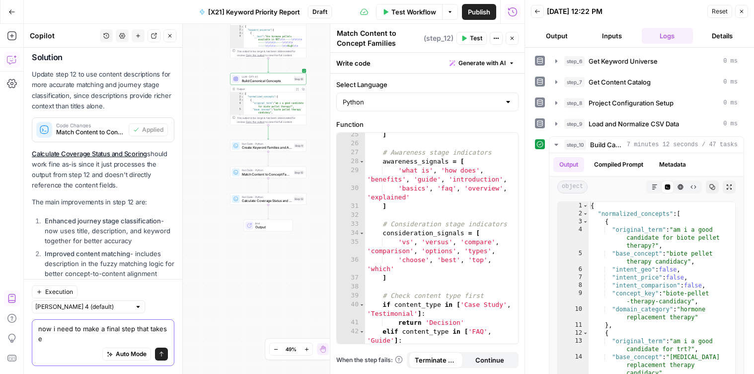
scroll to position [1212, 0]
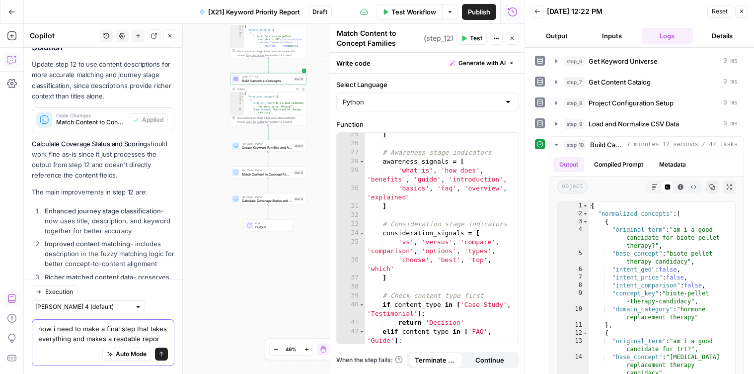
type textarea "now i need to make a final step that takes everything and makes a readable repo…"
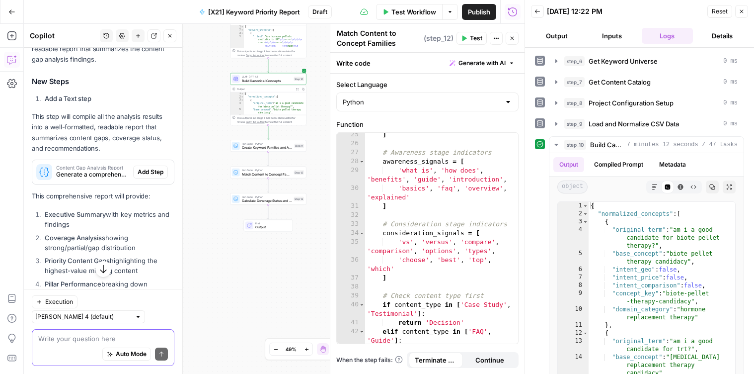
scroll to position [1547, 0]
click at [153, 168] on span "Add Step" at bounding box center [151, 172] width 26 height 9
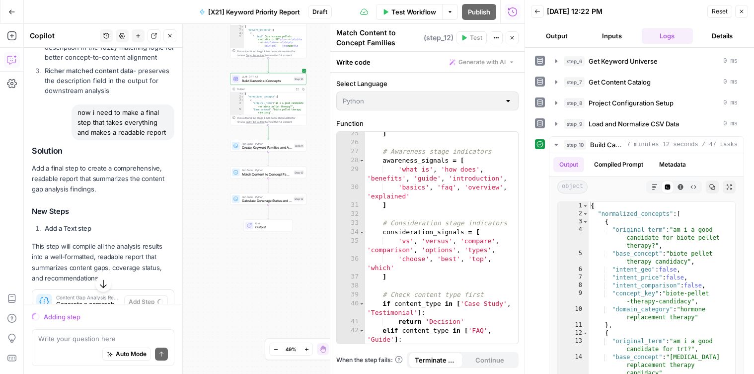
scroll to position [1355, 0]
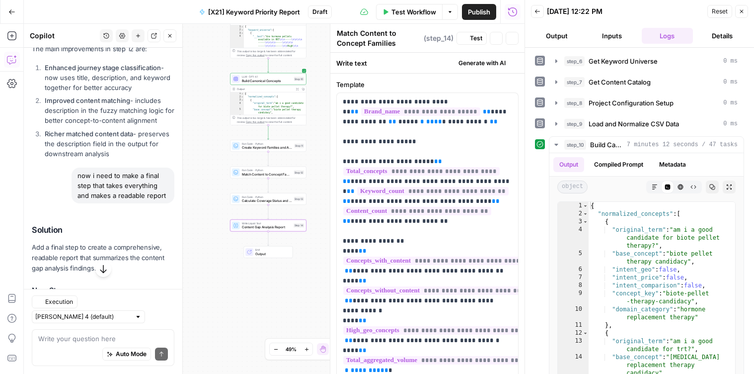
type textarea "Content Gap Analysis Report"
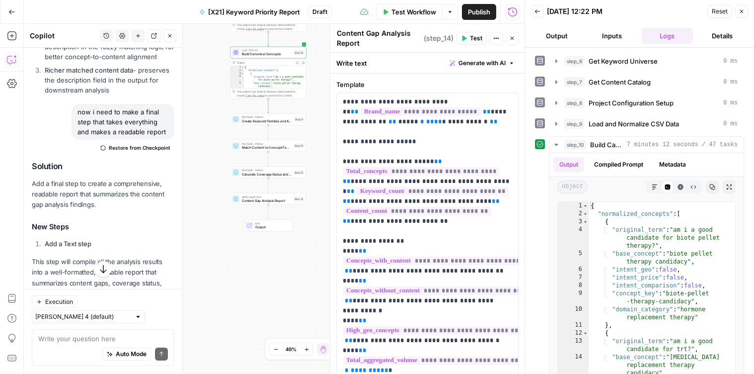
scroll to position [1677, 0]
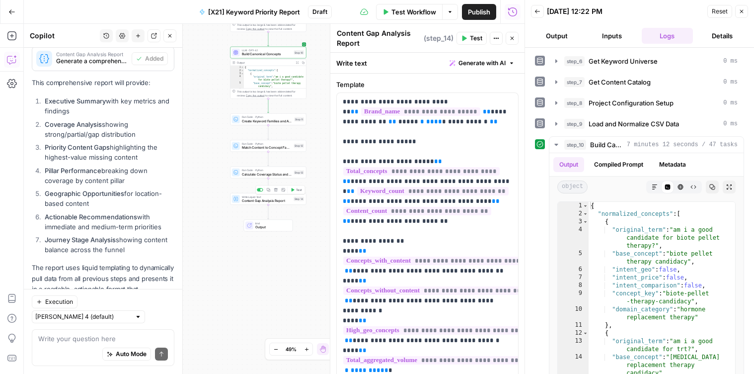
click at [299, 189] on span "Test" at bounding box center [299, 189] width 6 height 4
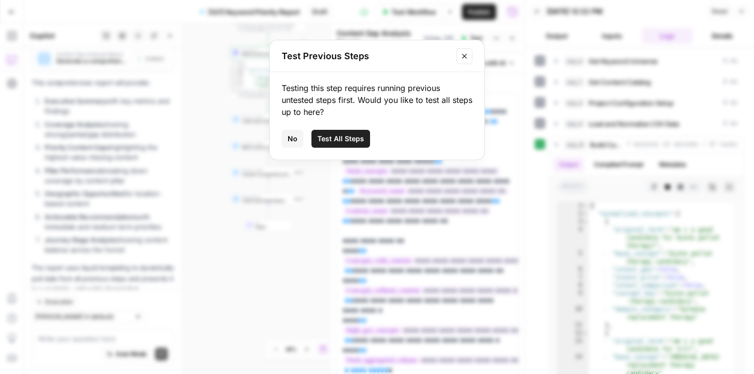
click at [330, 136] on span "Test All Steps" at bounding box center [340, 139] width 47 height 10
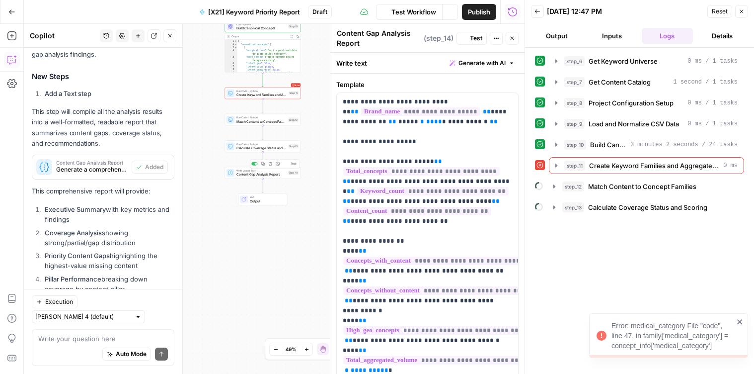
scroll to position [1677, 0]
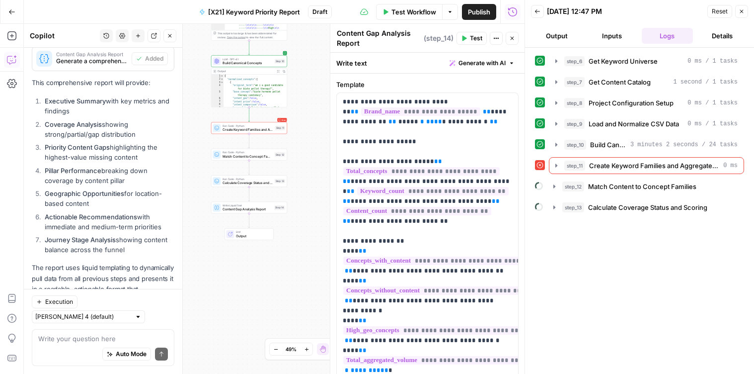
click at [276, 130] on div "Step 11" at bounding box center [280, 128] width 10 height 4
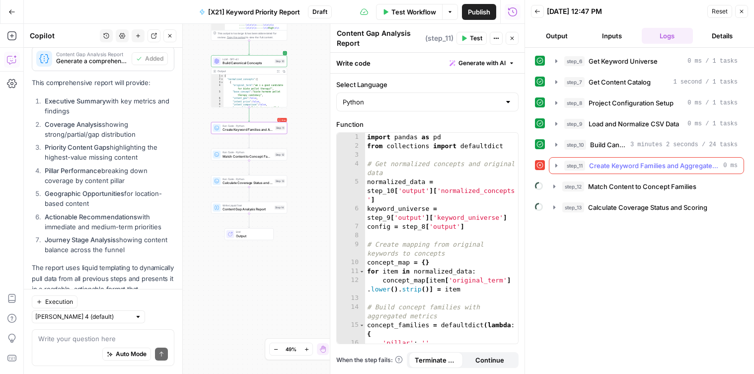
type textarea "Create Keyword Families and Aggregate Demand"
click at [554, 168] on icon "button" at bounding box center [556, 165] width 8 height 8
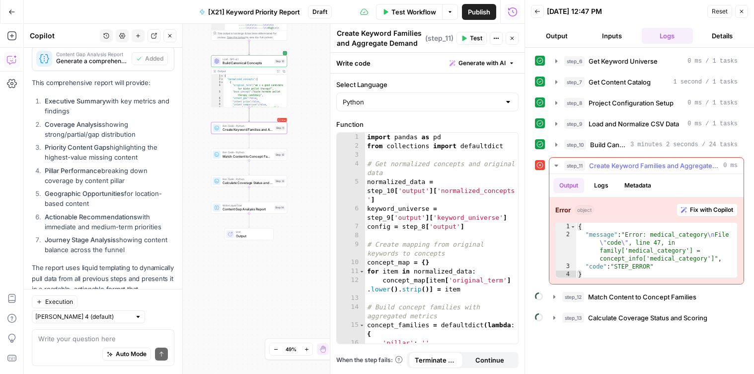
click at [697, 210] on span "Fix with Copilot" at bounding box center [711, 209] width 43 height 9
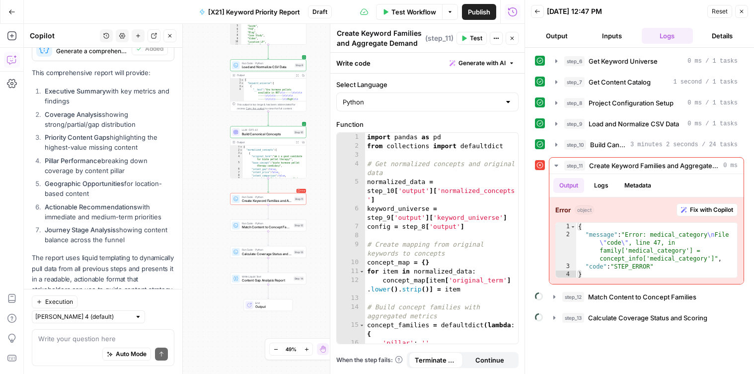
scroll to position [1799, 0]
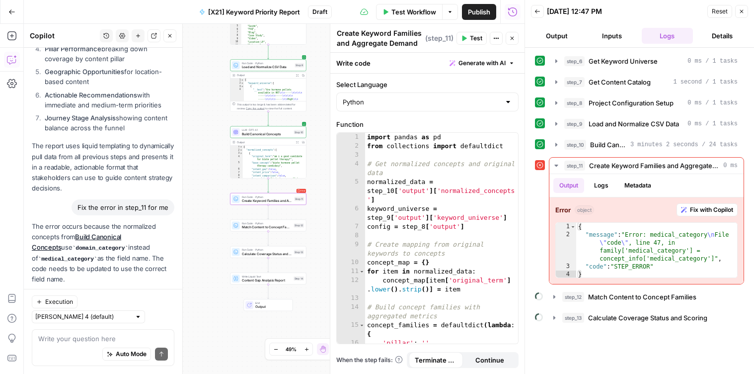
click at [157, 299] on span "Apply" at bounding box center [155, 303] width 16 height 9
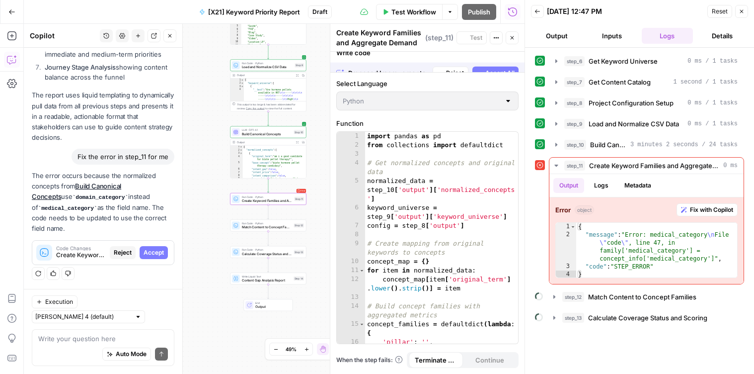
scroll to position [1719, 0]
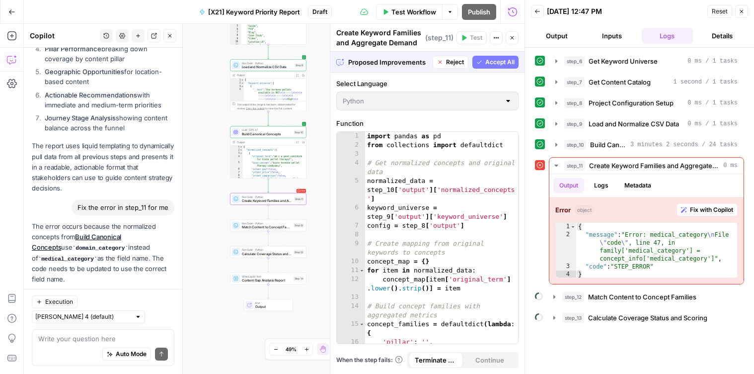
click at [154, 299] on span "Accept" at bounding box center [154, 303] width 20 height 9
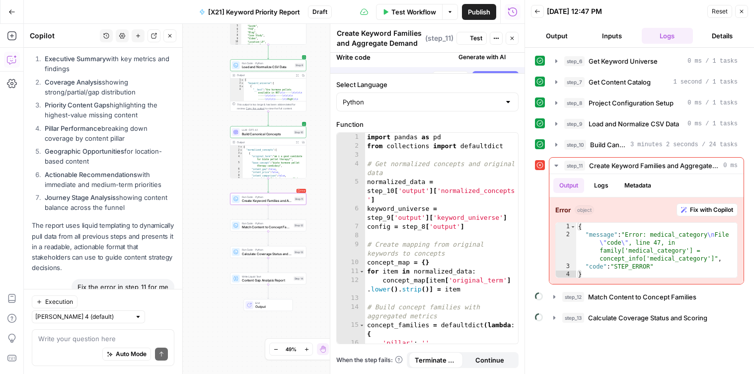
scroll to position [1815, 0]
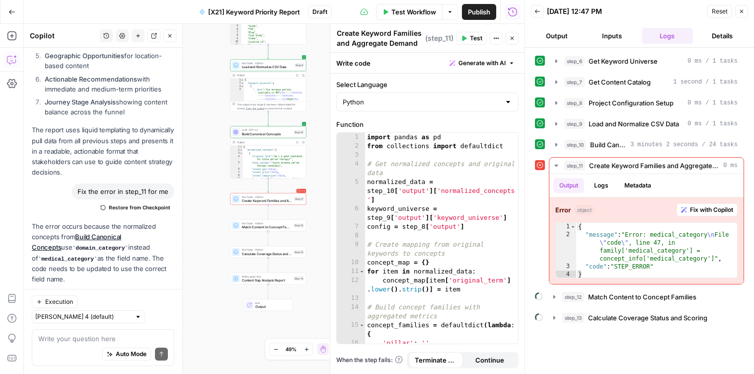
click at [470, 34] on span "Test" at bounding box center [476, 38] width 12 height 9
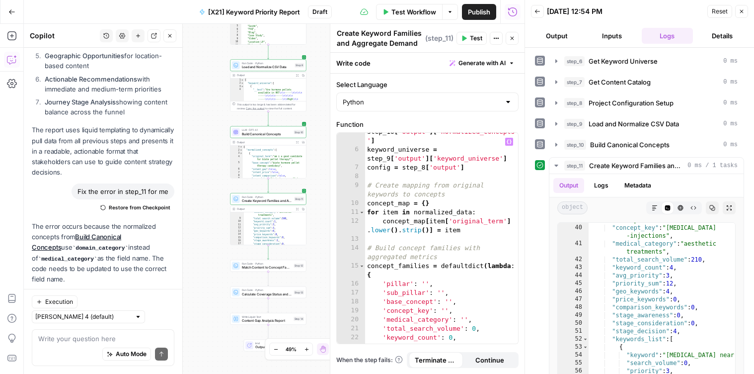
scroll to position [63, 0]
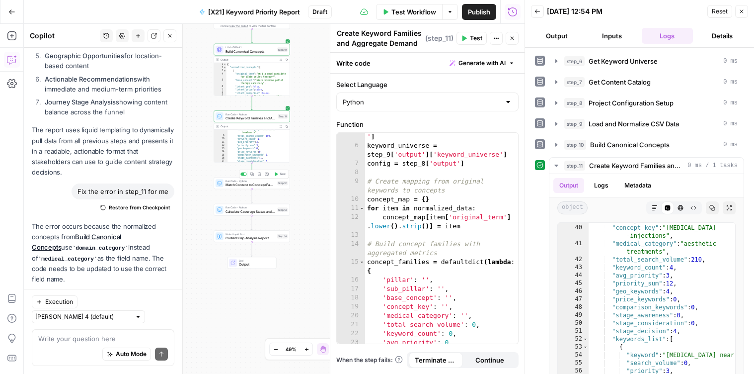
click at [278, 174] on icon "button" at bounding box center [276, 174] width 4 height 4
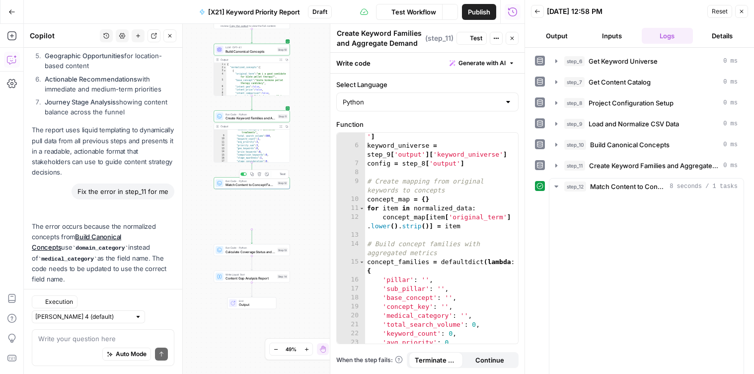
scroll to position [1815, 0]
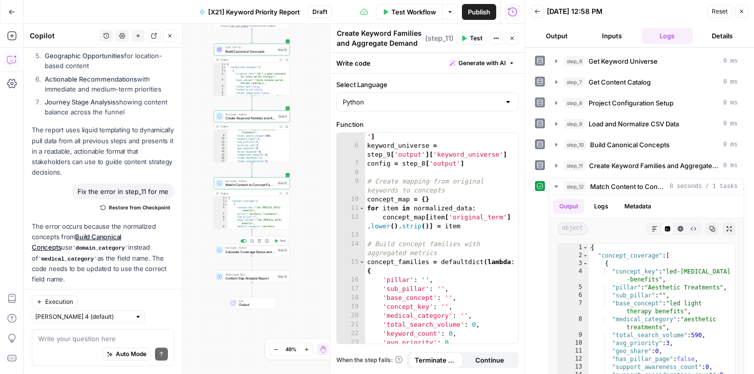
click at [283, 239] on span "Test" at bounding box center [283, 240] width 6 height 4
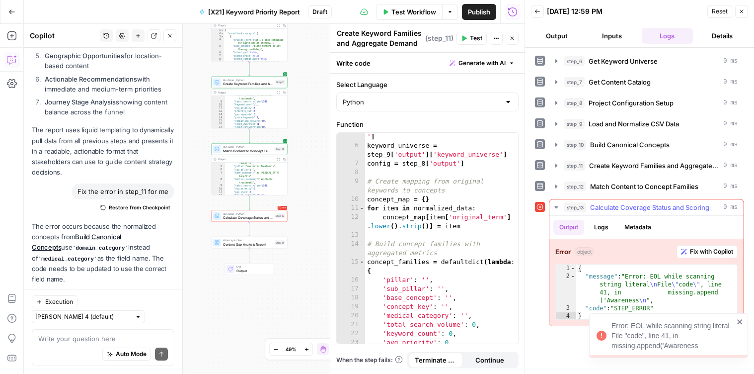
click at [703, 254] on span "Fix with Copilot" at bounding box center [711, 251] width 43 height 9
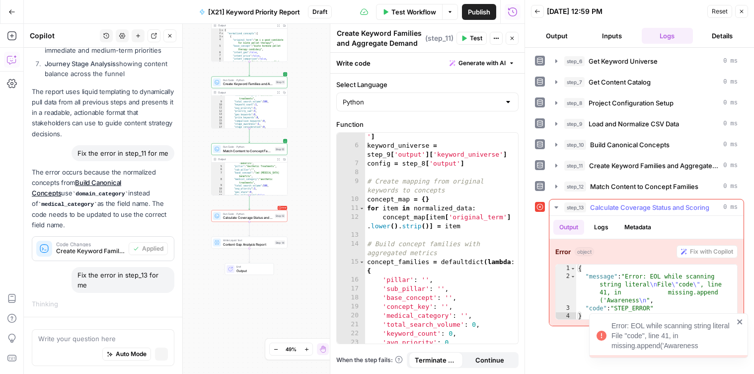
scroll to position [1725, 0]
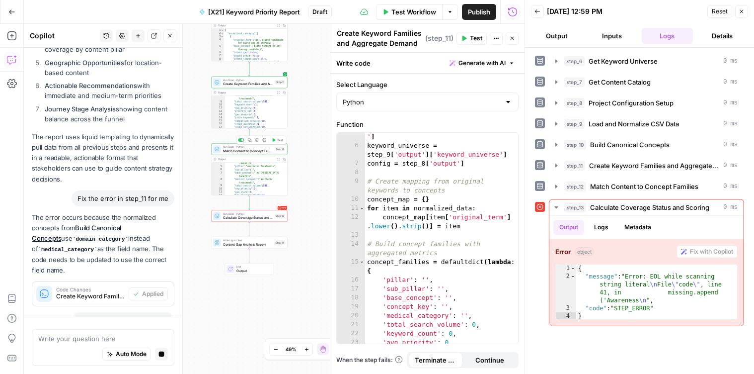
click at [243, 149] on span "Match Content to Concept Families" at bounding box center [248, 150] width 50 height 5
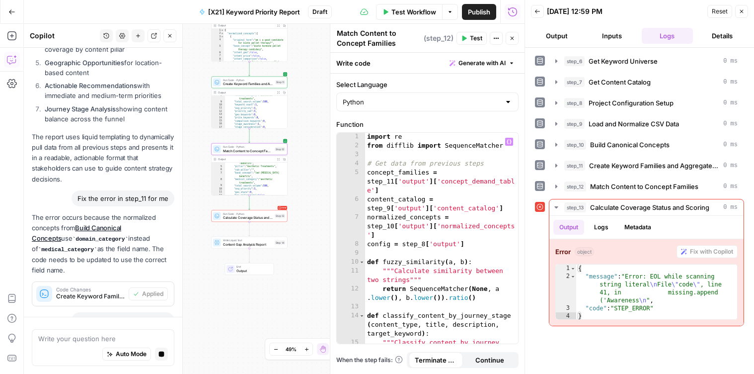
scroll to position [0, 0]
click at [561, 188] on button "step_12 Match Content to Concept Families 0 ms" at bounding box center [646, 186] width 194 height 16
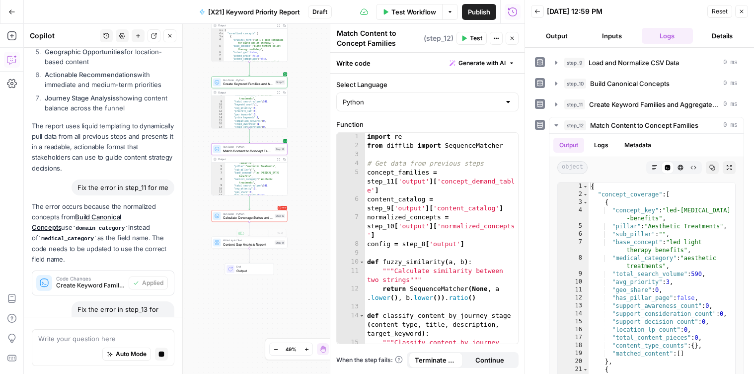
click at [256, 219] on span "Calculate Coverage Status and Scoring" at bounding box center [248, 217] width 50 height 5
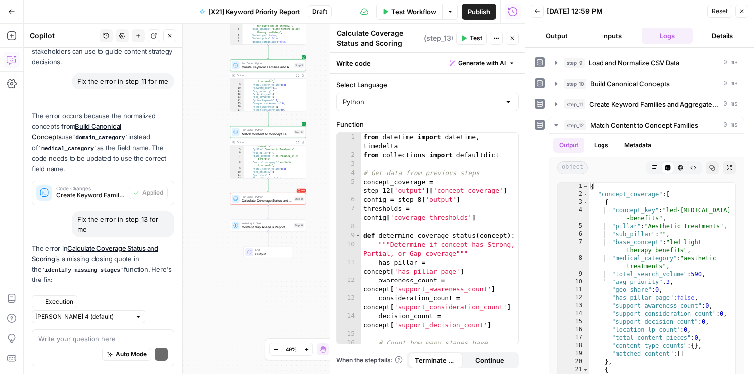
scroll to position [2053, 0]
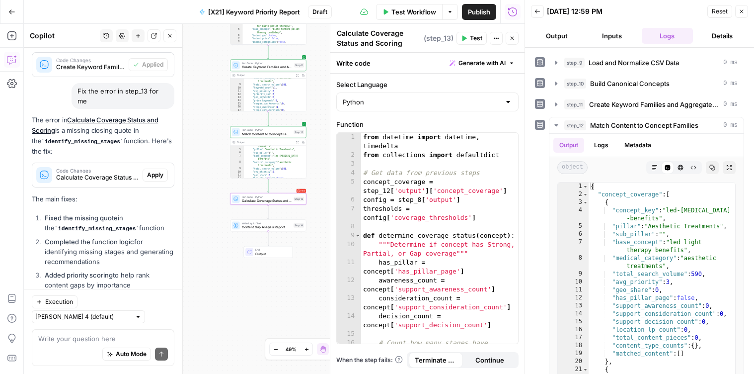
click at [160, 170] on span "Apply" at bounding box center [155, 174] width 16 height 9
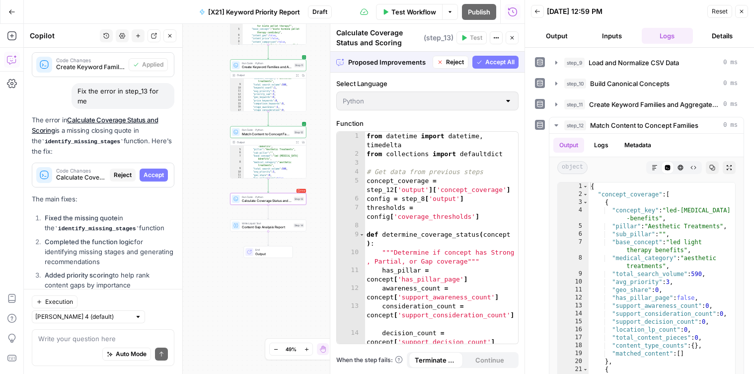
click at [160, 170] on span "Accept" at bounding box center [154, 174] width 20 height 9
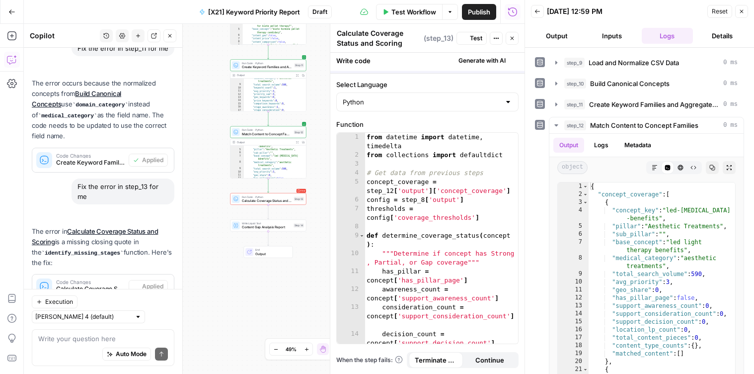
scroll to position [2069, 0]
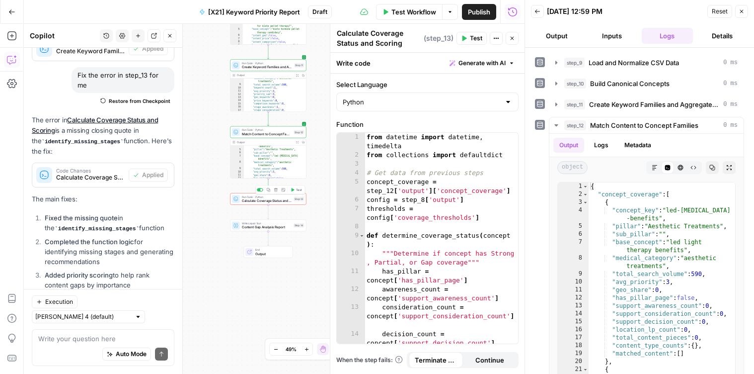
click at [296, 190] on span "Test" at bounding box center [299, 189] width 6 height 4
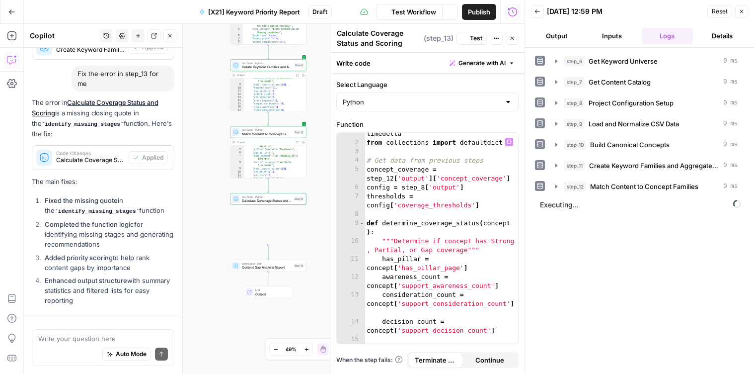
scroll to position [12, 0]
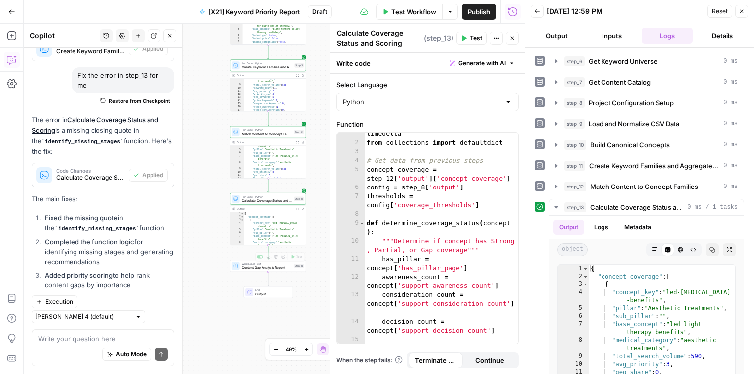
click at [287, 268] on span "Content Gap Analysis Report" at bounding box center [267, 267] width 50 height 5
click at [299, 256] on span "Test" at bounding box center [299, 256] width 6 height 4
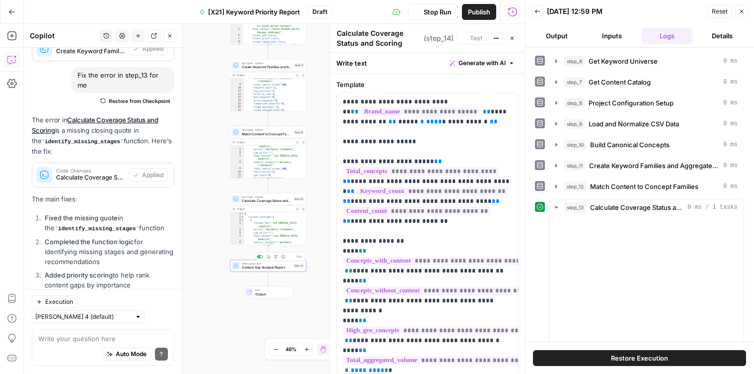
type textarea "Content Gap Analysis Report"
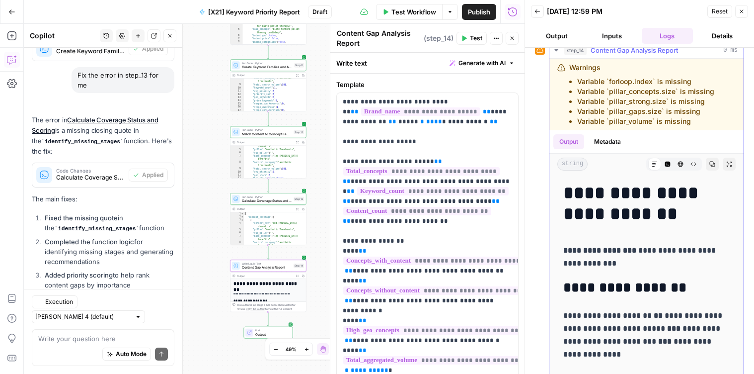
scroll to position [176, 0]
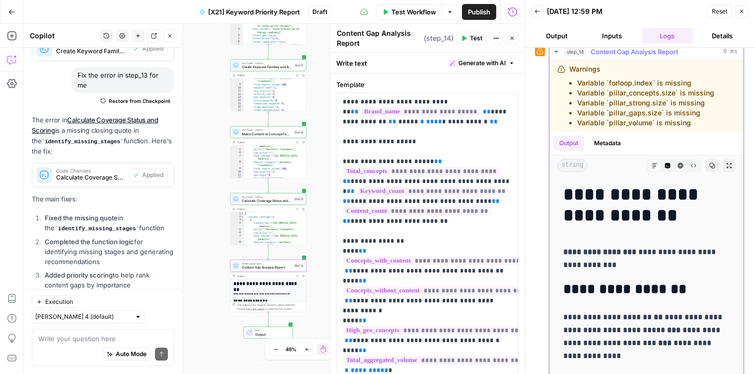
click at [606, 109] on li "Variable `pillar_gaps.size` is missing" at bounding box center [645, 113] width 137 height 10
click at [600, 96] on li "Variable `pillar_concepts.size` is missing" at bounding box center [645, 93] width 137 height 10
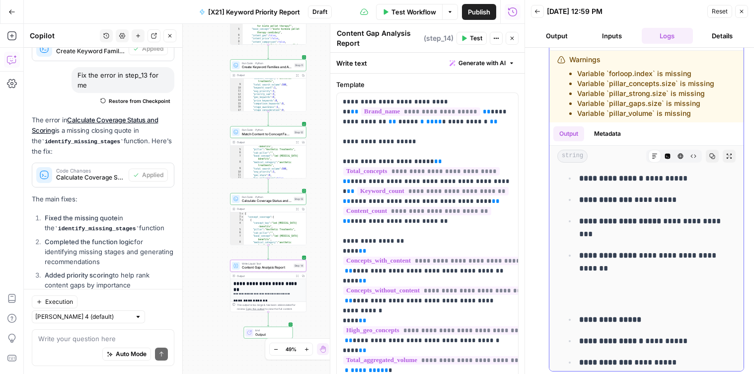
scroll to position [7242, 0]
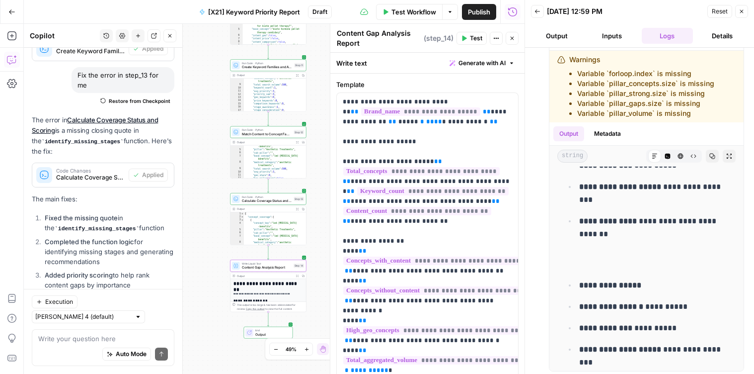
click at [745, 14] on button "Close" at bounding box center [741, 11] width 13 height 13
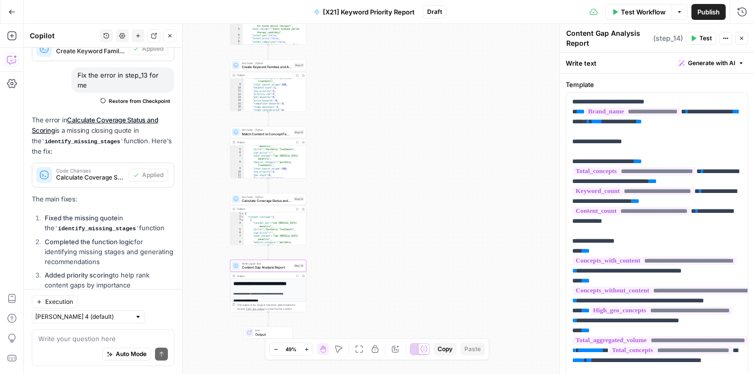
click at [706, 15] on span "Publish" at bounding box center [709, 12] width 22 height 10
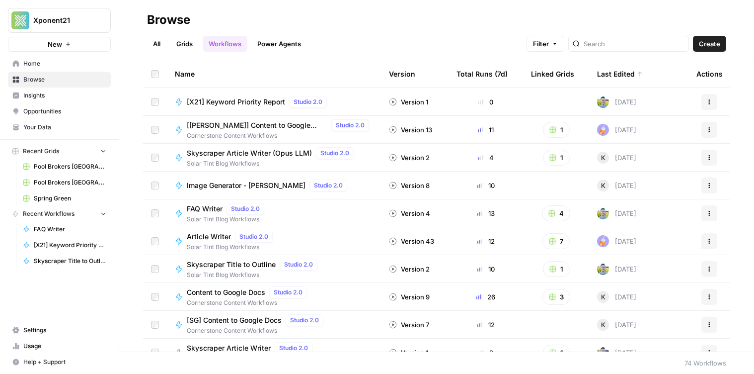
click at [190, 46] on link "Grids" at bounding box center [184, 44] width 28 height 16
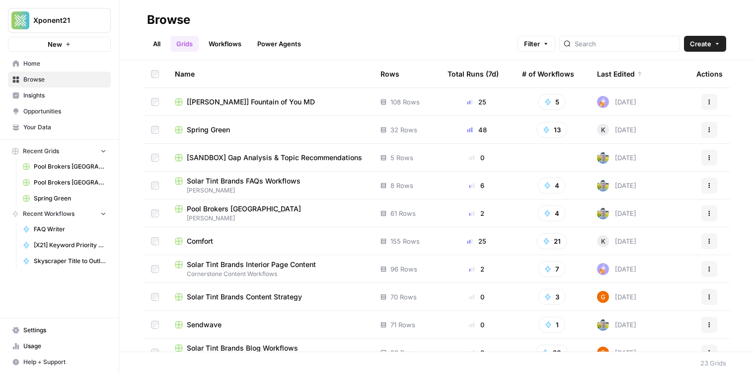
click at [220, 161] on span "[SANDBOX] Gap Analysis & Topic Recommendations" at bounding box center [274, 158] width 175 height 10
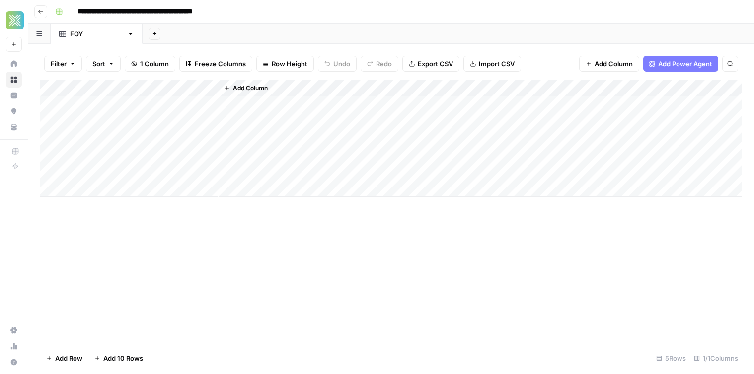
click at [244, 90] on span "Add Column" at bounding box center [250, 87] width 35 height 9
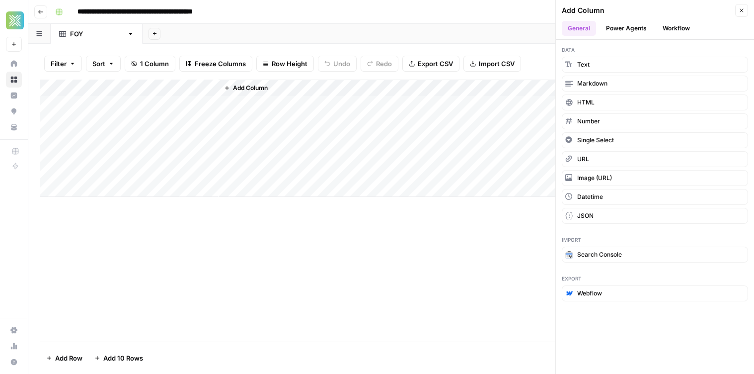
click at [674, 26] on button "Workflow" at bounding box center [676, 28] width 39 height 15
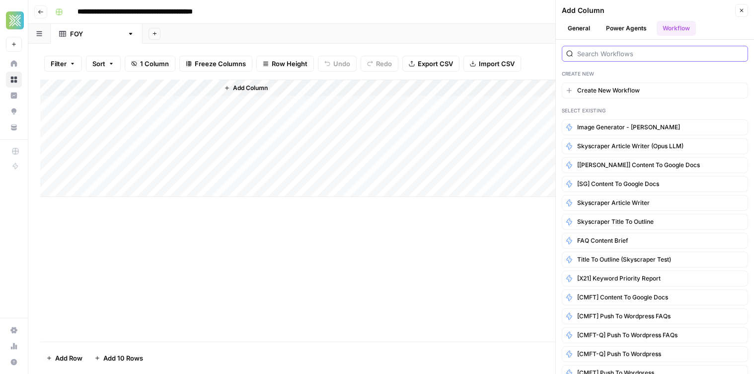
click at [611, 52] on input "search" at bounding box center [660, 54] width 166 height 10
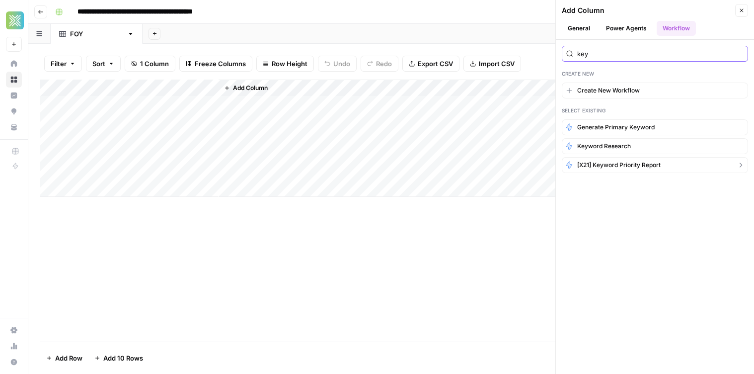
type input "key"
click at [652, 169] on button "[X21] Keyword Priority Report" at bounding box center [655, 165] width 186 height 16
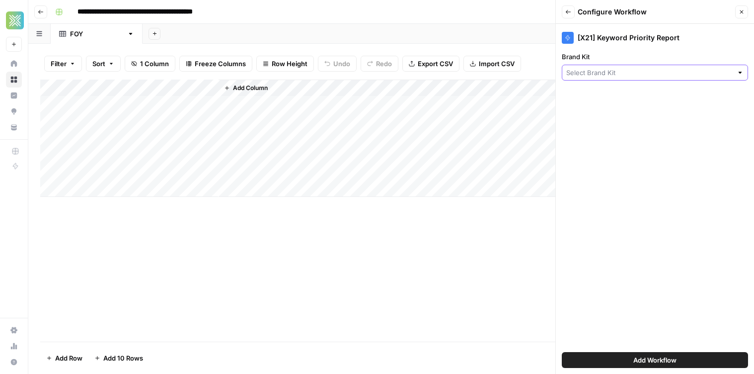
click at [595, 77] on input "Brand Kit" at bounding box center [649, 73] width 166 height 10
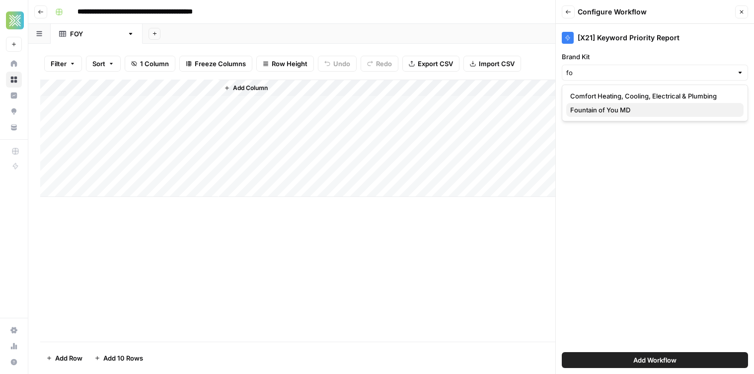
click at [630, 109] on span "Fountain of You MD" at bounding box center [652, 110] width 165 height 10
type input "Fountain of You MD"
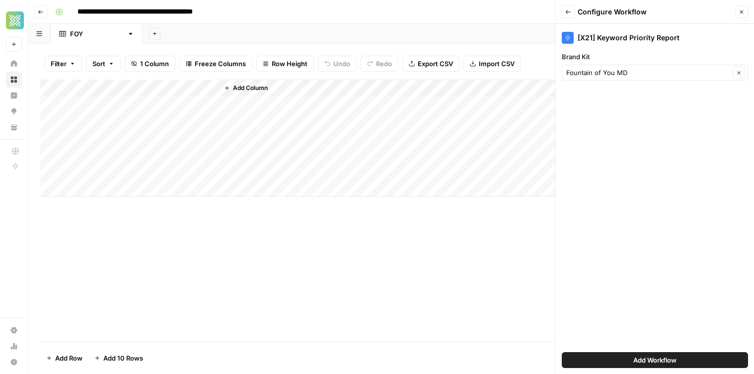
click at [645, 360] on span "Add Workflow" at bounding box center [654, 360] width 43 height 10
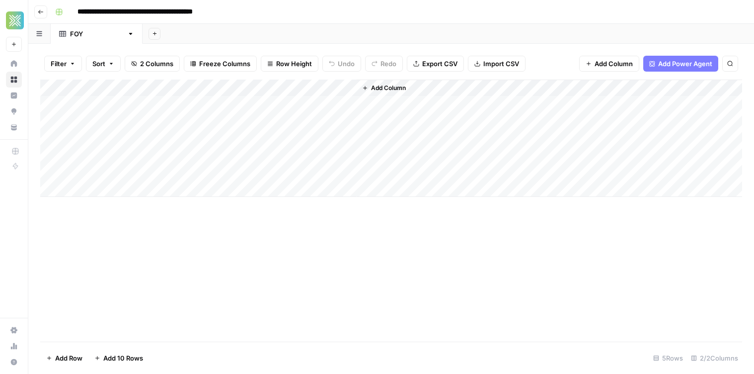
click at [137, 88] on div "Add Column" at bounding box center [391, 137] width 702 height 117
click at [297, 19] on div "**********" at bounding box center [397, 12] width 693 height 16
click at [336, 89] on div "Add Column" at bounding box center [391, 137] width 702 height 117
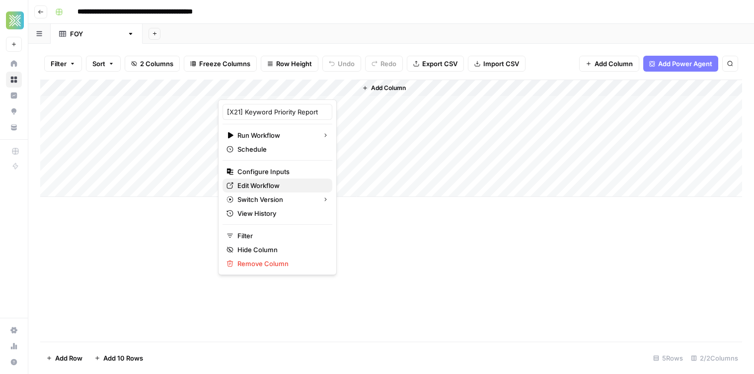
click at [275, 184] on span "Edit Workflow" at bounding box center [280, 185] width 87 height 10
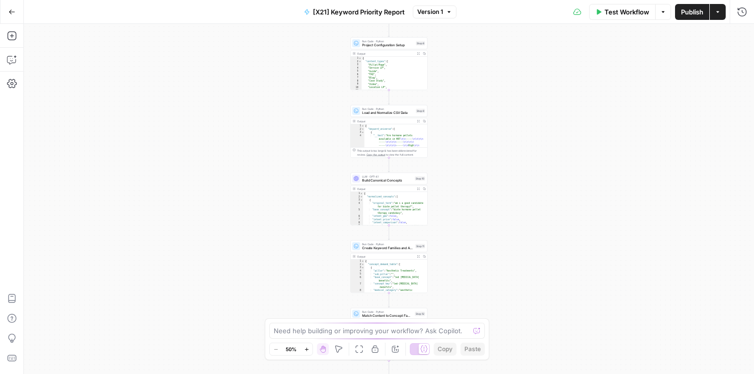
click at [320, 11] on span "[X21] Keyword Priority Report" at bounding box center [359, 12] width 92 height 10
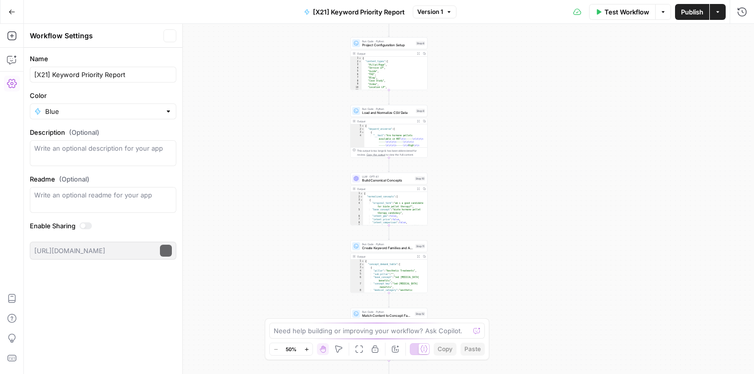
click at [327, 11] on span "[X21] Keyword Priority Report" at bounding box center [359, 12] width 92 height 10
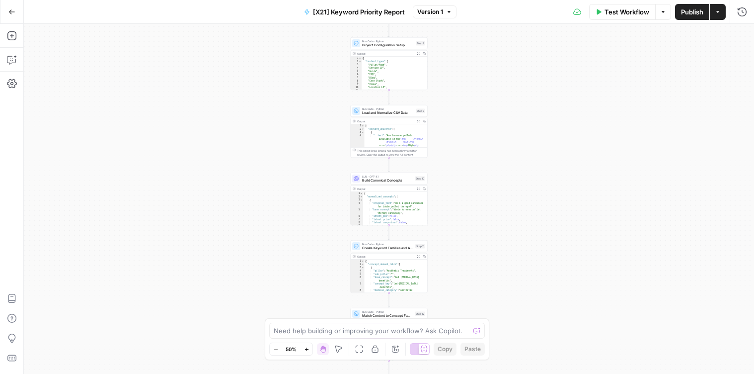
click at [321, 12] on span "[X21] Keyword Priority Report" at bounding box center [359, 12] width 92 height 10
click at [322, 10] on span "[X21] Keyword Priority Report" at bounding box center [359, 12] width 92 height 10
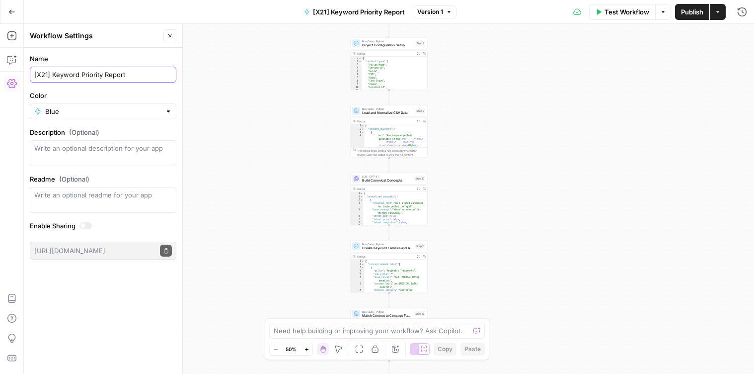
click at [49, 75] on input "[X21] Keyword Priority Report" at bounding box center [103, 75] width 138 height 10
type input "[[PERSON_NAME]] Keyword Priority Report"
click at [683, 19] on div "Test Workflow Options Publish Actions Run History" at bounding box center [615, 11] width 277 height 23
click at [680, 13] on button "Publish" at bounding box center [692, 12] width 34 height 16
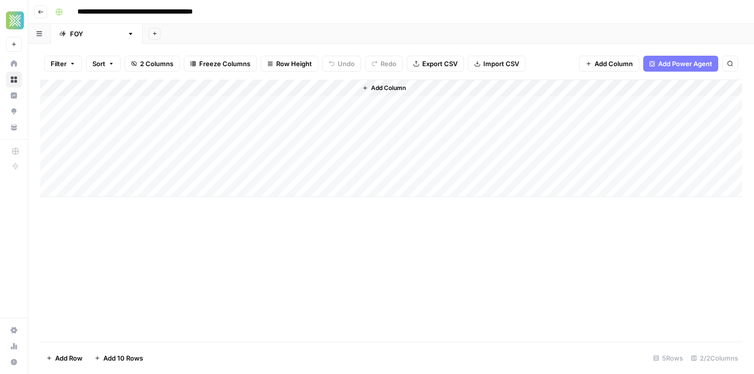
click at [338, 86] on div "Add Column" at bounding box center [391, 137] width 702 height 117
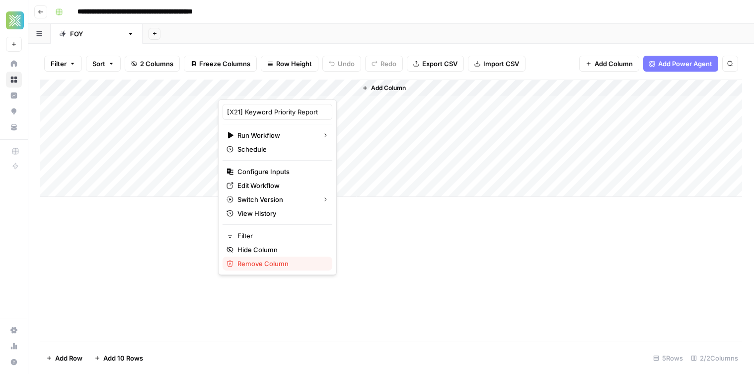
click at [259, 263] on span "Remove Column" at bounding box center [280, 263] width 87 height 10
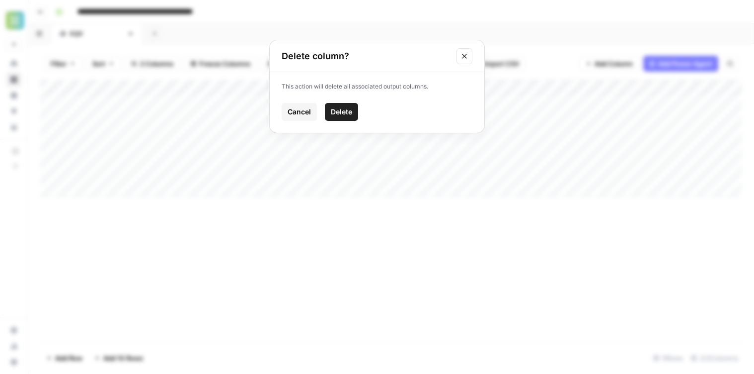
click at [341, 111] on span "Delete" at bounding box center [341, 112] width 21 height 10
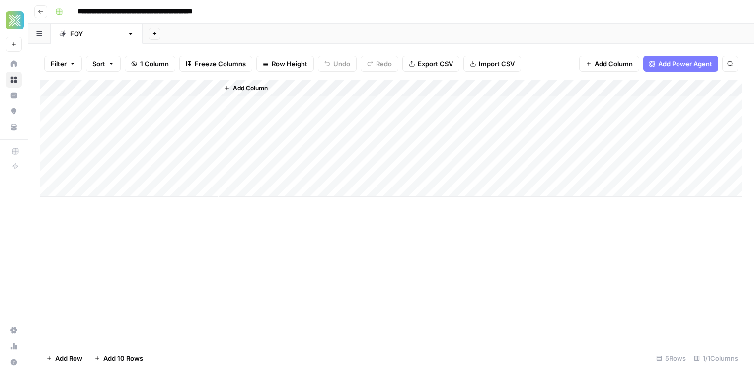
click at [212, 88] on div "Add Column" at bounding box center [391, 137] width 702 height 117
click at [138, 215] on button "Remove Column" at bounding box center [134, 222] width 110 height 14
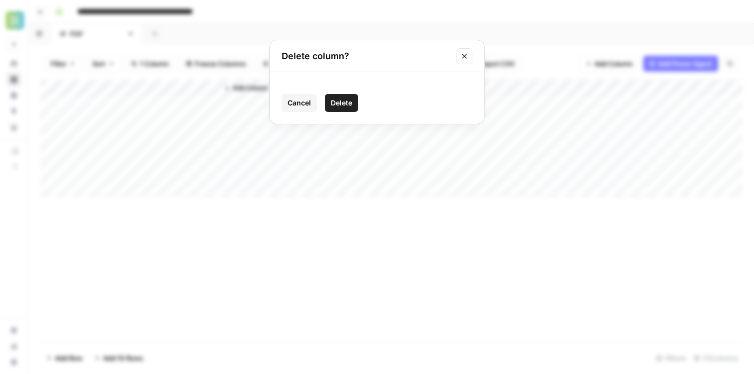
click at [346, 100] on span "Delete" at bounding box center [341, 103] width 21 height 10
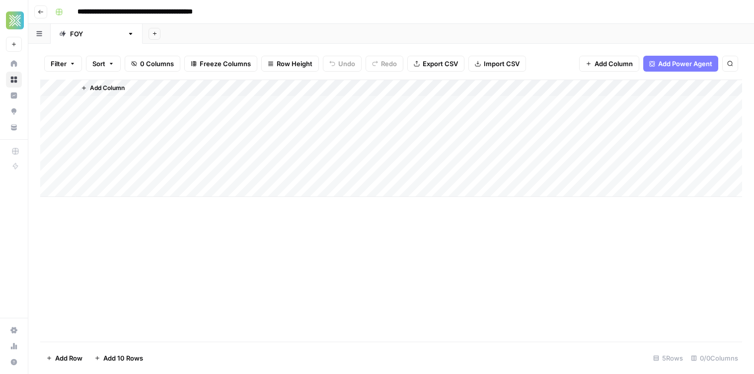
click at [106, 88] on span "Add Column" at bounding box center [107, 87] width 35 height 9
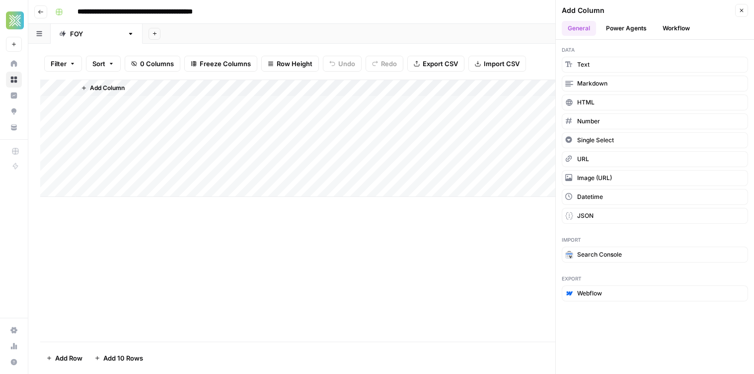
click at [676, 28] on button "Workflow" at bounding box center [676, 28] width 39 height 15
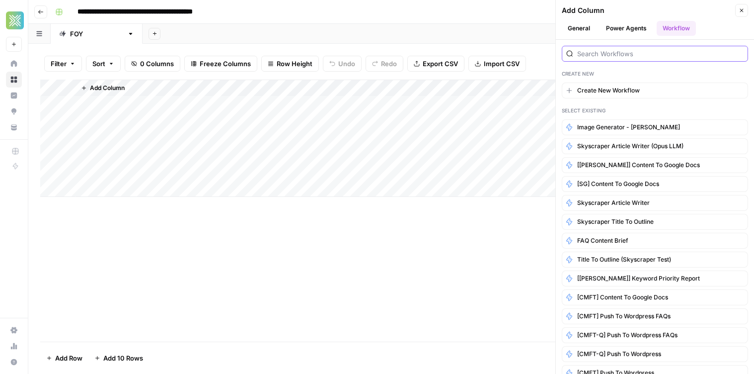
click at [638, 58] on input "search" at bounding box center [660, 54] width 166 height 10
type input "key"
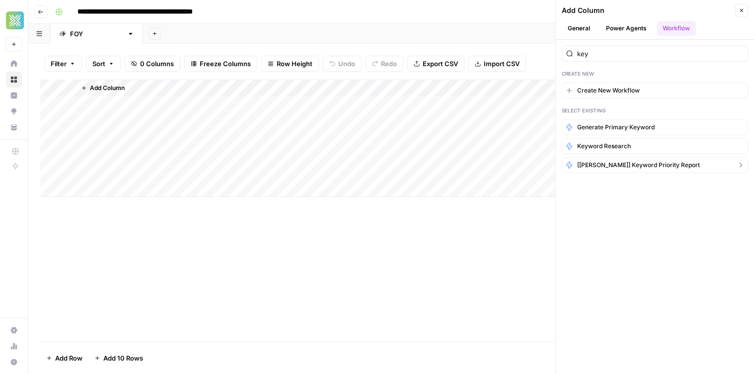
click at [650, 167] on span "[[PERSON_NAME]] Keyword Priority Report" at bounding box center [638, 164] width 123 height 9
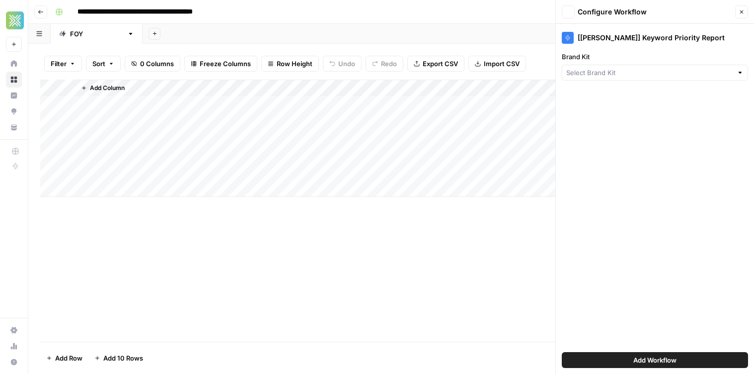
type input "Fountain of You MD"
click at [618, 350] on div "Add Workflow" at bounding box center [655, 360] width 186 height 28
click at [618, 354] on button "Add Workflow" at bounding box center [655, 360] width 186 height 16
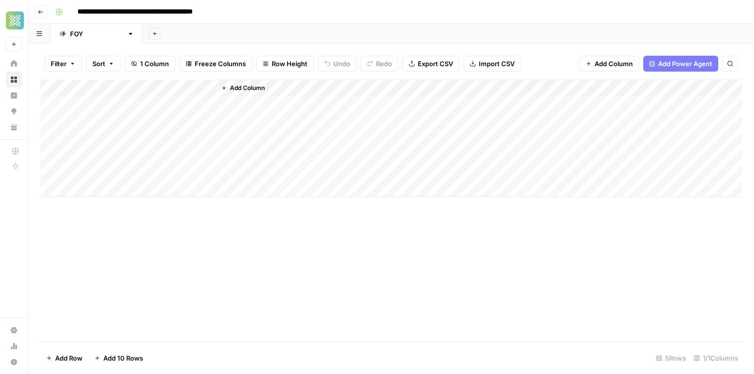
click at [148, 105] on div "Add Column" at bounding box center [391, 137] width 702 height 117
click at [298, 104] on div "Add Column" at bounding box center [391, 137] width 702 height 117
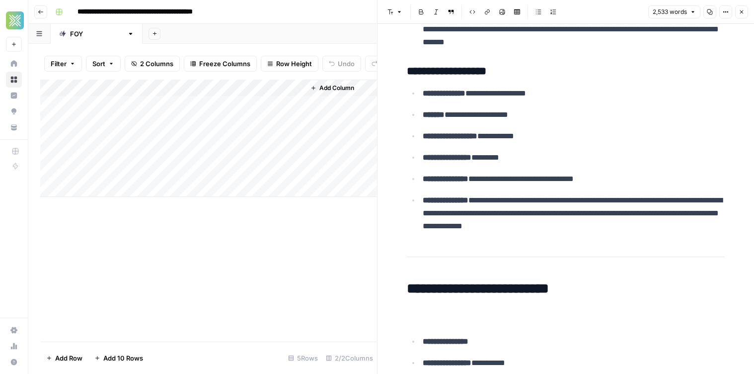
scroll to position [2103, 0]
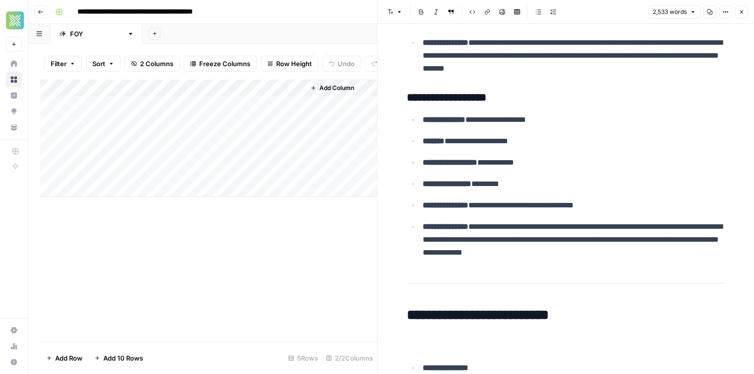
click at [520, 212] on p "**********" at bounding box center [574, 205] width 302 height 13
drag, startPoint x: 537, startPoint y: 223, endPoint x: 436, endPoint y: 37, distance: 211.6
drag, startPoint x: 468, startPoint y: 112, endPoint x: 460, endPoint y: 104, distance: 11.2
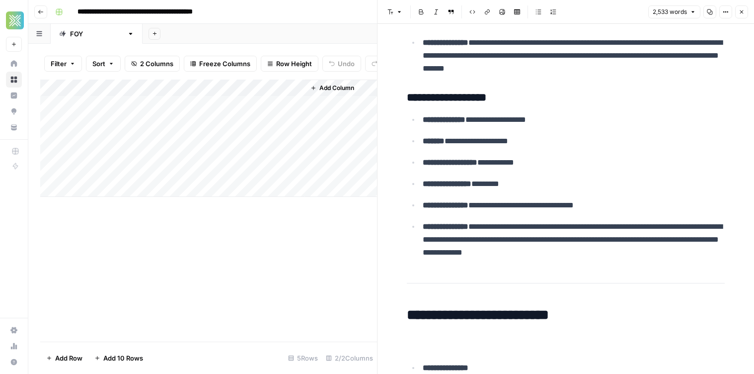
click at [460, 104] on h3 "**********" at bounding box center [566, 98] width 318 height 14
click at [259, 208] on div "Add Column" at bounding box center [208, 210] width 337 height 262
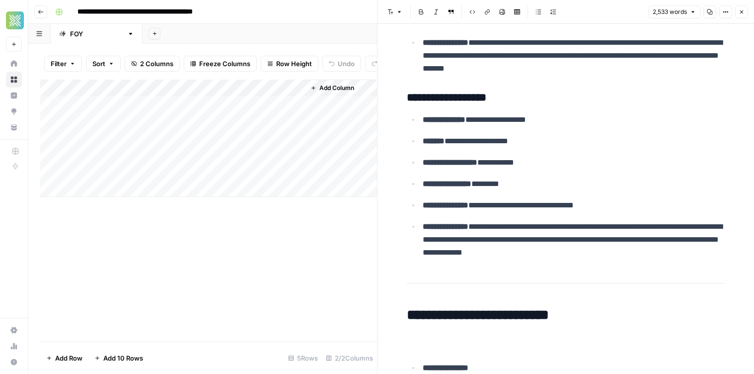
click at [305, 34] on div "Add Sheet" at bounding box center [449, 34] width 612 height 20
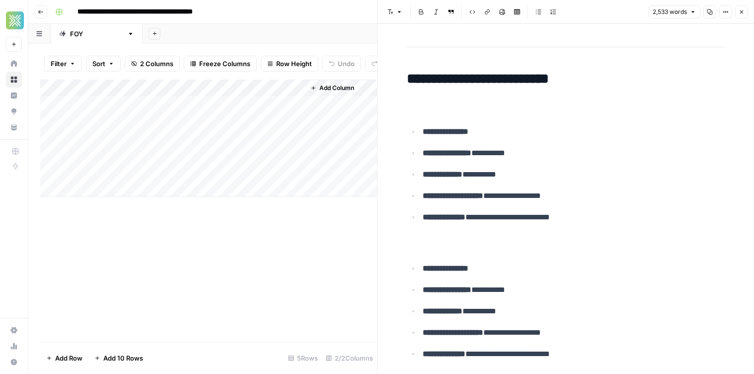
scroll to position [2337, 0]
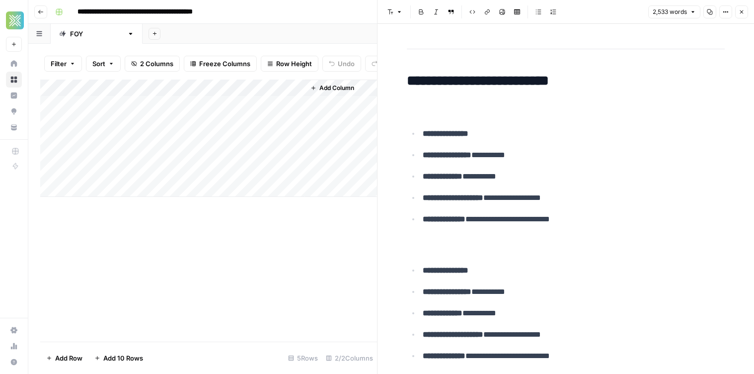
click at [472, 84] on h2 "**********" at bounding box center [566, 81] width 318 height 16
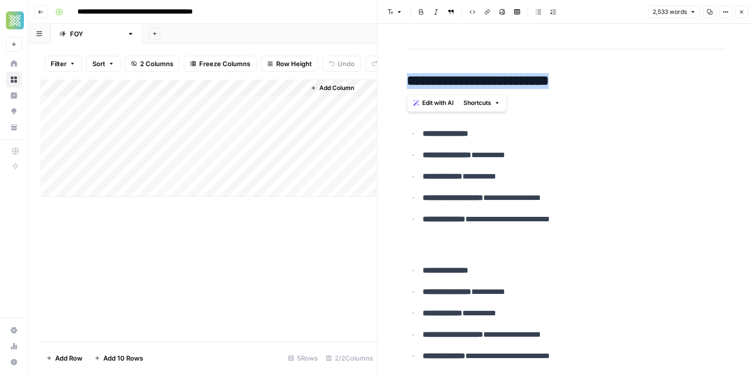
click at [472, 84] on h2 "**********" at bounding box center [566, 81] width 318 height 16
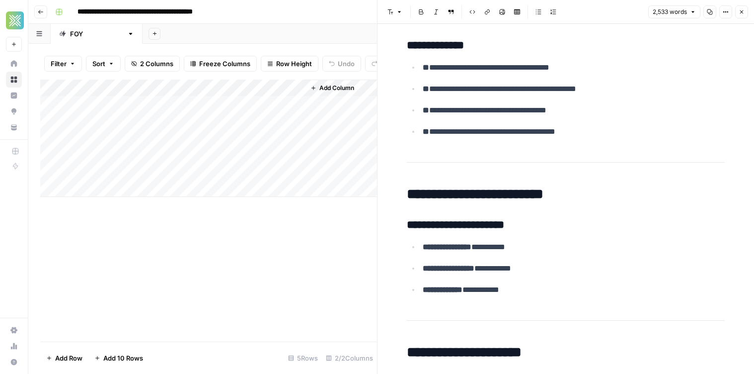
scroll to position [0, 0]
